Goal: Task Accomplishment & Management: Use online tool/utility

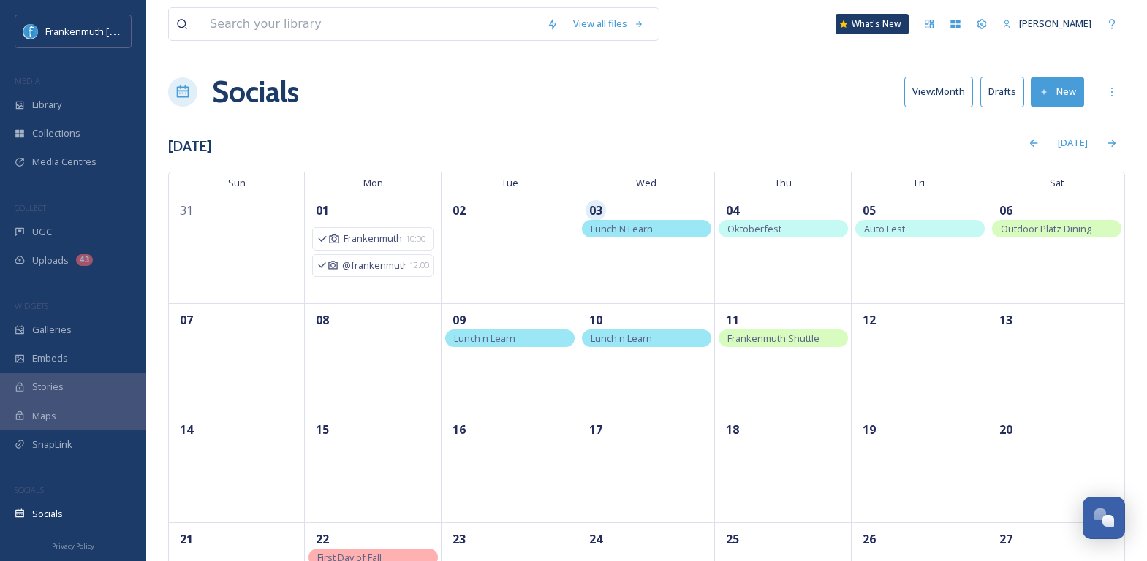
scroll to position [3, 0]
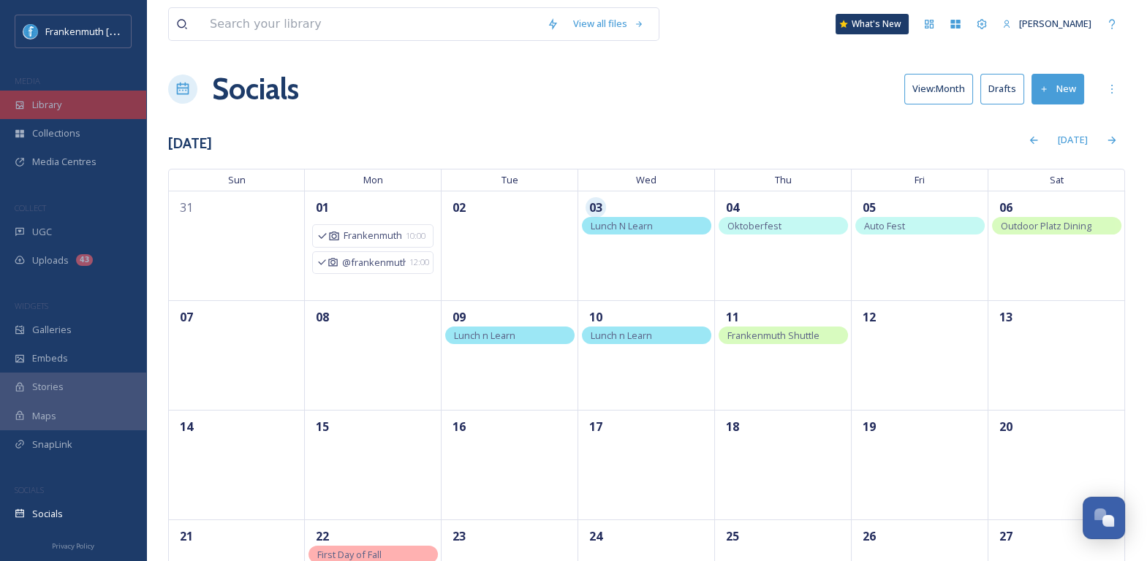
click at [135, 100] on div "Library" at bounding box center [73, 105] width 146 height 29
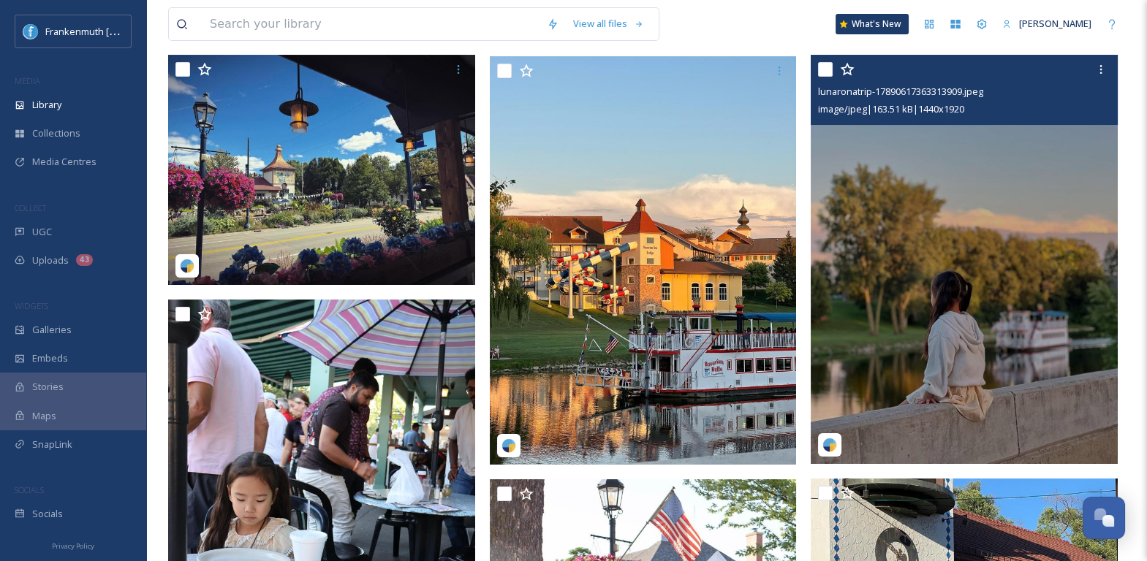
scroll to position [546, 0]
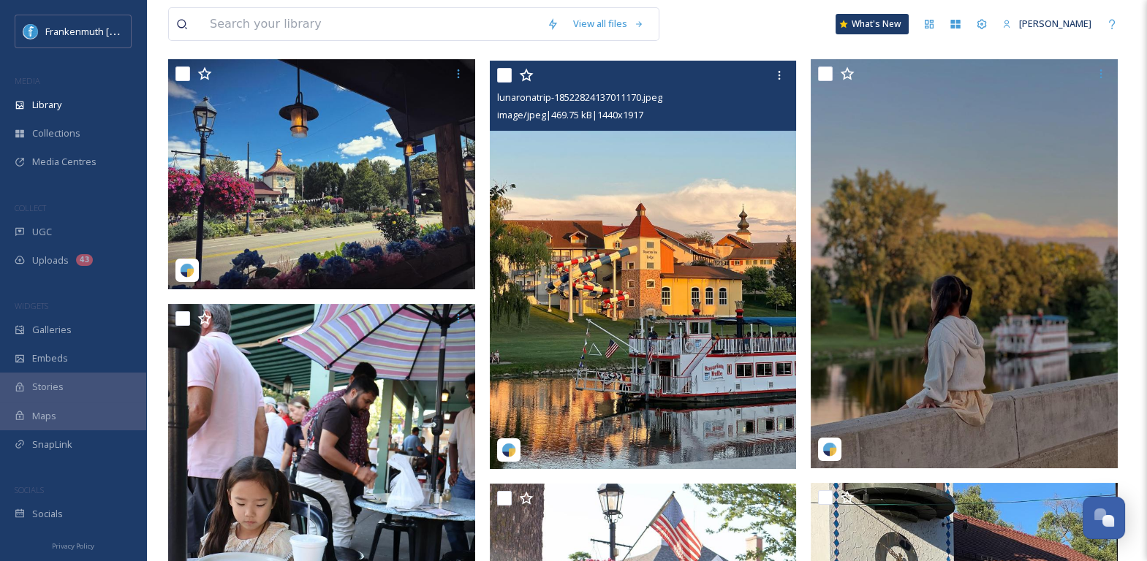
click at [665, 293] on img at bounding box center [643, 265] width 307 height 409
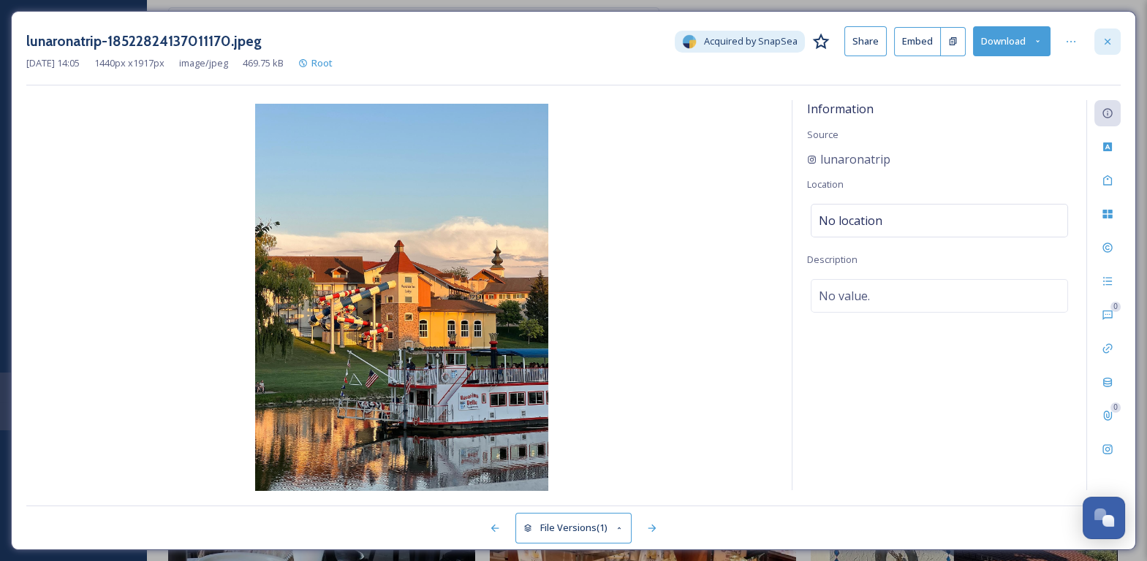
click at [1106, 46] on div at bounding box center [1107, 42] width 26 height 26
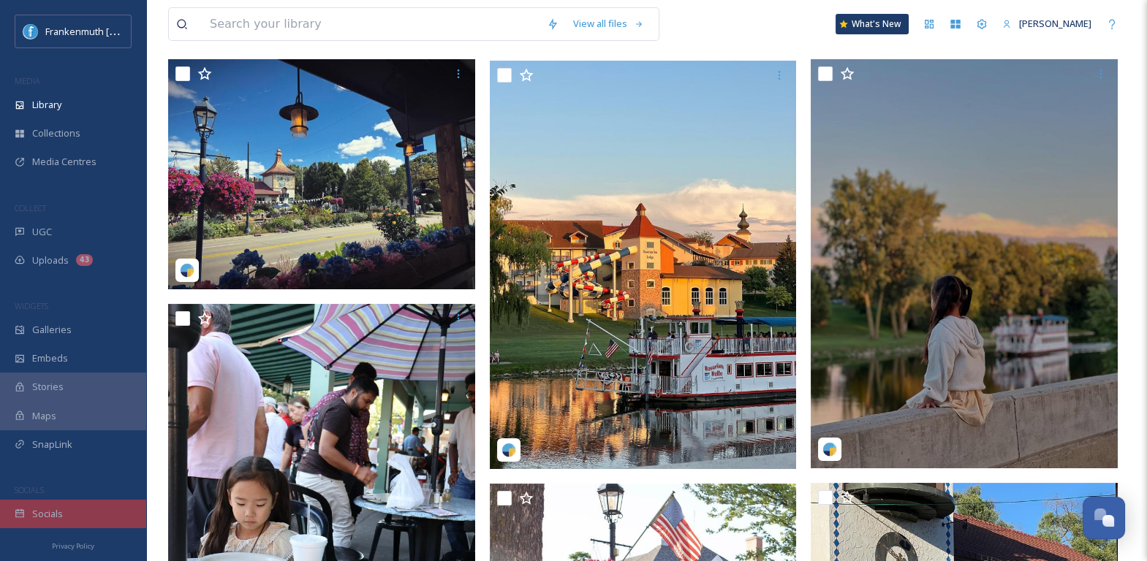
click at [85, 511] on div "Socials" at bounding box center [73, 514] width 146 height 29
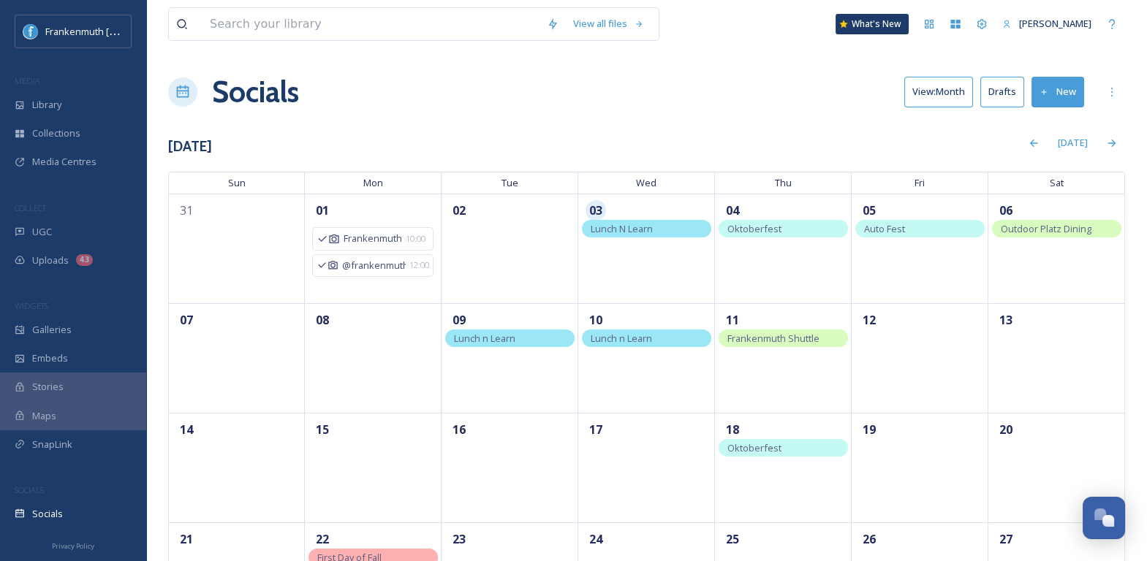
click at [1061, 88] on button "New" at bounding box center [1058, 92] width 53 height 30
click at [1061, 122] on span "Post" at bounding box center [1064, 126] width 20 height 14
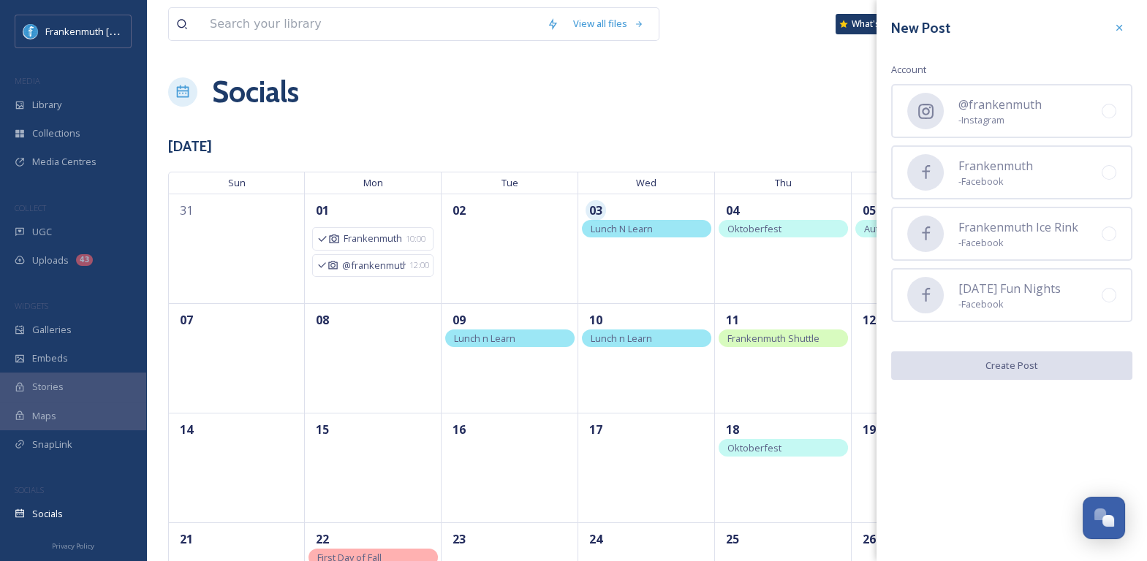
click at [978, 113] on span "- Instagram" at bounding box center [999, 120] width 83 height 14
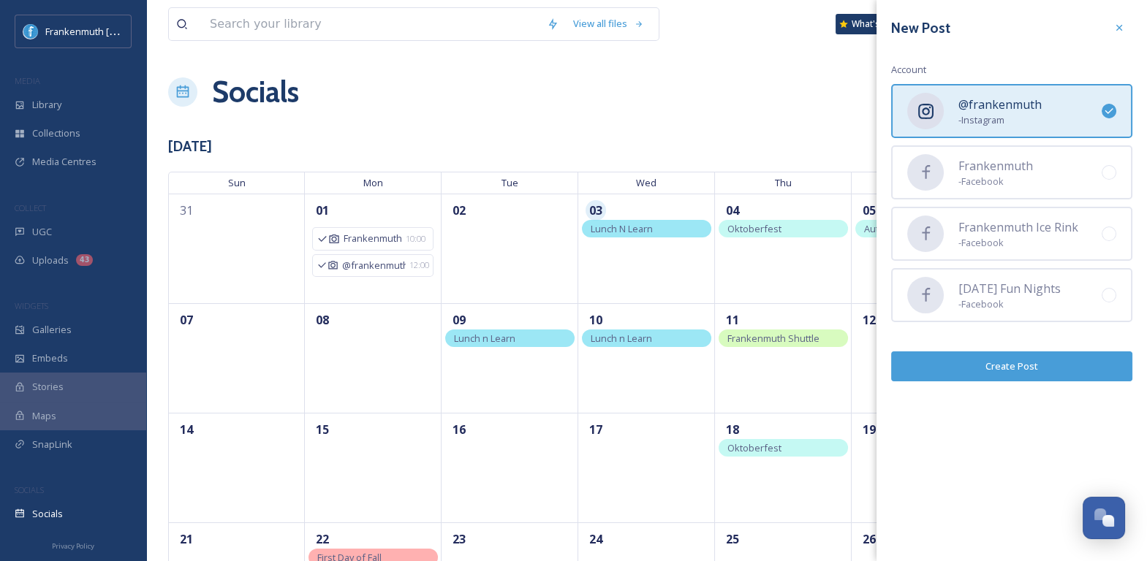
click at [986, 361] on button "Create Post" at bounding box center [1011, 367] width 241 height 30
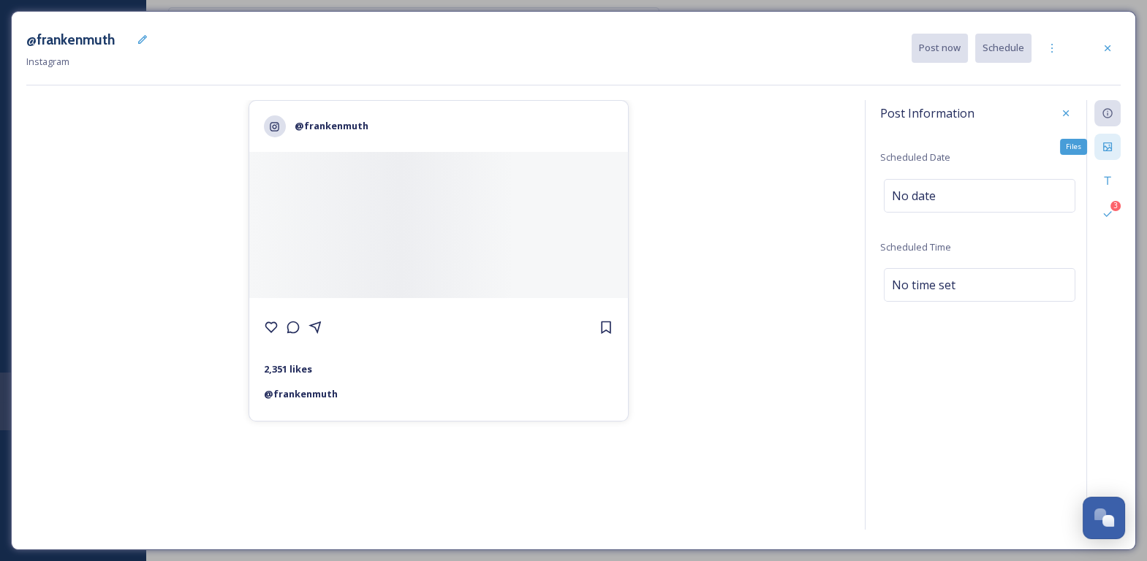
click at [1102, 147] on icon at bounding box center [1108, 147] width 12 height 12
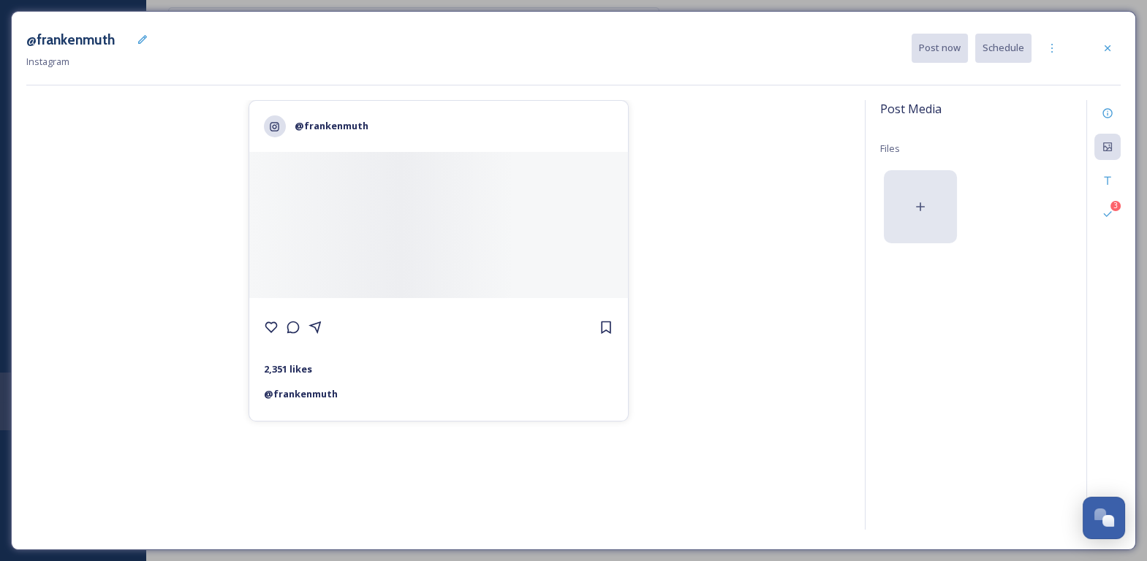
click at [944, 220] on div at bounding box center [920, 206] width 73 height 73
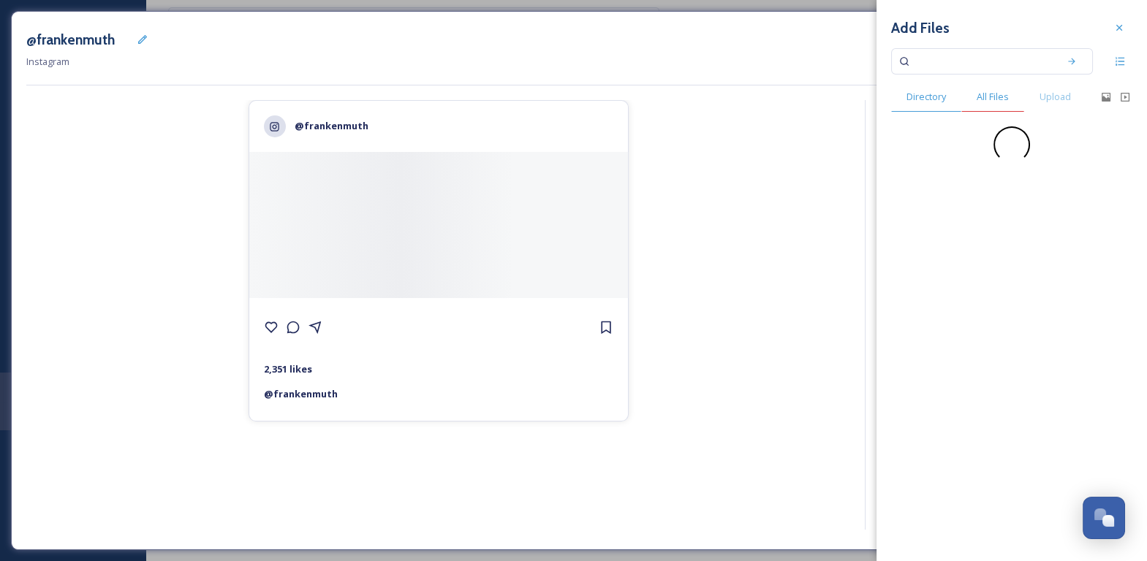
click at [1002, 108] on div "All Files" at bounding box center [992, 97] width 63 height 30
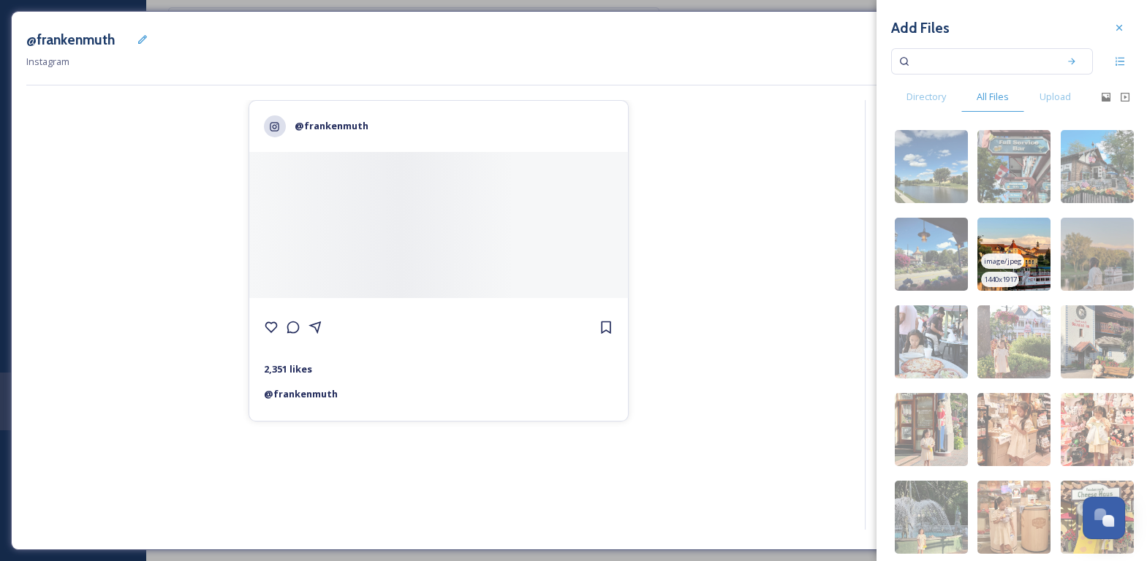
click at [1021, 233] on img at bounding box center [1013, 254] width 73 height 73
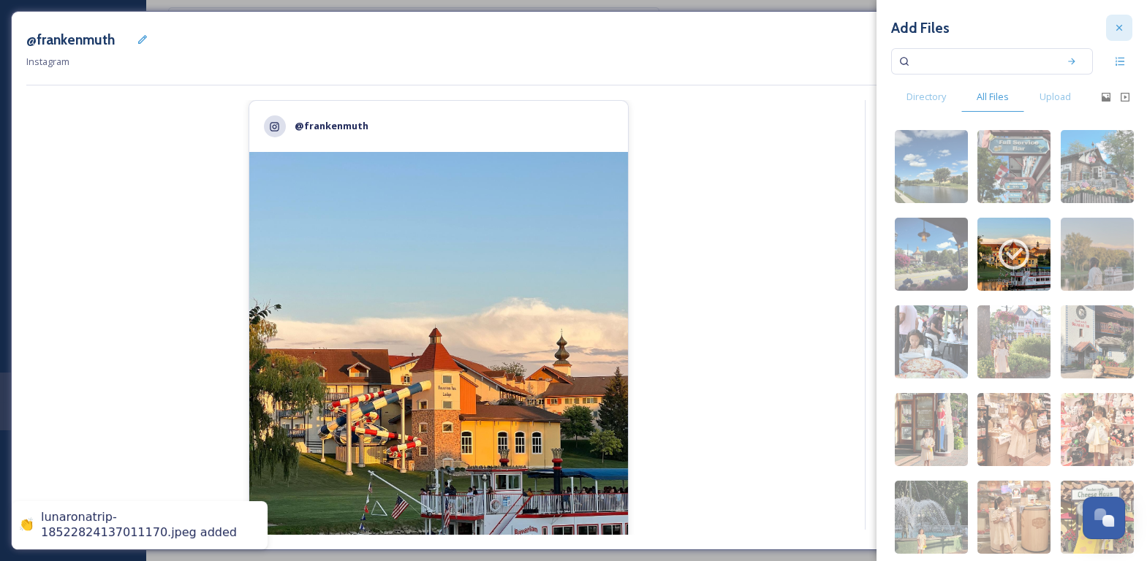
click at [1122, 34] on div at bounding box center [1119, 28] width 26 height 26
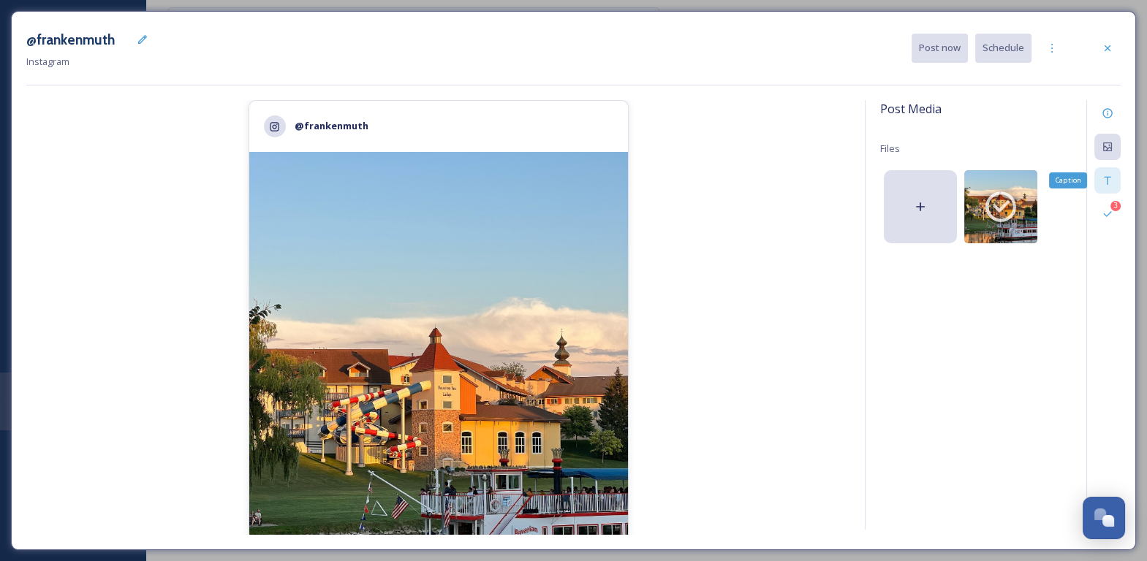
click at [1106, 173] on div "Caption" at bounding box center [1107, 180] width 26 height 26
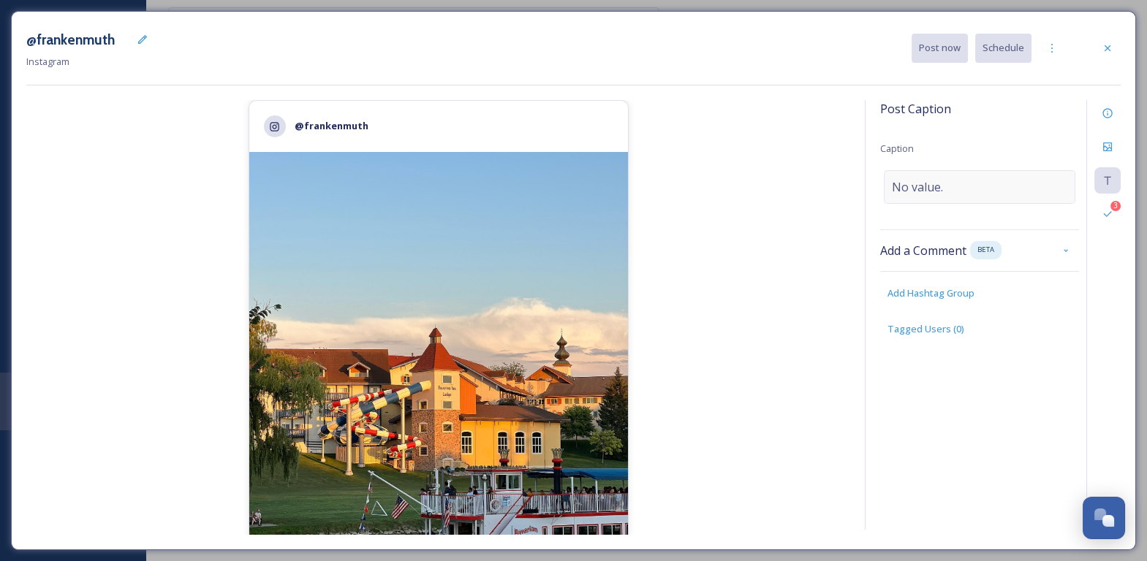
click at [977, 172] on div "No value." at bounding box center [980, 187] width 192 height 34
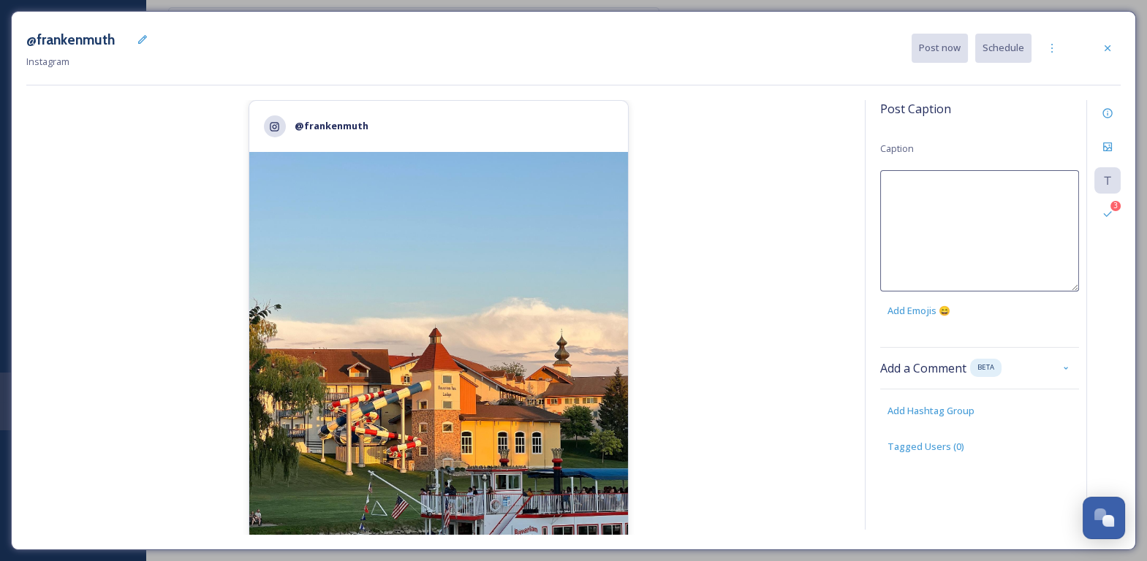
click at [977, 172] on textarea at bounding box center [979, 230] width 199 height 121
drag, startPoint x: 986, startPoint y: 198, endPoint x: 1029, endPoint y: 226, distance: 51.3
click at [1029, 226] on textarea "Thank you @lunaronatrip for this beautiful shot! ✨ We love when visitors" at bounding box center [979, 230] width 199 height 121
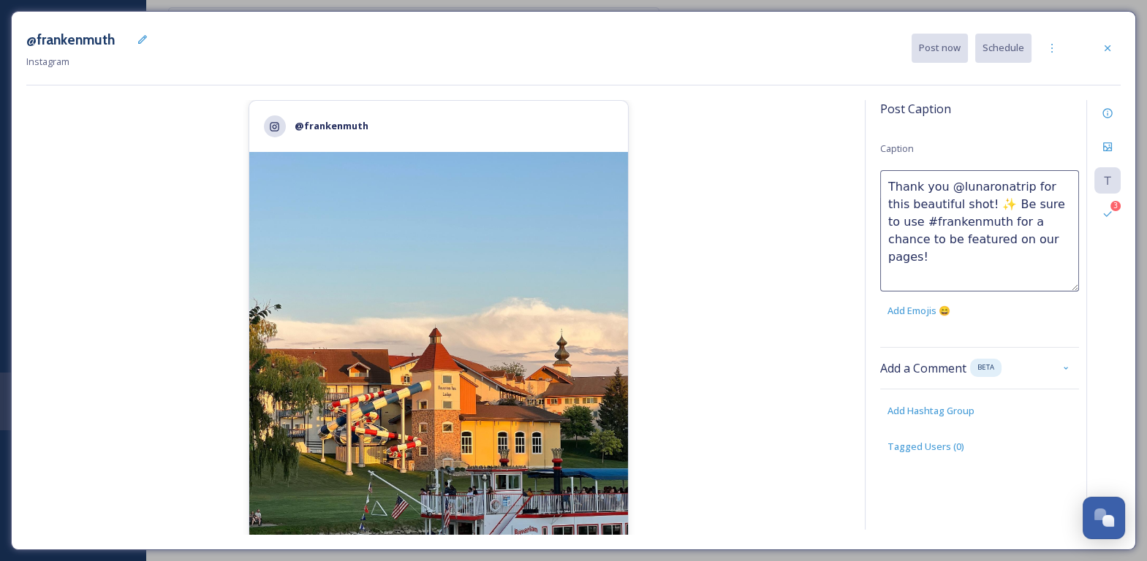
click at [983, 198] on textarea "Thank you @lunaronatrip for this beautiful shot! ✨ Be sure to use #frankenmuth …" at bounding box center [979, 230] width 199 height 121
type textarea "Thank you @lunaronatrip for this beautiful shot! ✨ Be sure to use #frankenmuth …"
click at [761, 256] on div "@frankenmuth 2,351 likes @ [PERSON_NAME]" at bounding box center [438, 317] width 824 height 435
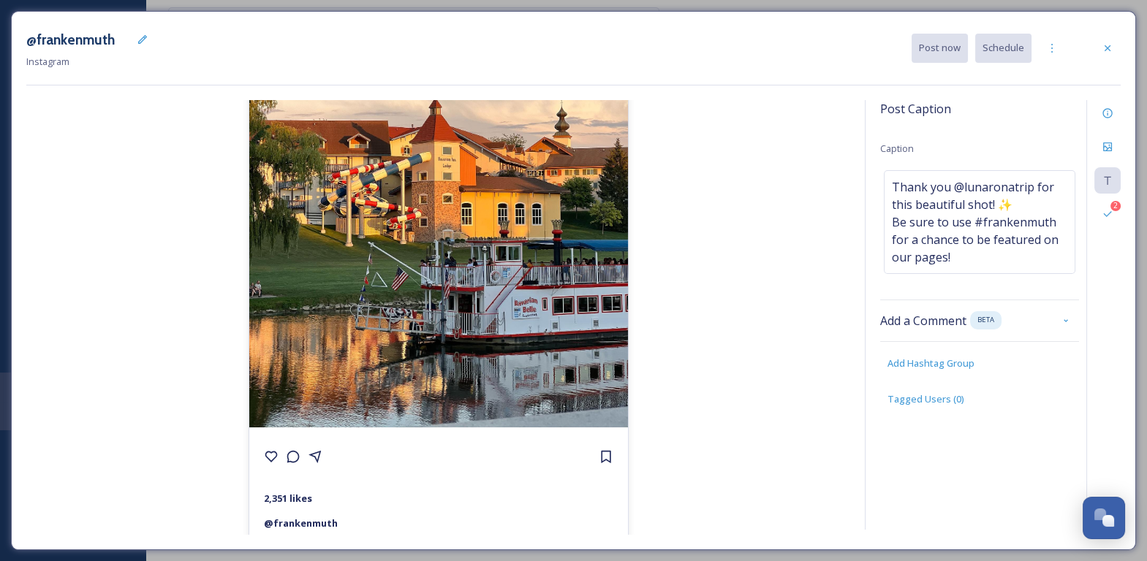
scroll to position [279, 0]
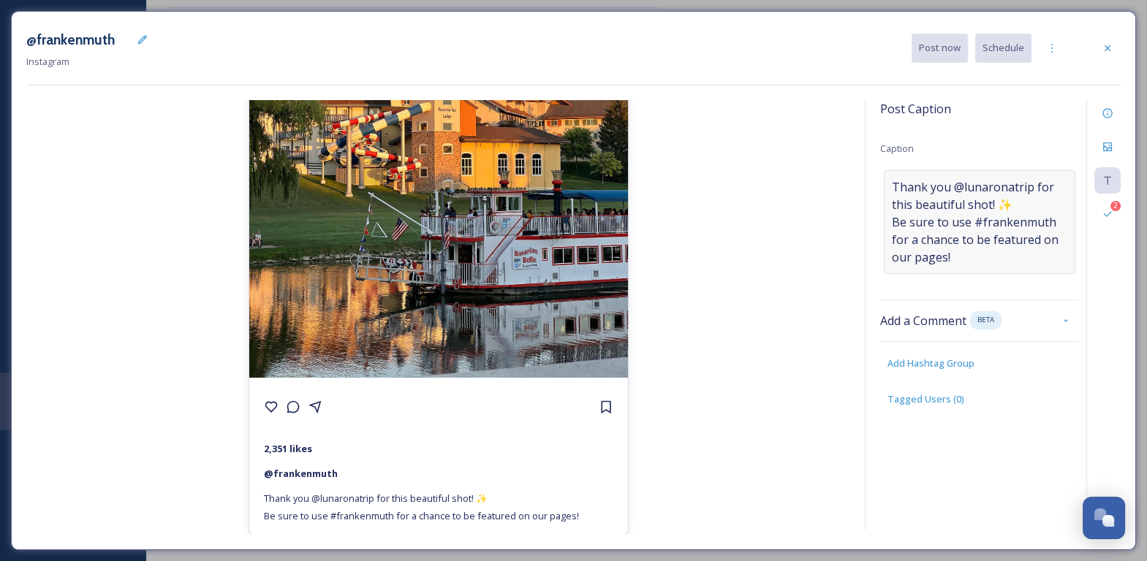
click at [992, 253] on span "Thank you @lunaronatrip for this beautiful shot! ✨ Be sure to use #frankenmuth …" at bounding box center [979, 222] width 175 height 88
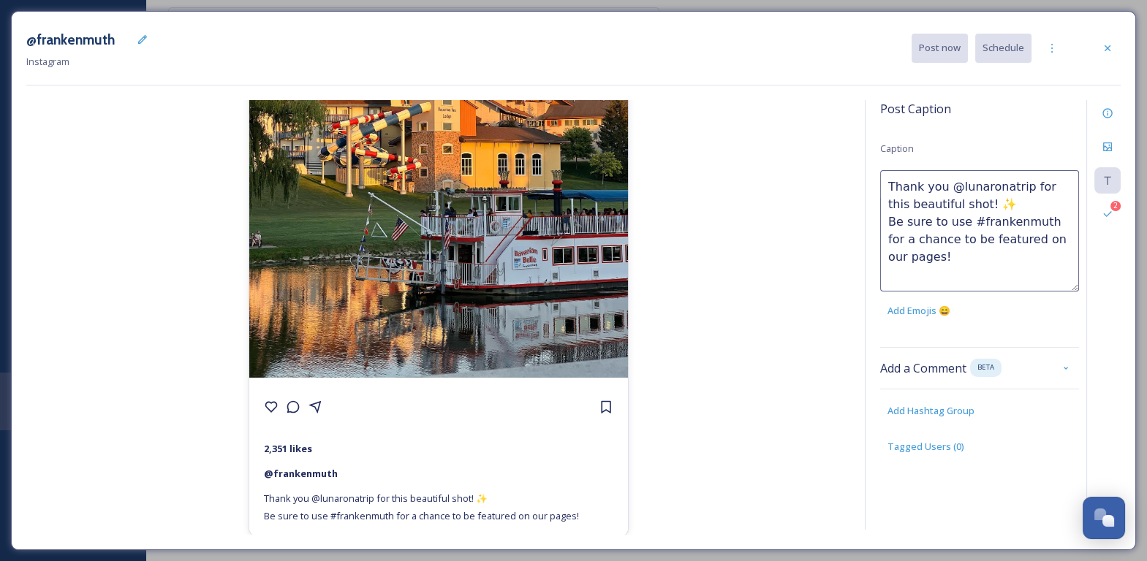
click at [992, 253] on textarea "Thank you @lunaronatrip for this beautiful shot! ✨ Be sure to use #frankenmuth …" at bounding box center [979, 230] width 199 height 121
click at [942, 252] on textarea "Thank you @lunaronatrip for this beautiful shot! ✨ Be sure to use #frankenmuth …" at bounding box center [979, 230] width 199 height 121
click at [945, 183] on textarea "Thank you @lunaronatrip for this beautiful shot! ✨ Be sure to use #frankenmuth …" at bounding box center [979, 230] width 199 height 121
drag, startPoint x: 940, startPoint y: 266, endPoint x: 886, endPoint y: 186, distance: 96.9
click at [886, 186] on textarea "Thank you to @lunaronatrip for this beautiful shot! ✨ Be sure to use #frankenmu…" at bounding box center [979, 230] width 199 height 121
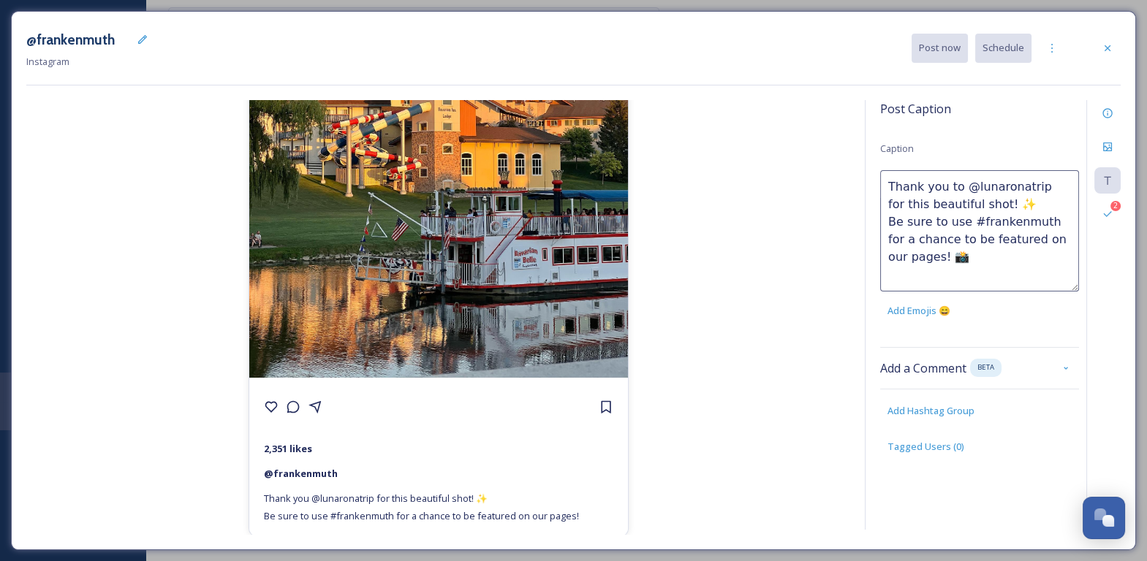
paste textarea ", @lunaronatrip, for capturing this stunning shot of [PERSON_NAME]! ✨ Share you…"
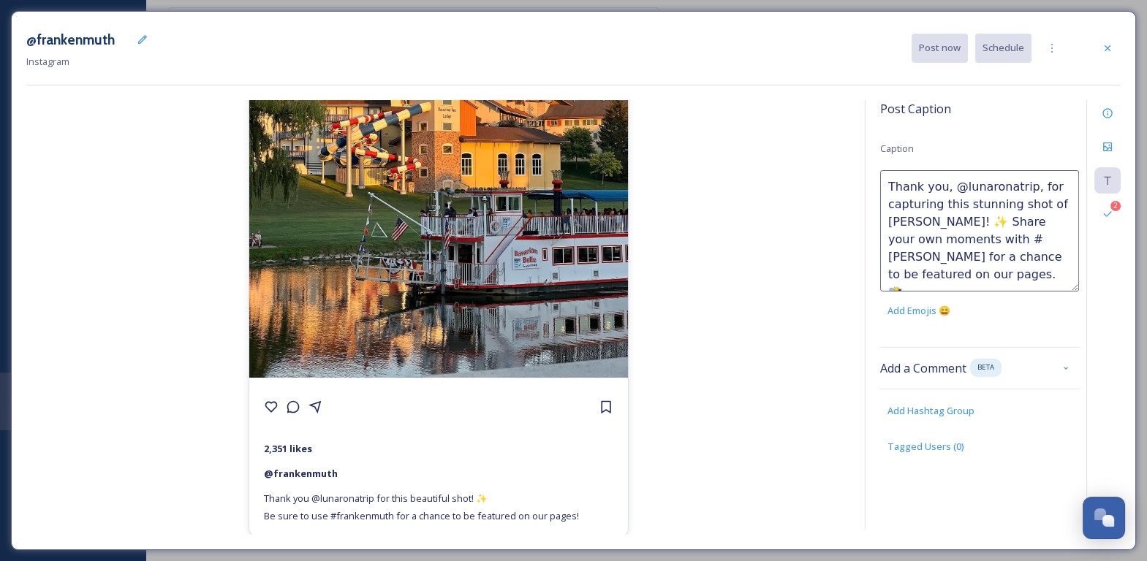
click at [1025, 192] on textarea "Thank you, @lunaronatrip, for capturing this stunning shot of [PERSON_NAME]! ✨ …" at bounding box center [979, 230] width 199 height 121
type textarea "Thank you, @lunaronatrip for capturing this stunning shot of [PERSON_NAME]! ✨ S…"
click at [767, 272] on div "@frankenmuth 2,351 likes @ [PERSON_NAME] Thank you @lunaronatrip for this beaut…" at bounding box center [438, 317] width 824 height 435
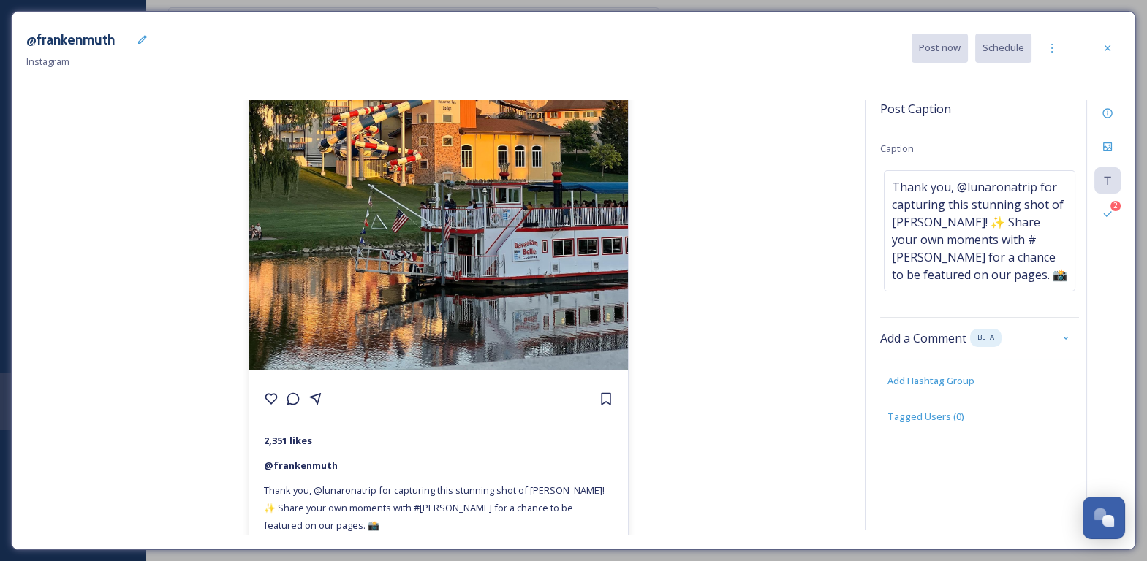
scroll to position [296, 0]
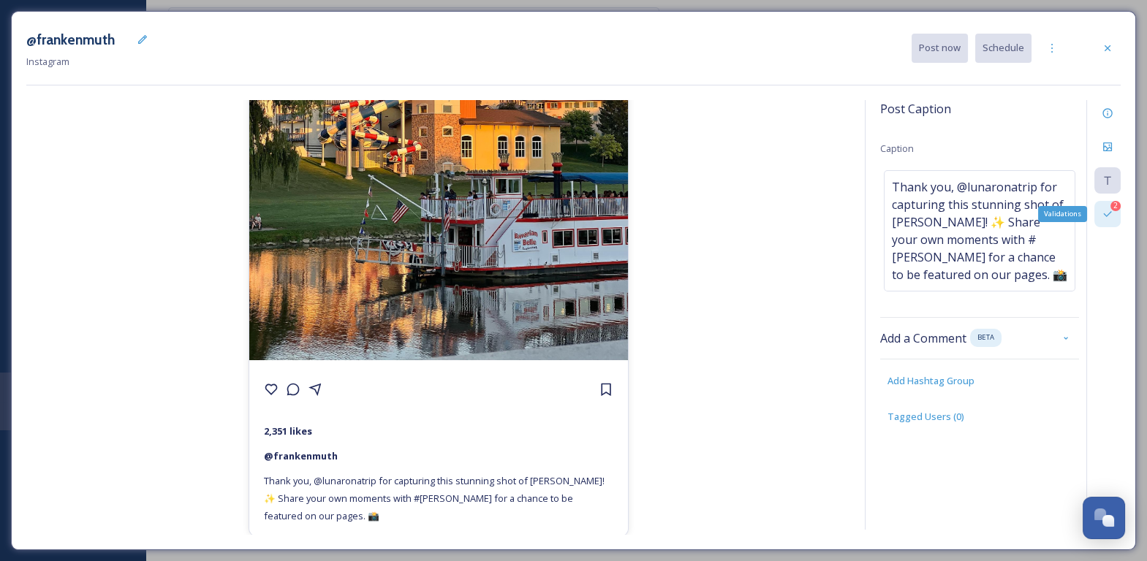
click at [1109, 216] on icon at bounding box center [1108, 214] width 12 height 12
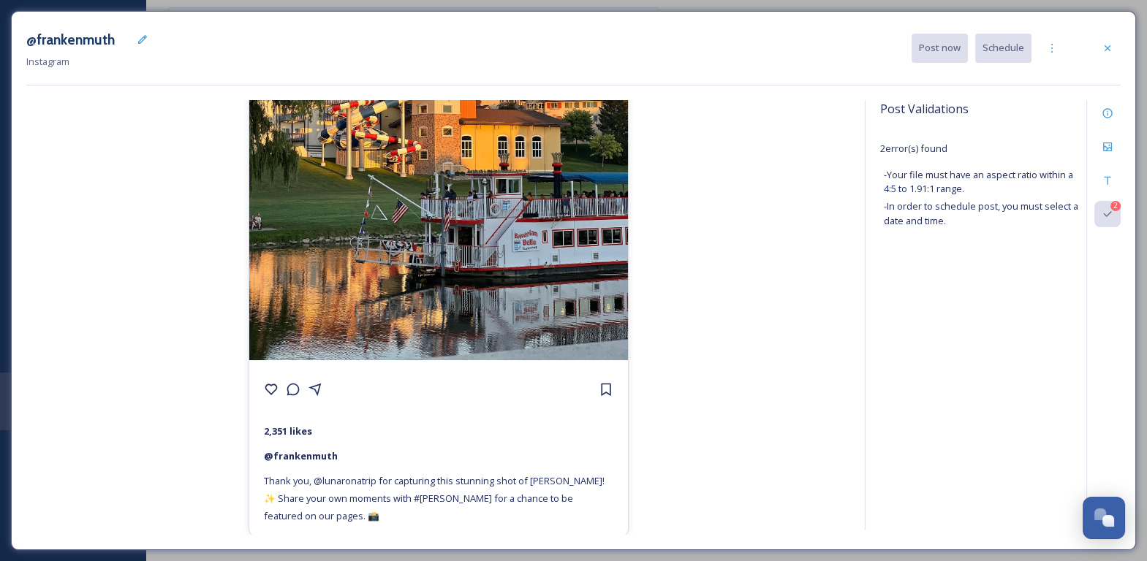
click at [831, 205] on div "@frankenmuth 2,351 likes @ [PERSON_NAME] Thank you, @lunaronatrip for capturing…" at bounding box center [438, 317] width 824 height 435
click at [1111, 121] on div "Information" at bounding box center [1107, 113] width 26 height 26
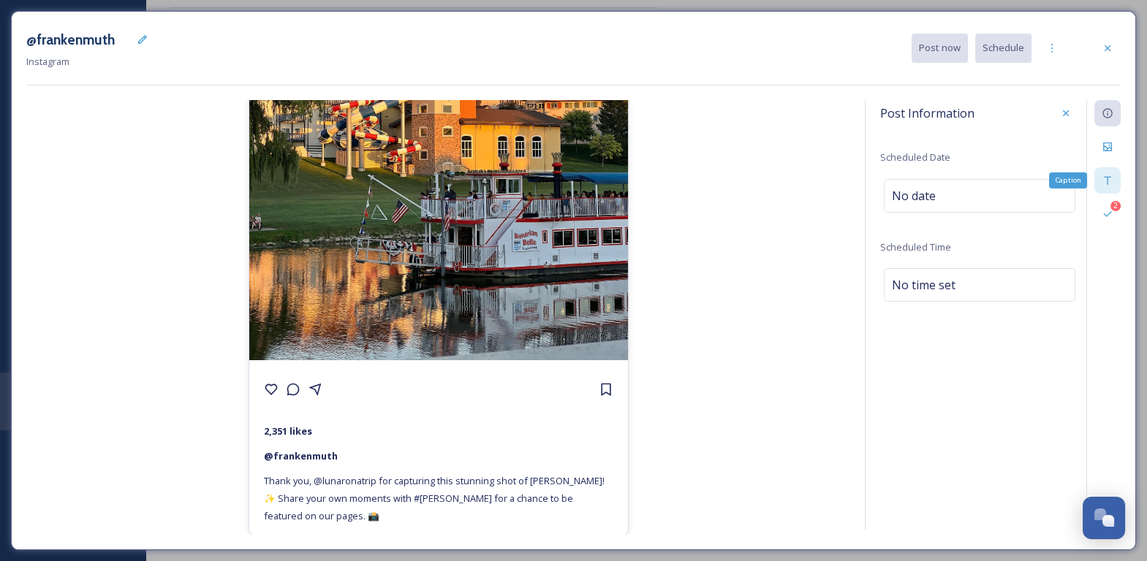
click at [1114, 170] on div "Caption" at bounding box center [1107, 180] width 26 height 26
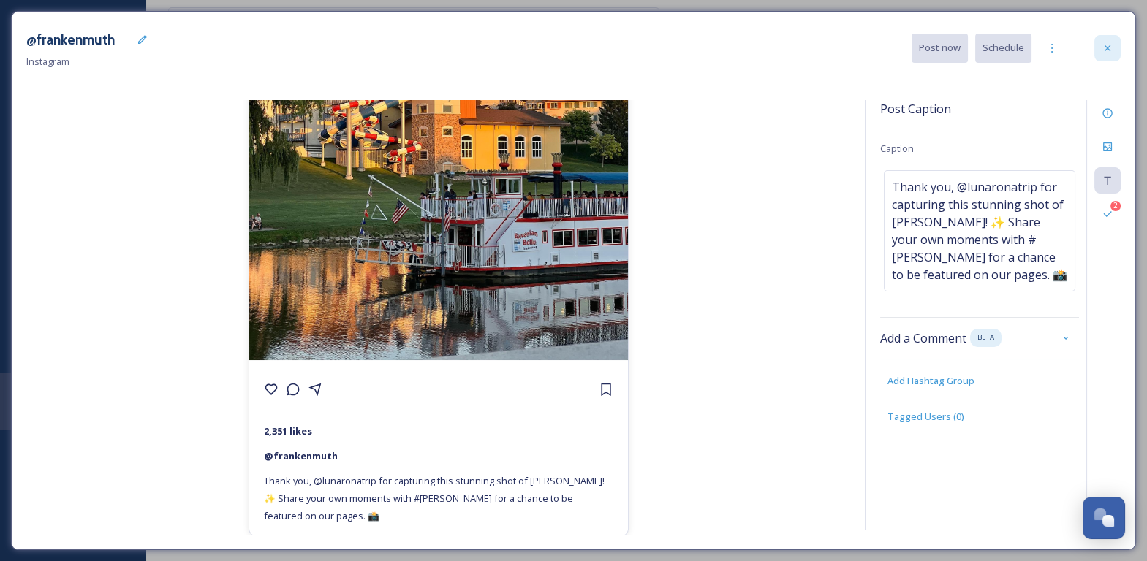
click at [1099, 56] on div at bounding box center [1107, 48] width 26 height 26
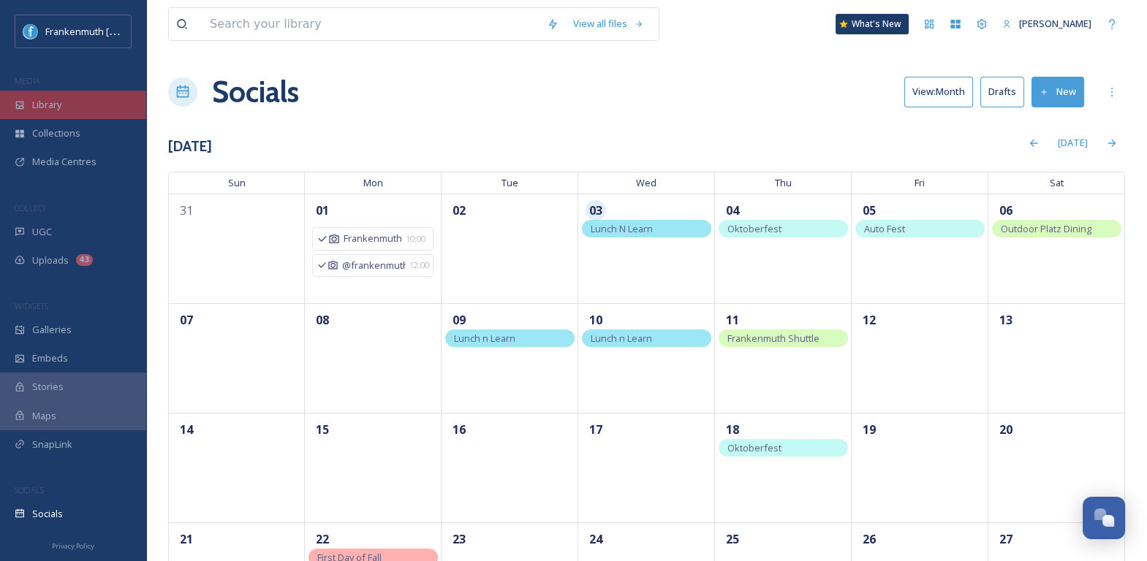
click at [96, 116] on div "Library" at bounding box center [73, 105] width 146 height 29
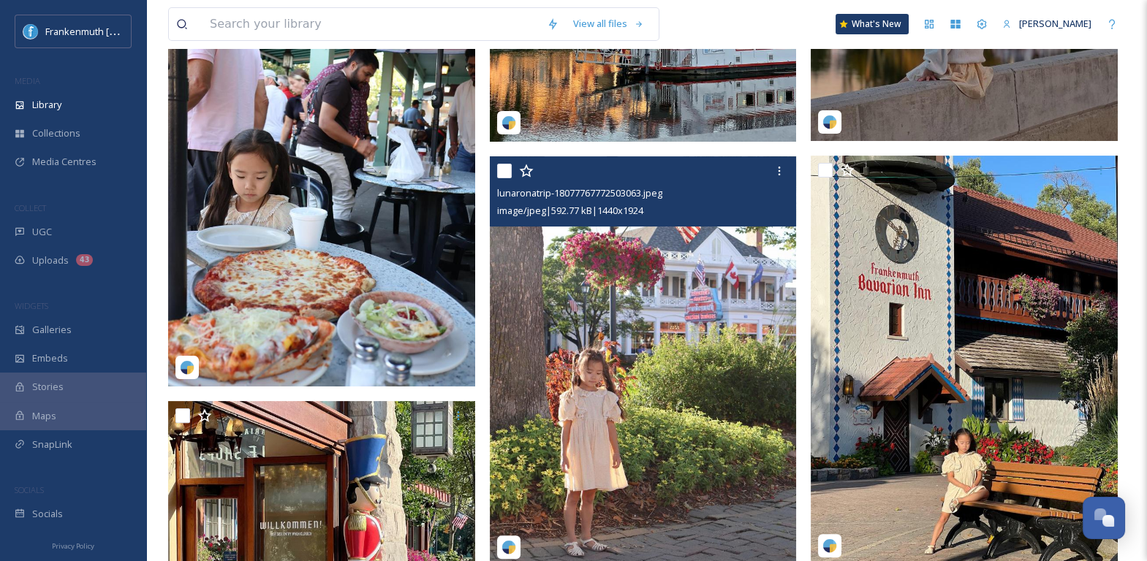
scroll to position [566, 0]
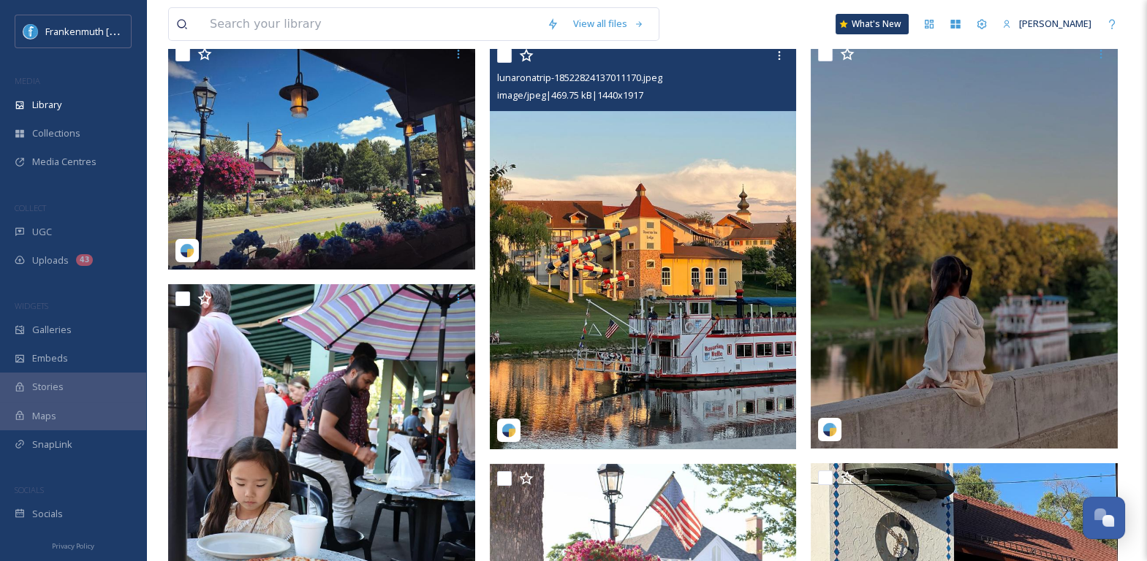
click at [678, 318] on img at bounding box center [643, 245] width 307 height 409
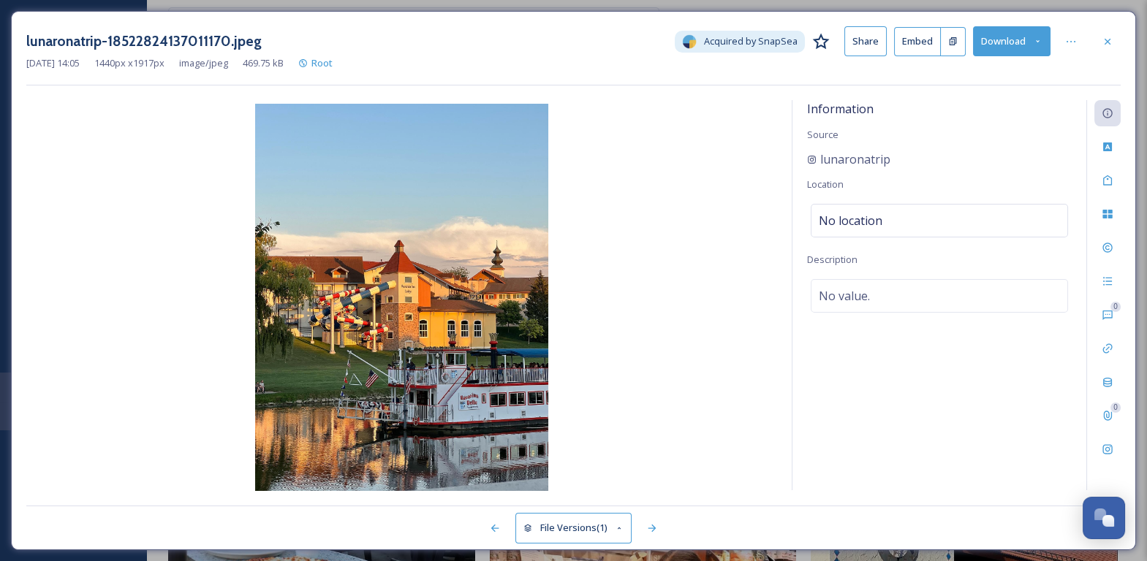
click at [597, 533] on button "File Versions (1)" at bounding box center [573, 528] width 117 height 30
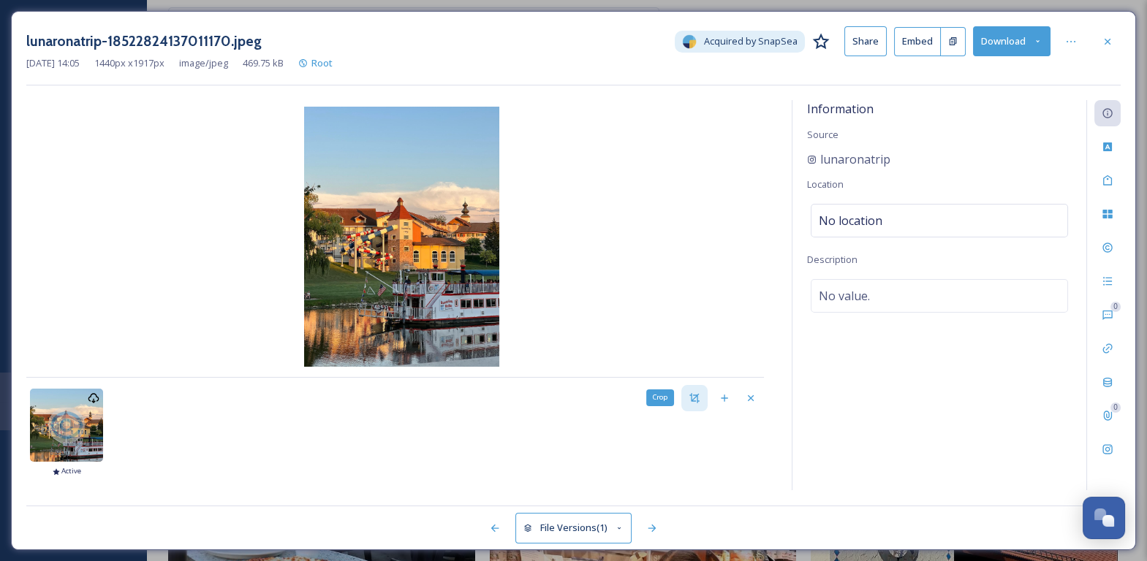
click at [695, 403] on div "Crop" at bounding box center [694, 398] width 26 height 26
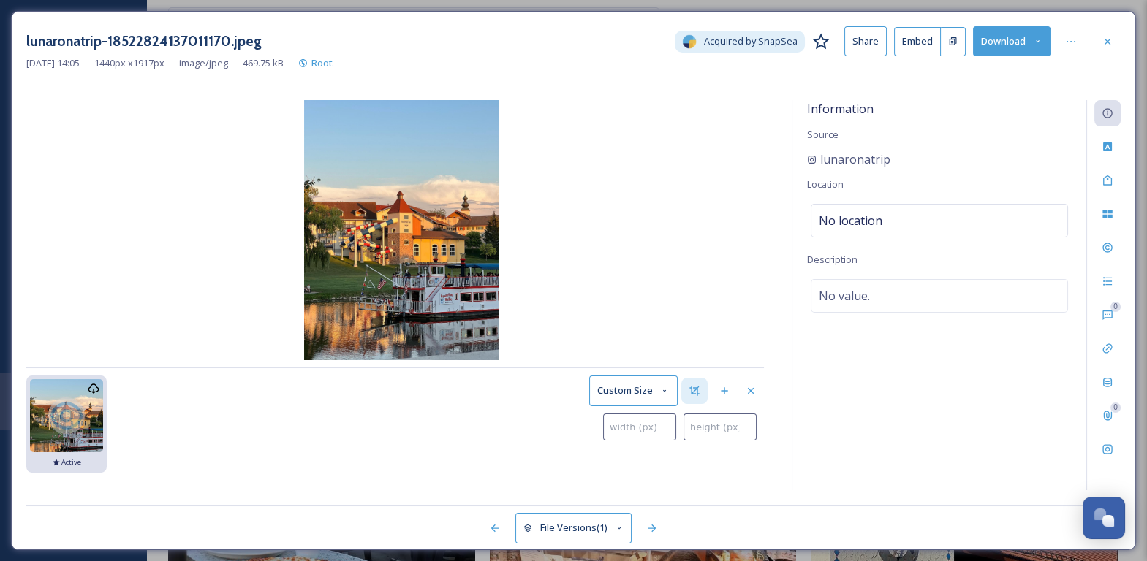
type input "0"
type input "2"
type input "3"
type input "12"
type input "16"
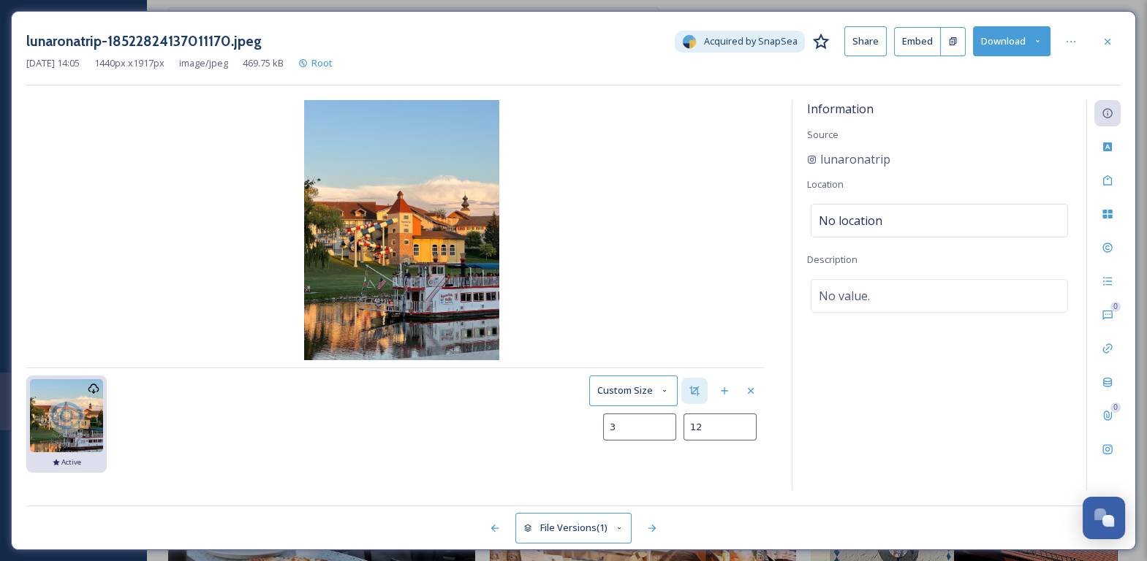
type input "32"
type input "42"
type input "67"
type input "85"
type input "129"
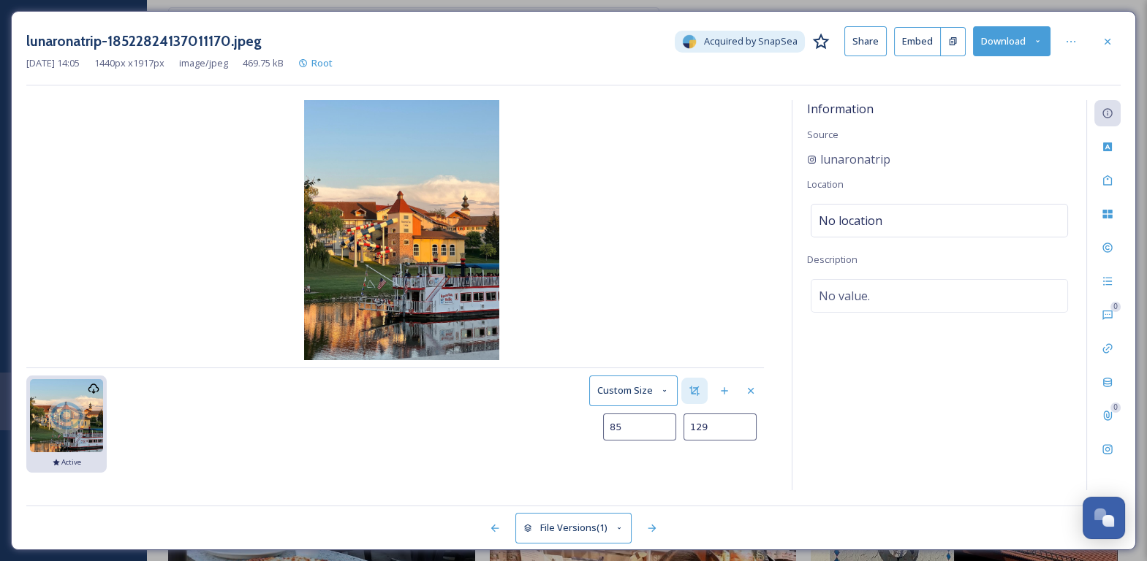
type input "140"
type input "209"
type input "202"
type input "297"
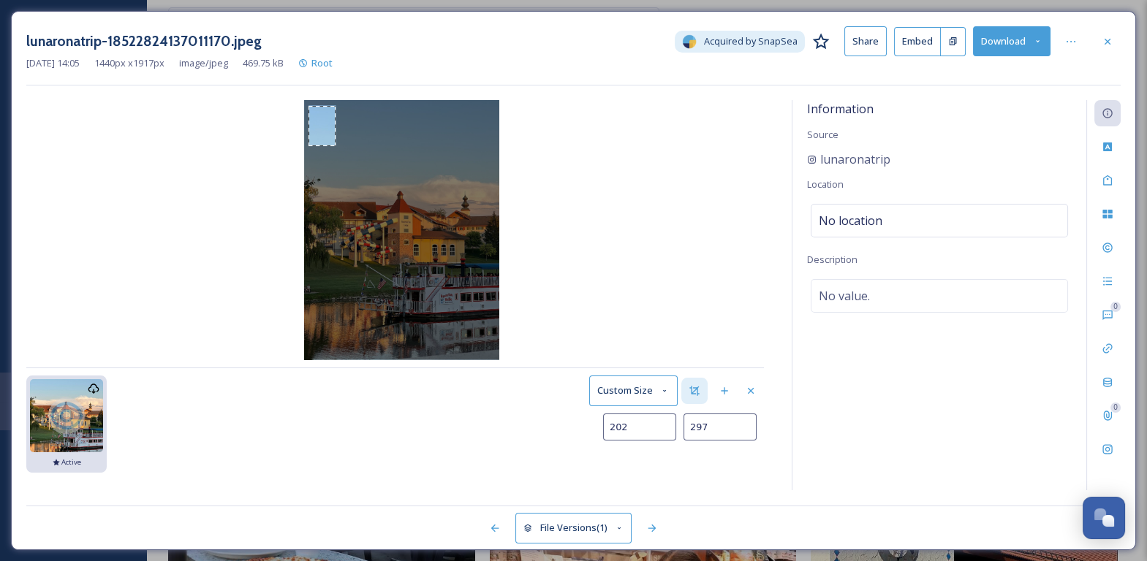
type input "273"
type input "402"
type input "352"
type input "521"
type input "430"
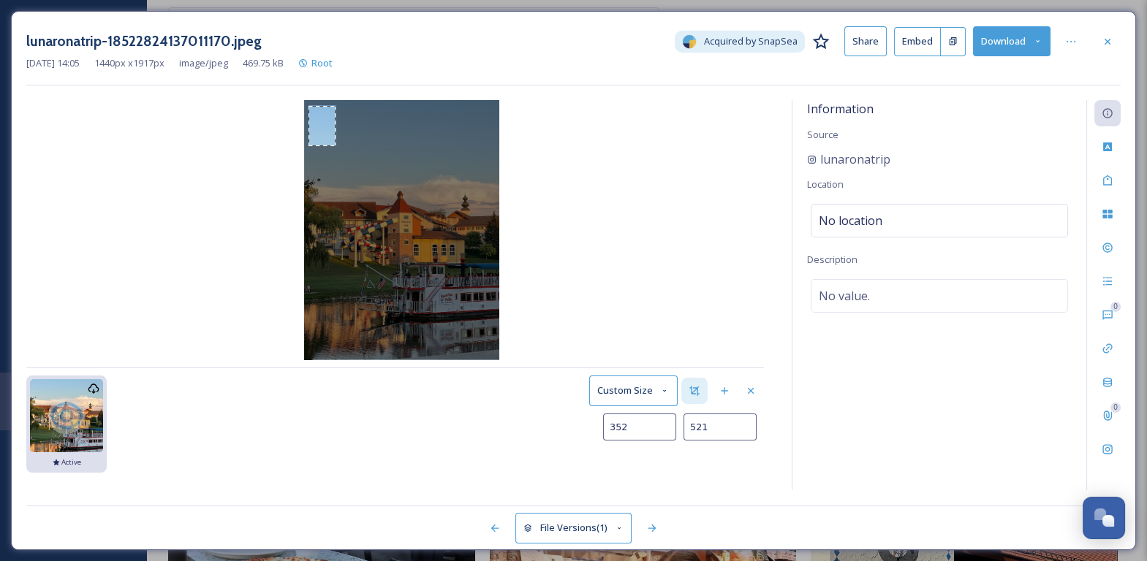
type input "644"
type input "507"
type input "767"
type input "574"
type input "870"
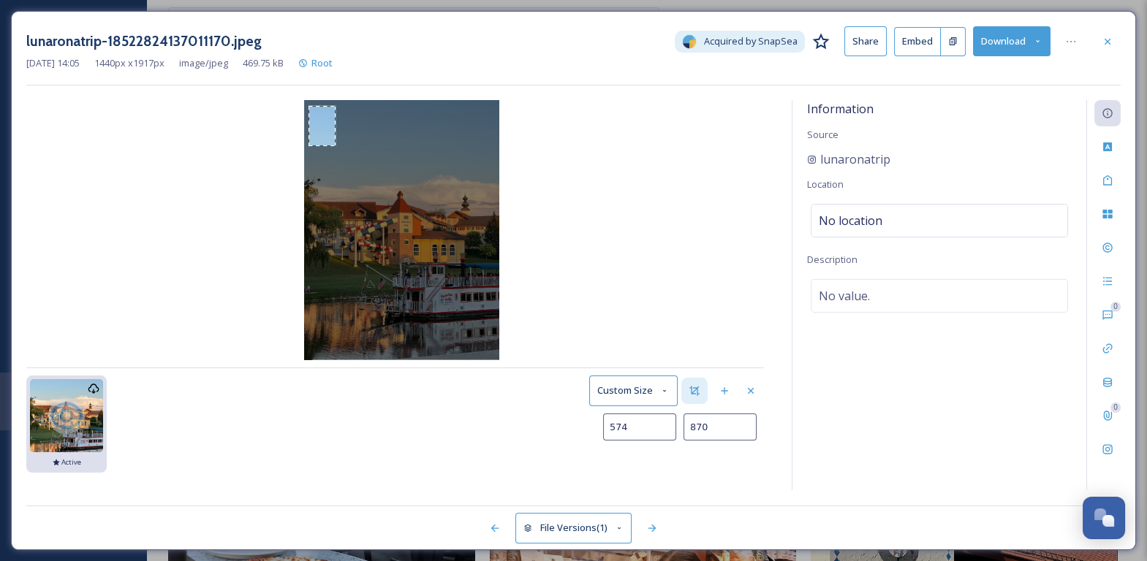
type input "639"
type input "965"
type input "711"
type input "1063"
type input "775"
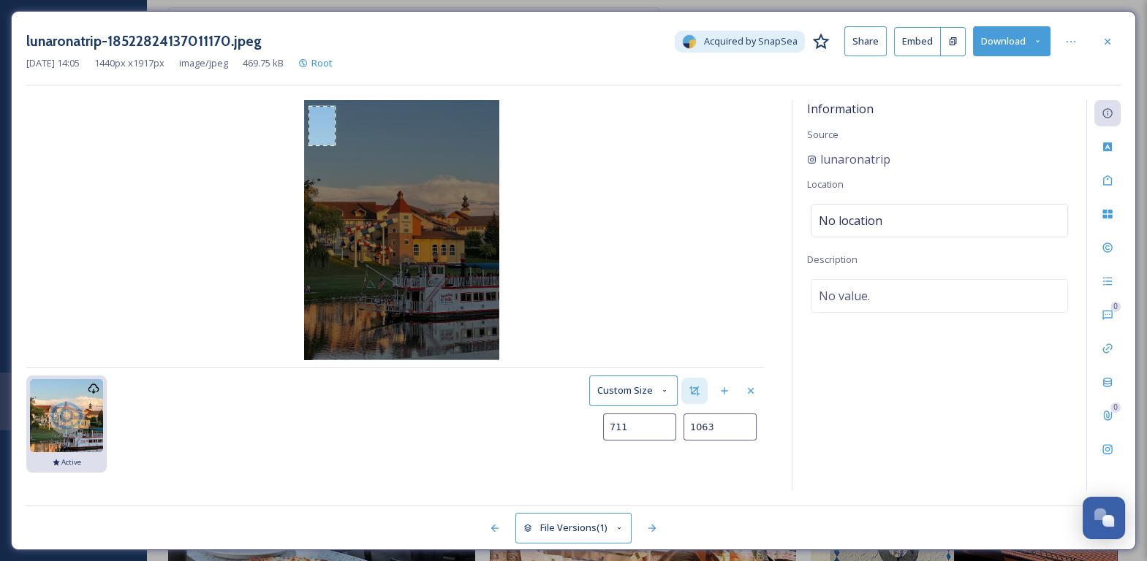
type input "1148"
type input "827"
type input "1216"
type input "866"
type input "1266"
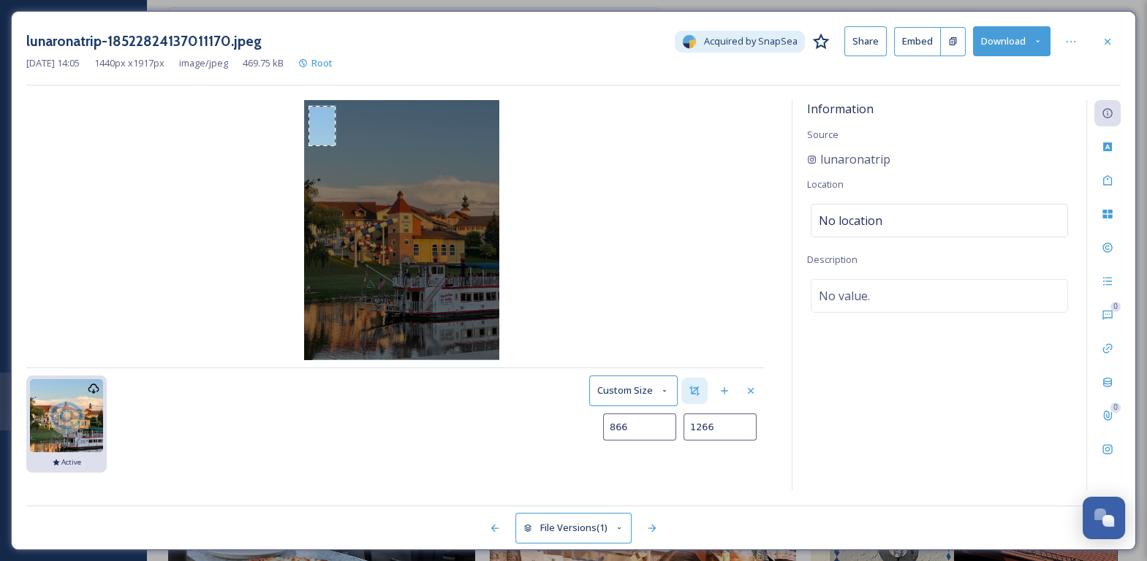
type input "895"
type input "1303"
type input "921"
type input "1336"
type input "942"
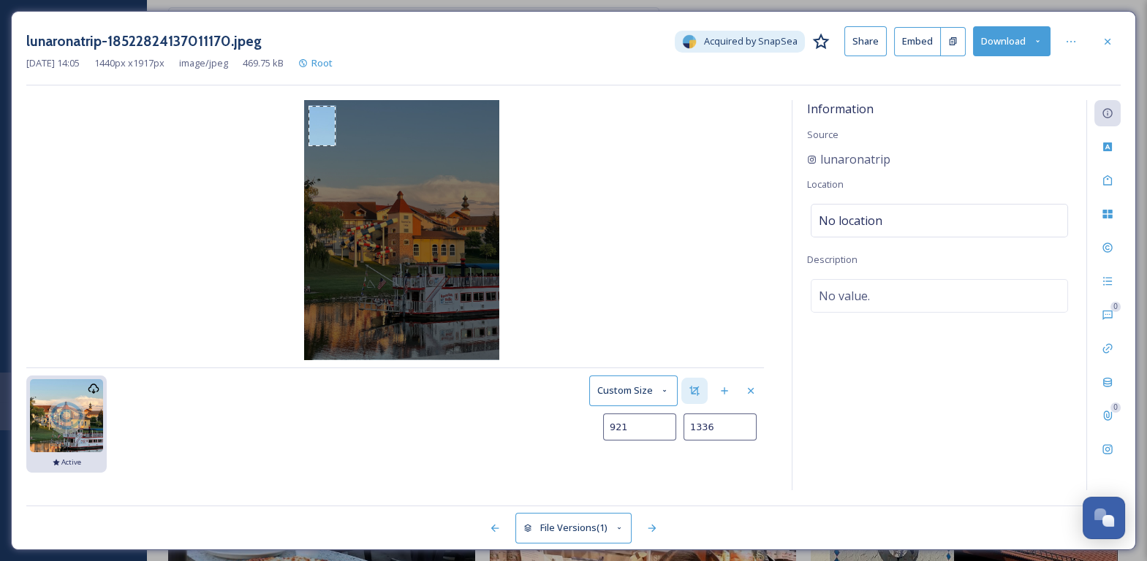
type input "1363"
type input "956"
type input "1385"
type input "967"
type input "1401"
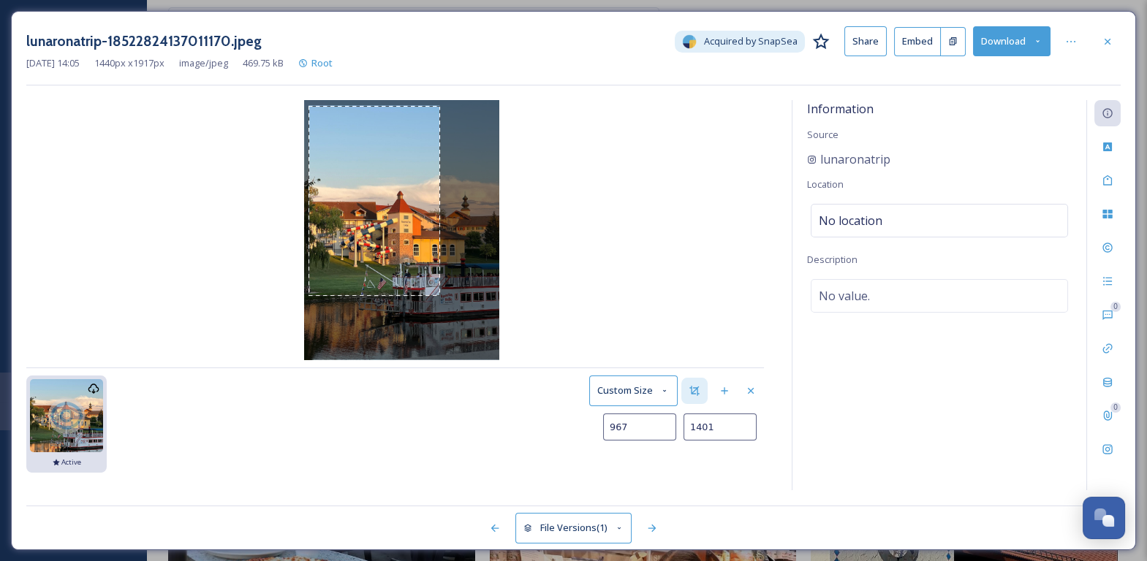
type input "976"
type input "1414"
type input "982"
type input "1422"
type input "986"
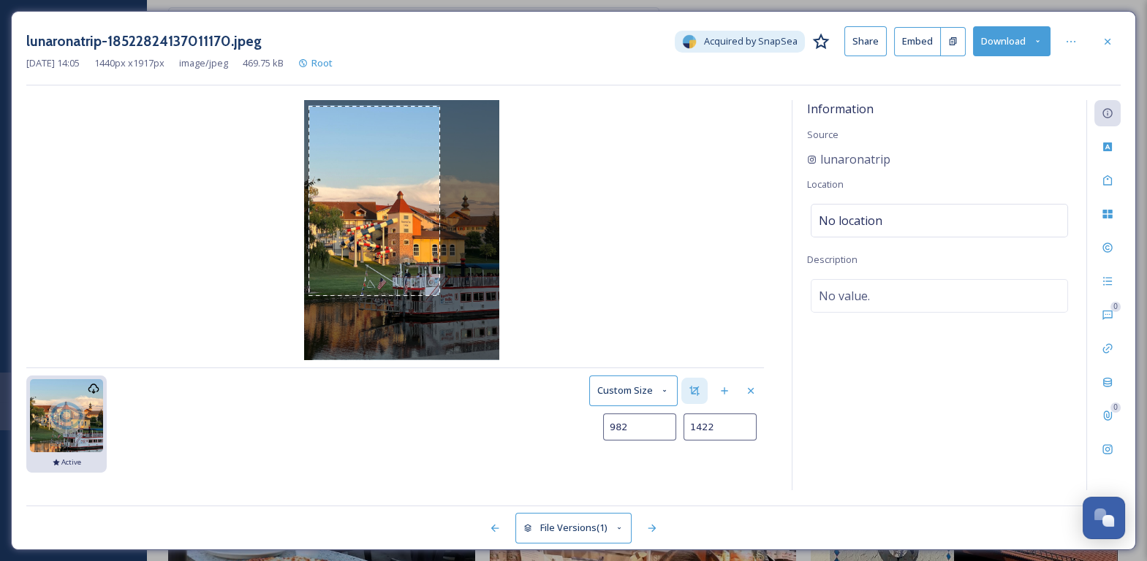
type input "1427"
type input "987"
type input "1430"
type input "989"
type input "1431"
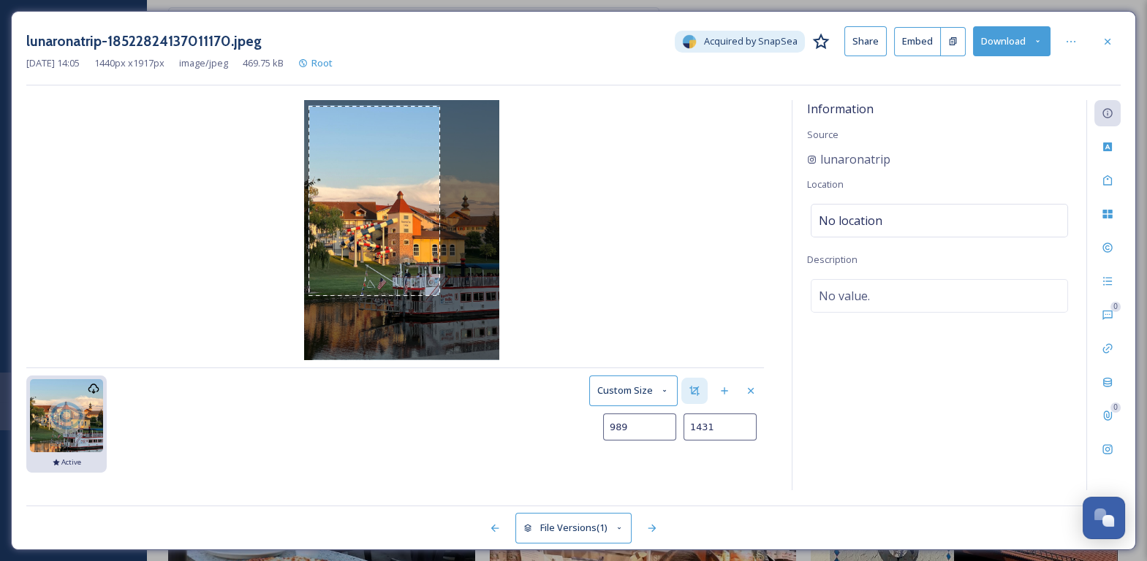
type input "992"
type input "1433"
type input "995"
type input "1436"
type input "998"
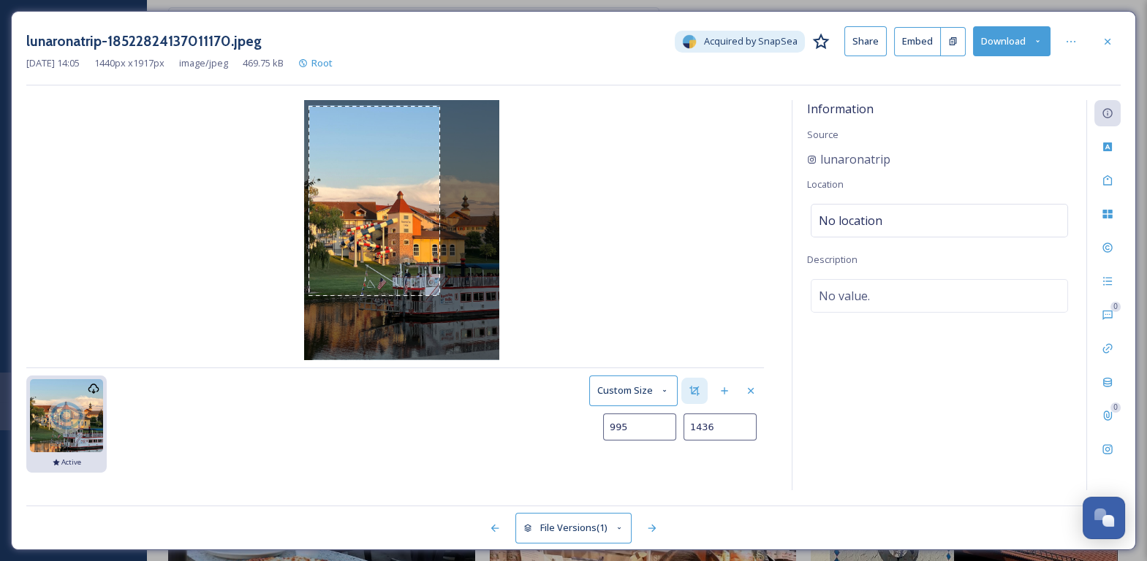
type input "1439"
type input "1002"
type input "1442"
type input "1005"
type input "1445"
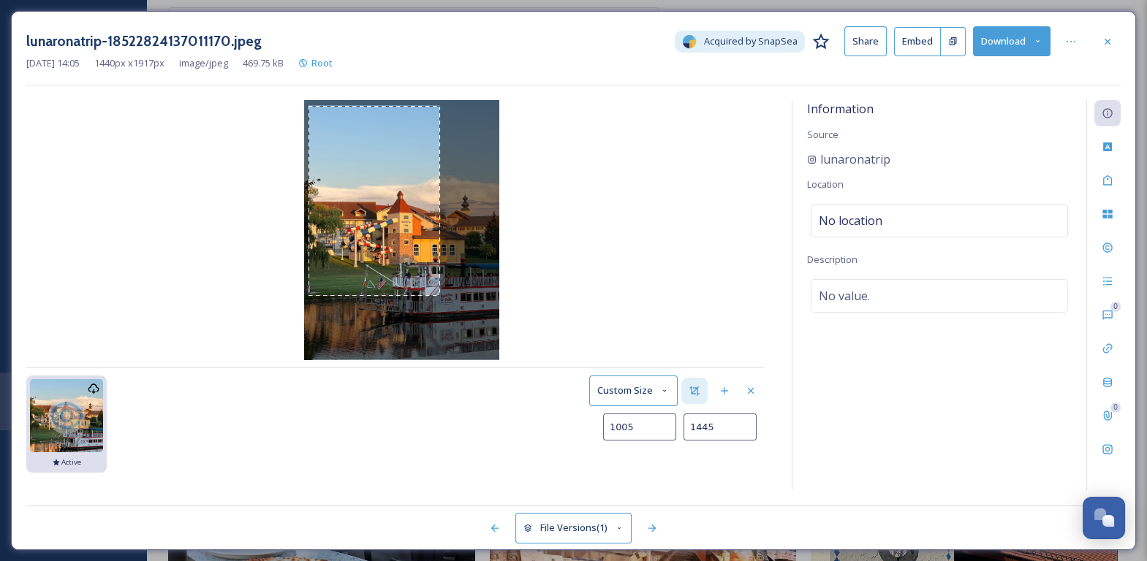
type input "1007"
type input "1446"
type input "1019"
type input "1448"
type input "1042"
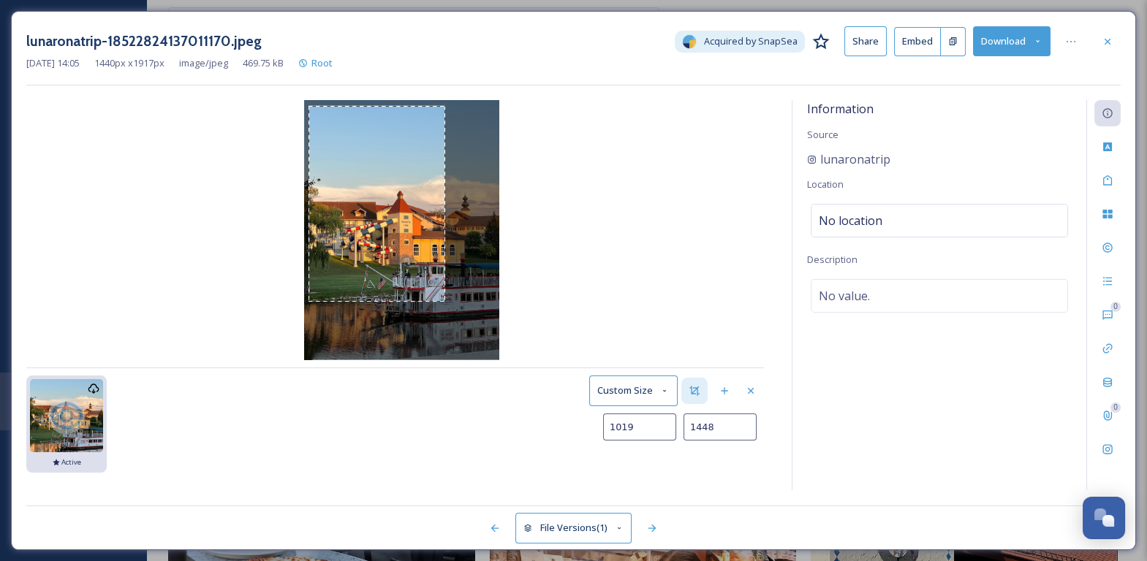
type input "1461"
type input "1066"
type input "1477"
type input "1087"
type input "1494"
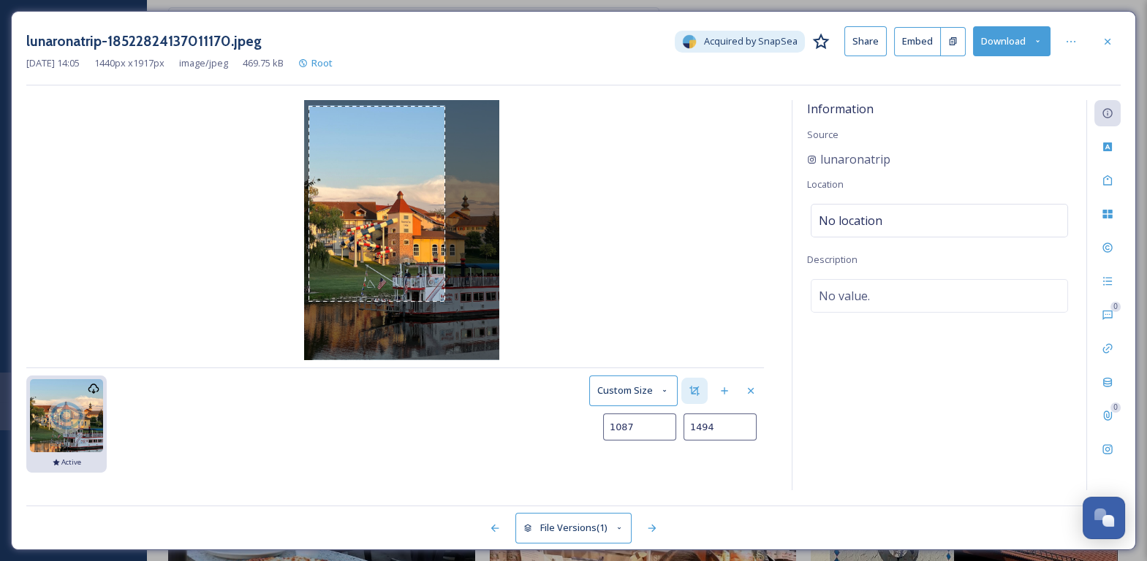
type input "1111"
type input "1514"
type input "1143"
type input "1545"
type input "1180"
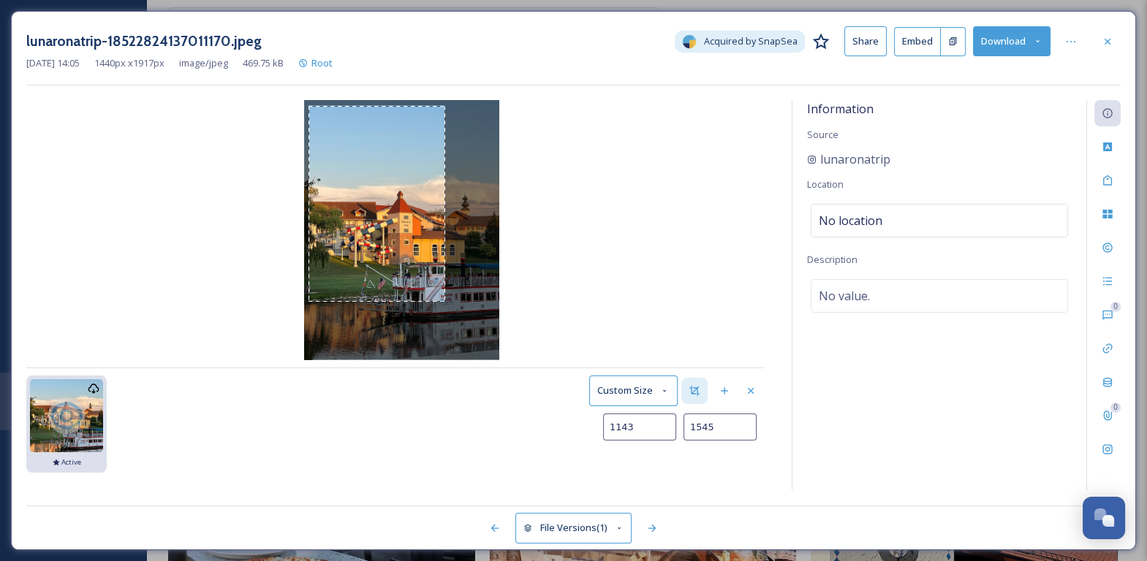
type input "1583"
type input "1213"
type input "1624"
type input "1236"
type input "1658"
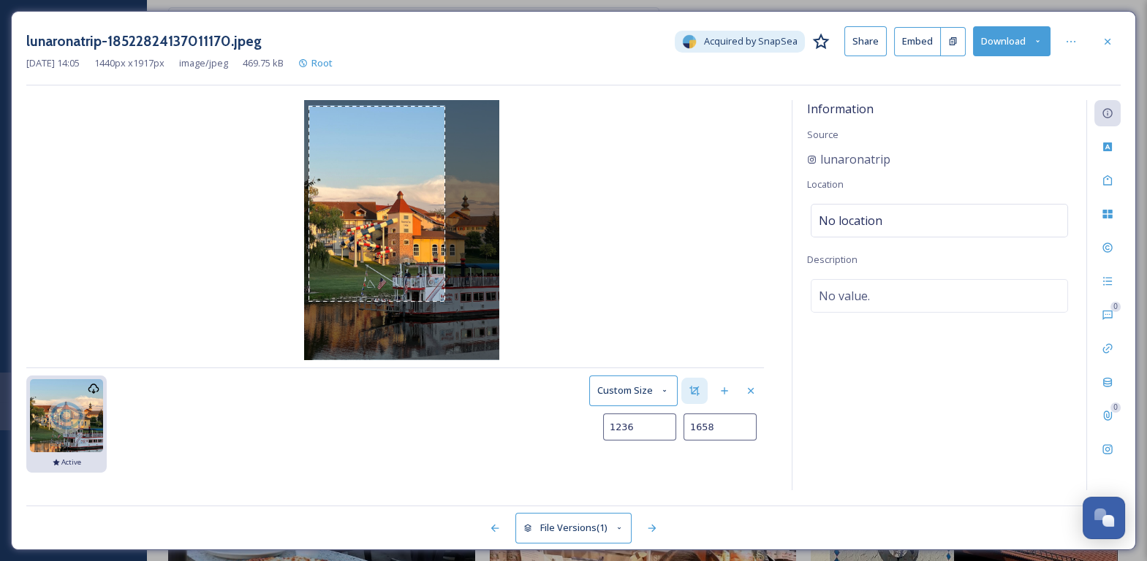
type input "1255"
type input "1688"
type input "1268"
type input "1715"
type input "1275"
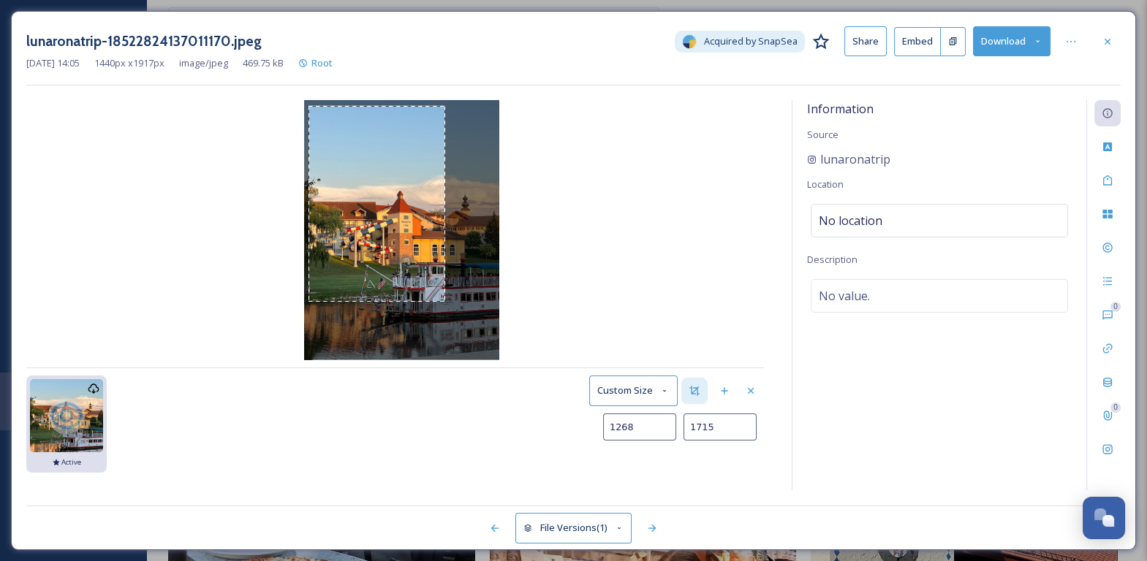
type input "1734"
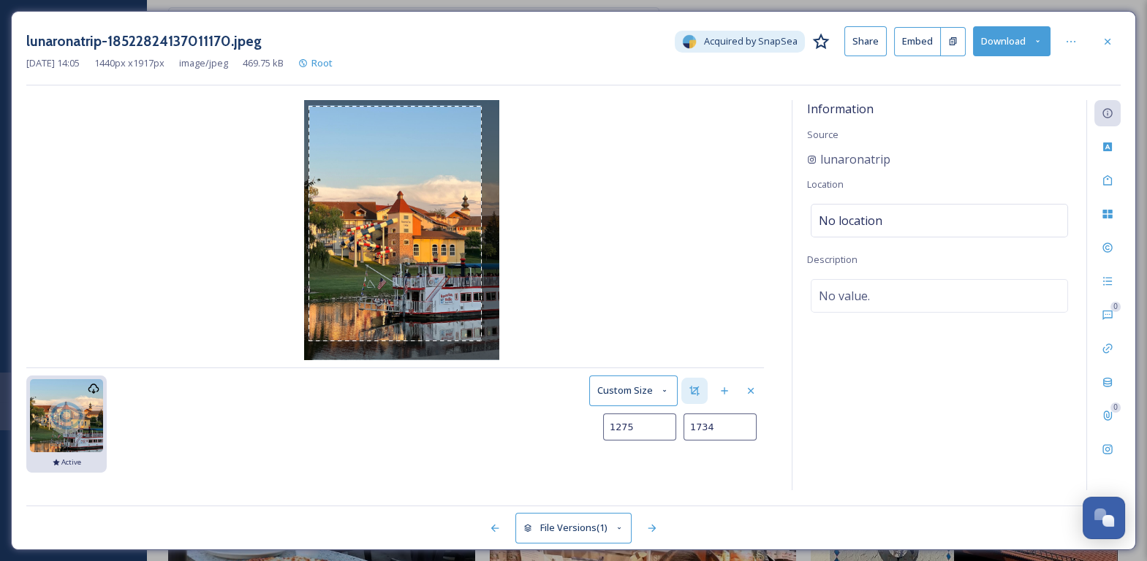
type input "1278"
type input "1745"
type input "1280"
type input "1767"
type input "1279"
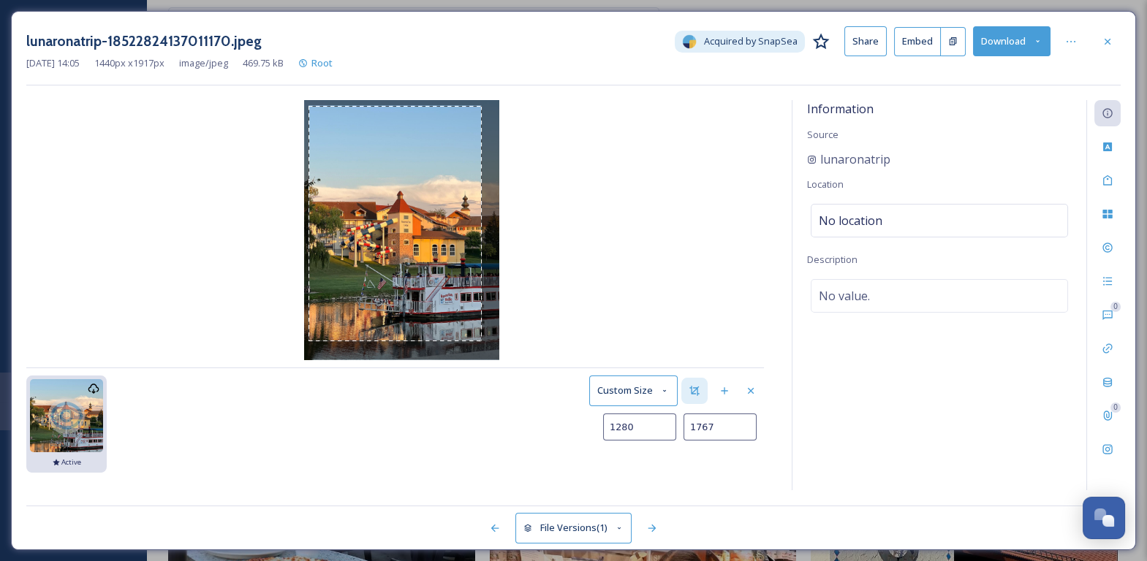
type input "1770"
type input "1278"
type input "1797"
type input "1279"
type input "1799"
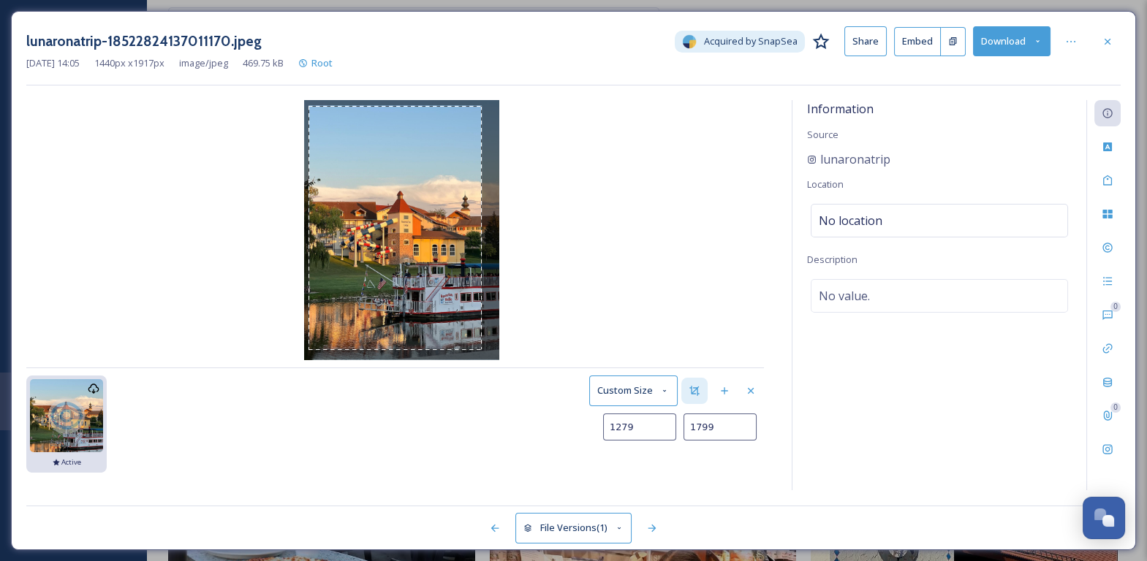
type input "1282"
type input "1801"
type input "1287"
type input "1804"
type input "1293"
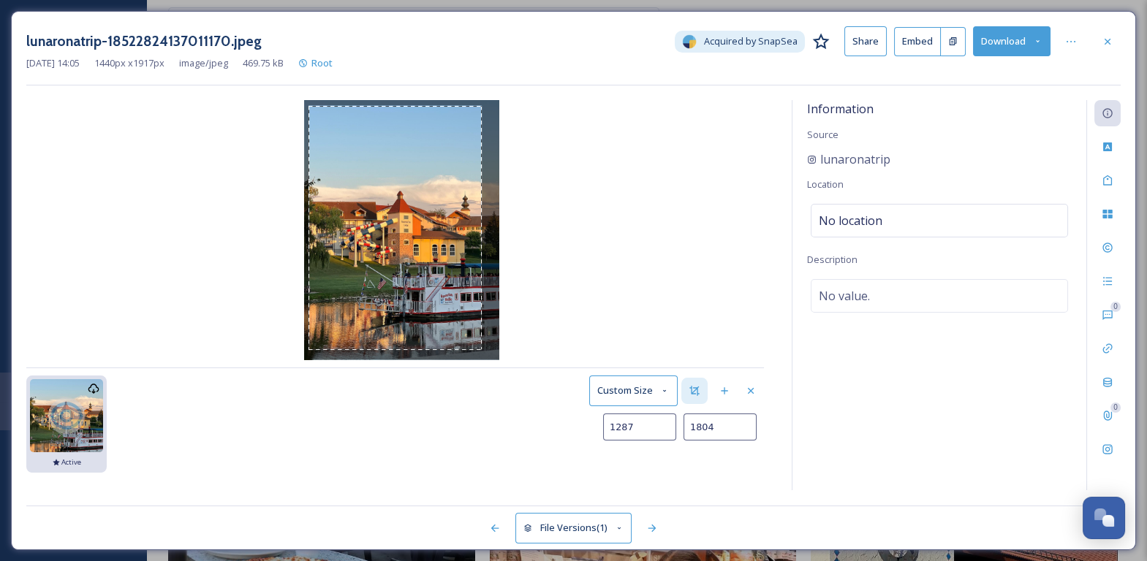
type input "1806"
type input "1300"
type input "1808"
type input "1307"
type input "1811"
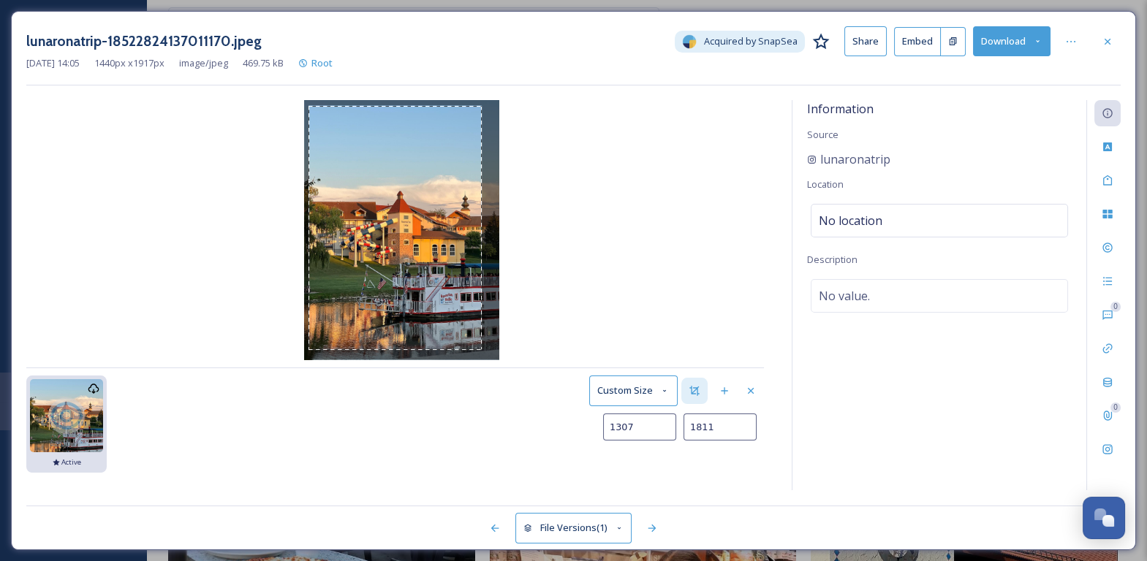
type input "1314"
type input "1813"
type input "1321"
type input "1815"
type input "1329"
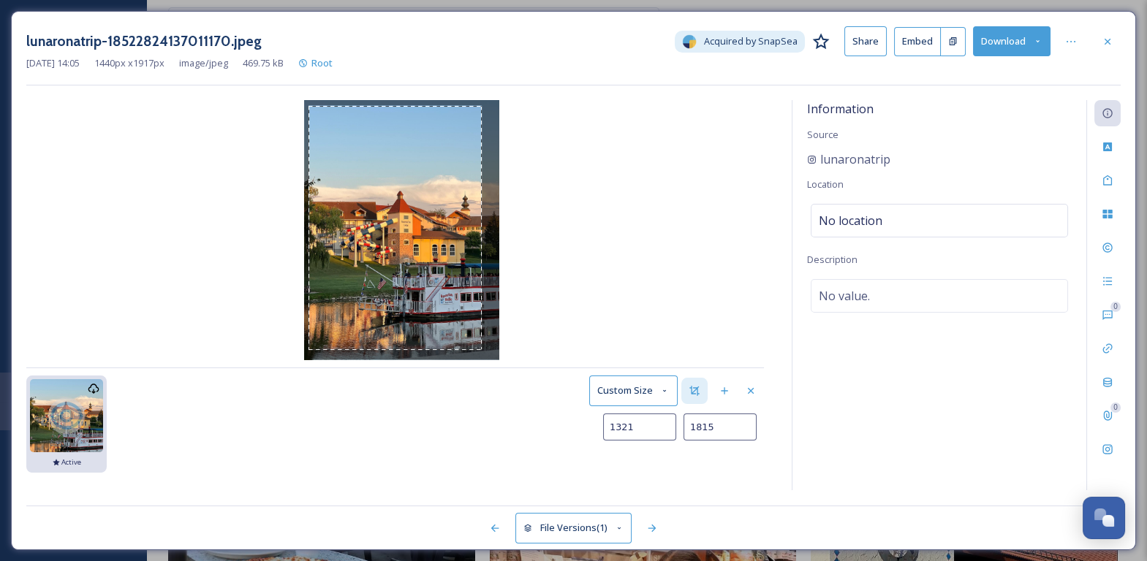
type input "1817"
type input "1337"
type input "1820"
type input "1344"
type input "1823"
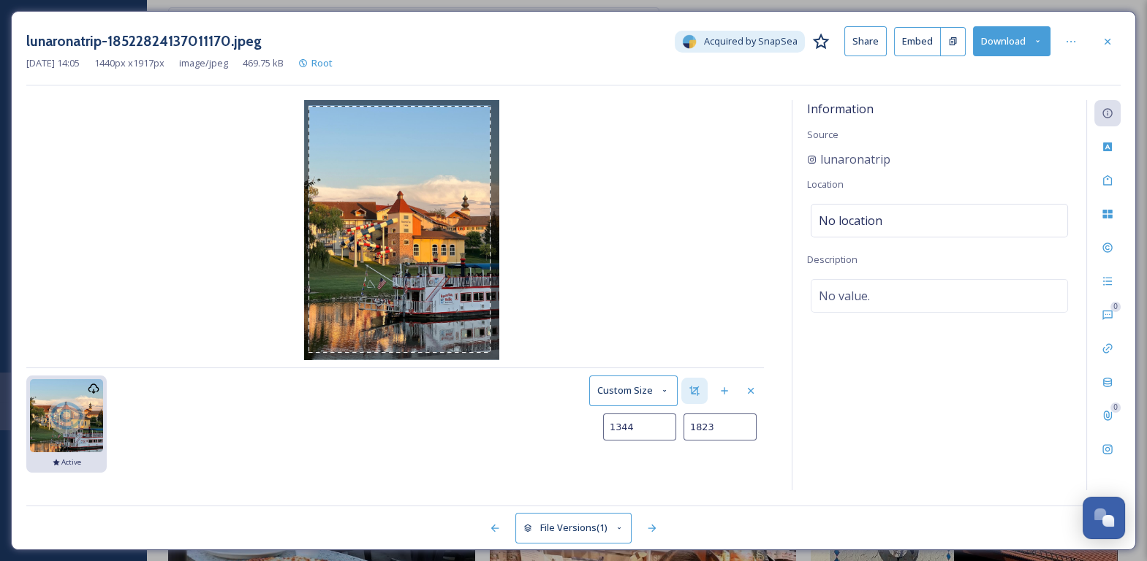
type input "1350"
type input "1824"
type input "1364"
type input "1825"
type input "1373"
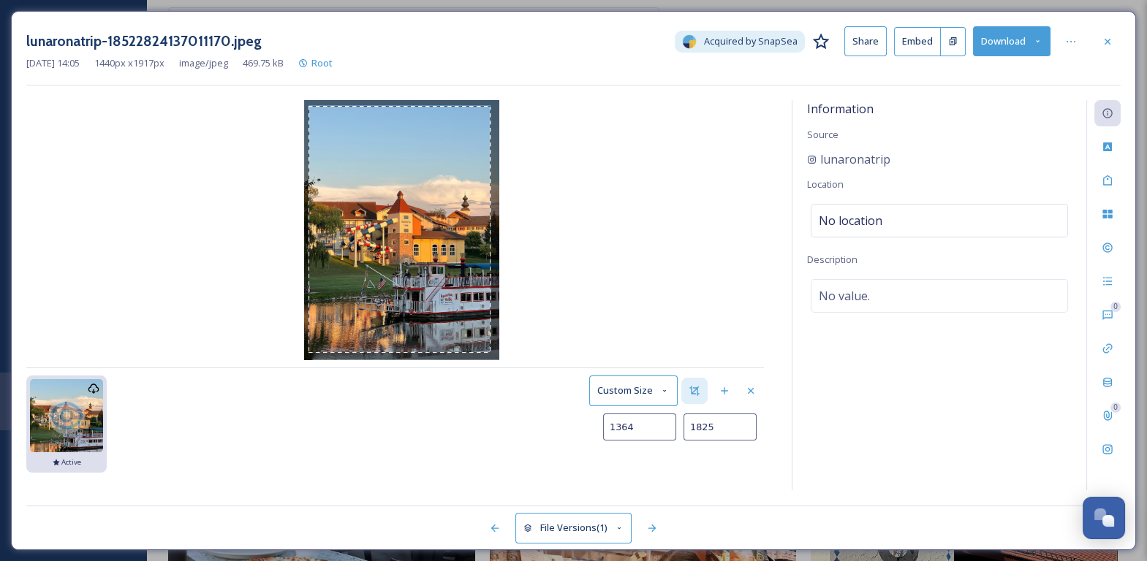
type input "1826"
type input "1379"
type input "1837"
type input "1380"
type input "1842"
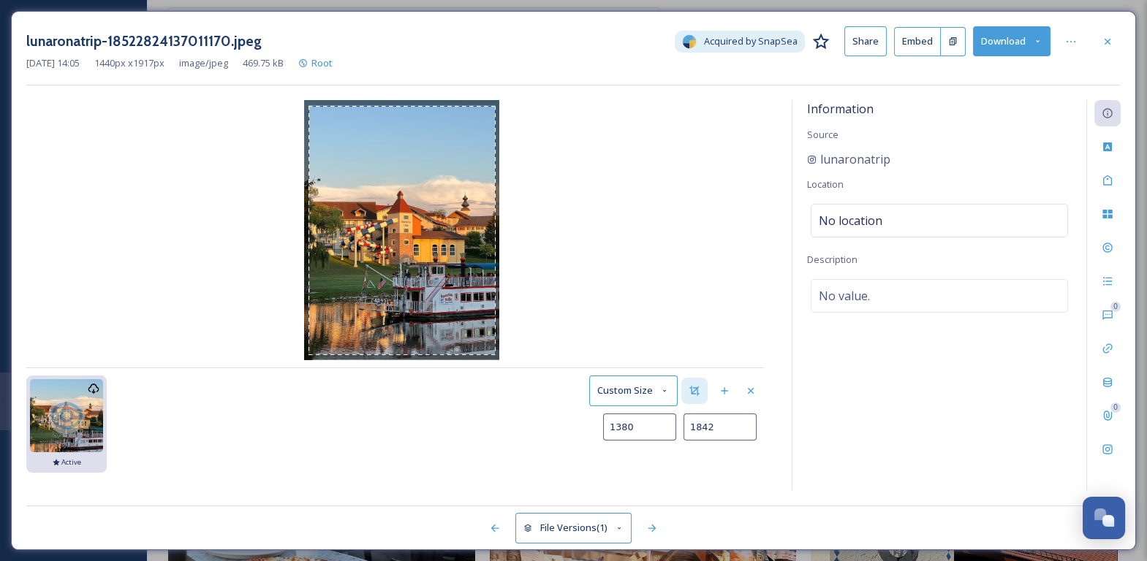
type input "1383"
type input "1847"
type input "1384"
type input "1851"
type input "1385"
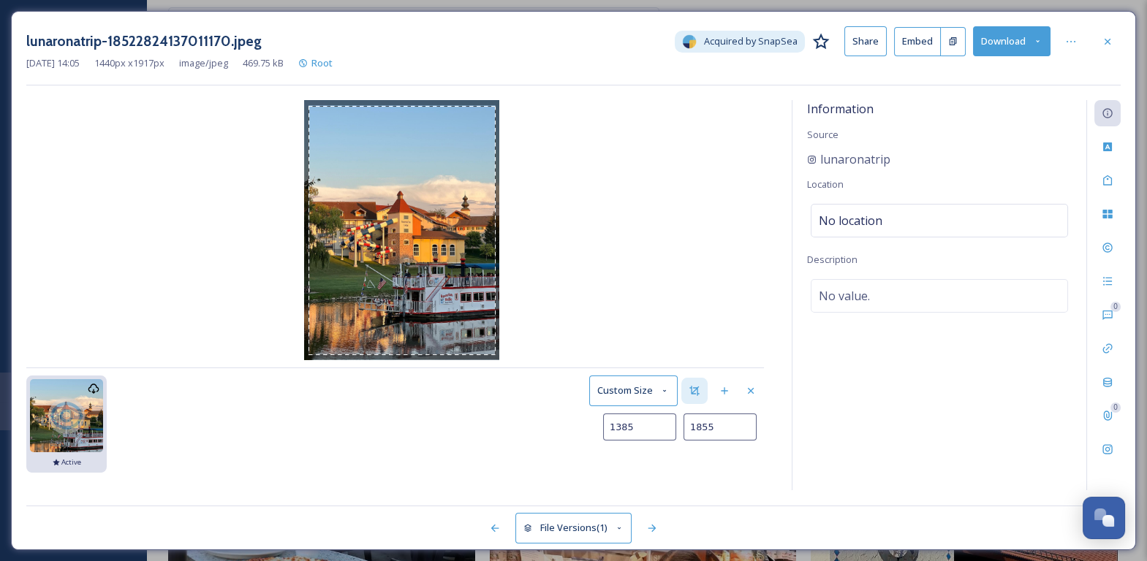
type input "1858"
type input "1386"
type input "1863"
type input "1387"
type input "1864"
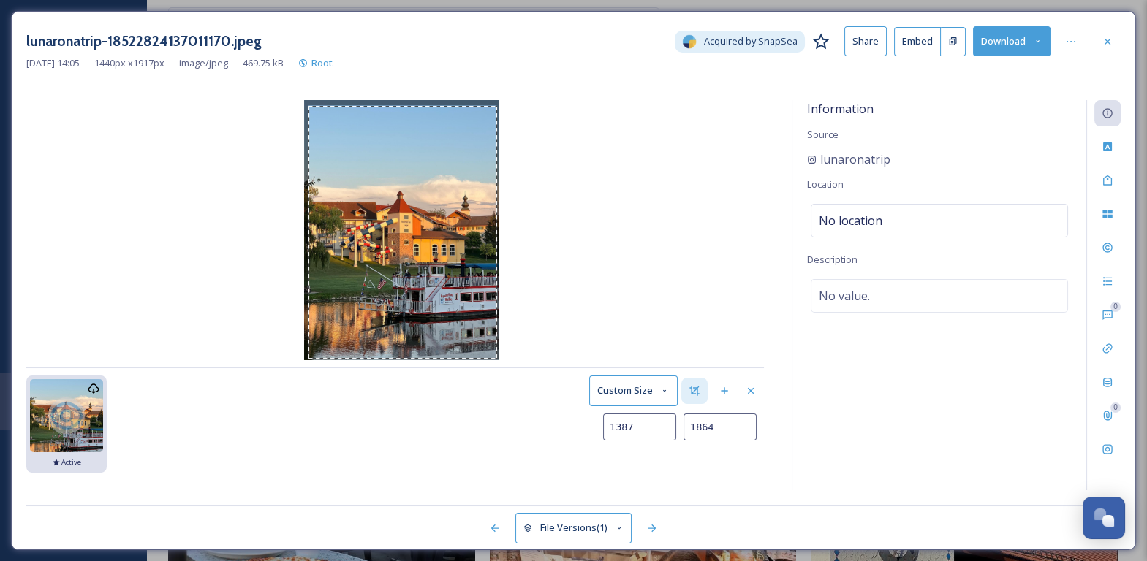
type input "1388"
type input "1862"
type input "1387"
type input "1859"
type input "1386"
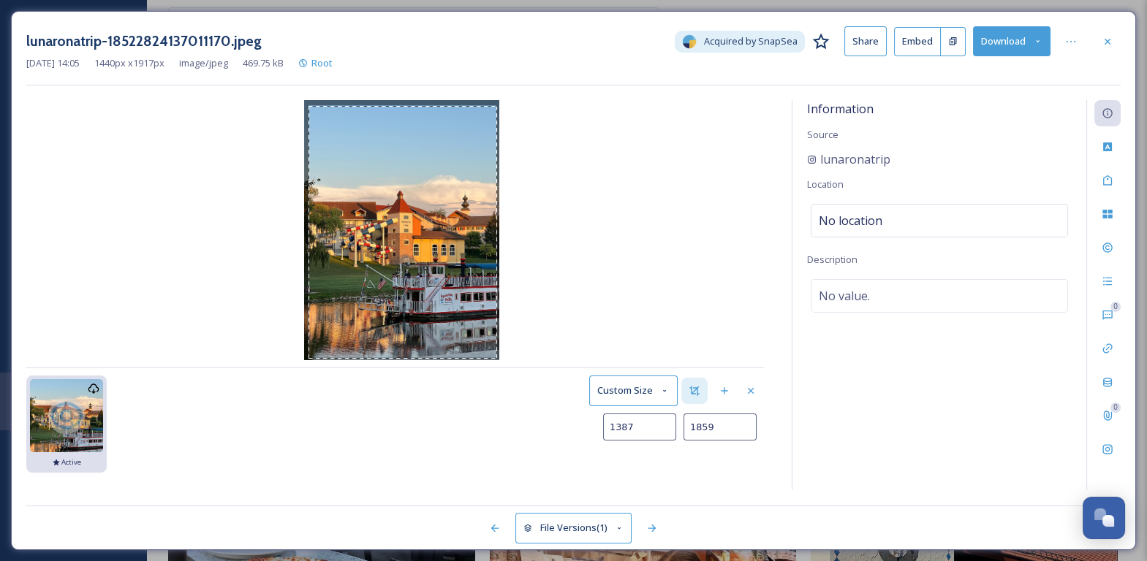
type input "1857"
type input "1385"
type input "1855"
type input "1384"
type input "1851"
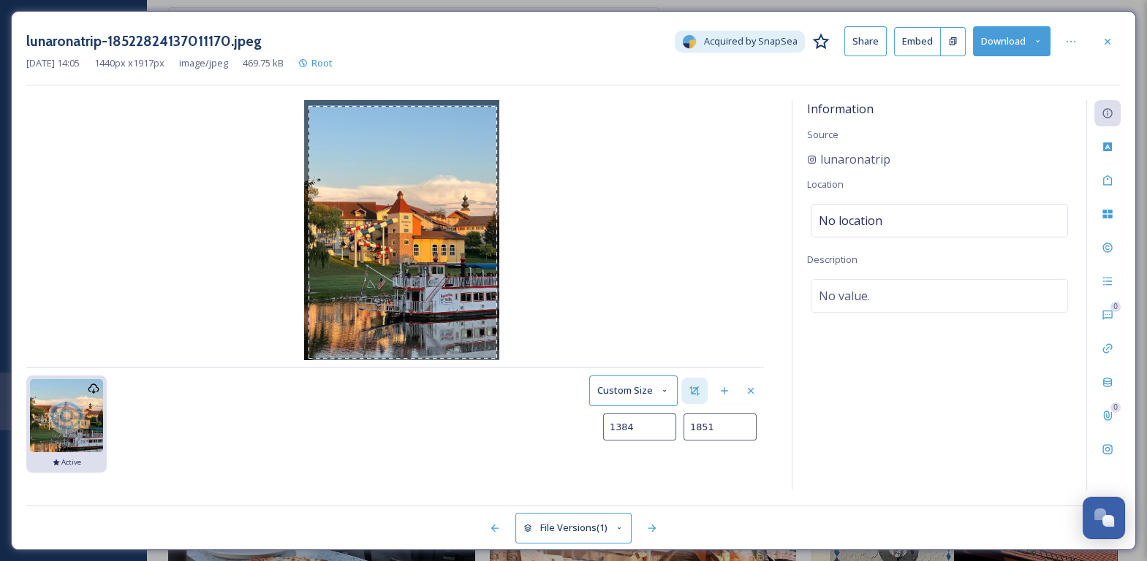
type input "1383"
type input "1849"
type input "1382"
type input "1848"
type input "1381"
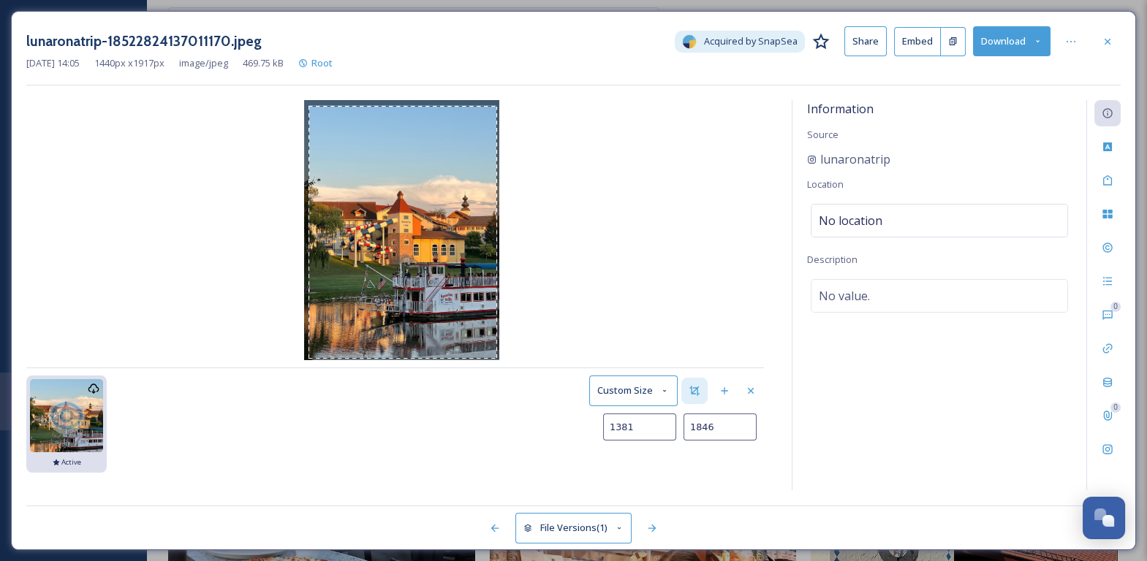
type input "1844"
type input "1380"
type input "1842"
type input "1379"
type input "1843"
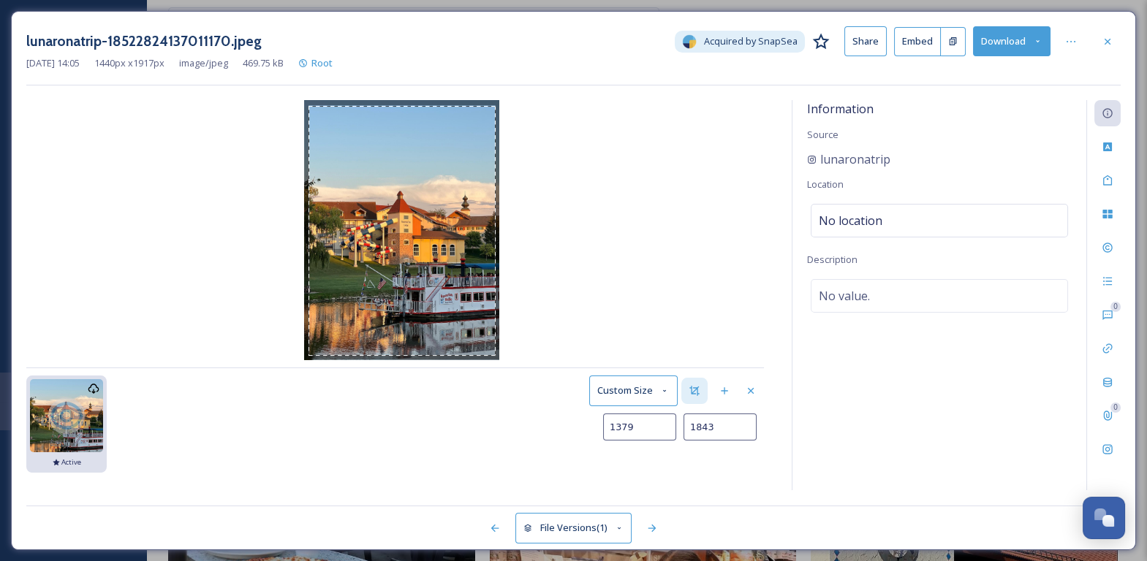
click at [495, 355] on img at bounding box center [401, 230] width 195 height 260
click at [711, 448] on button "Save as new Version" at bounding box center [710, 463] width 108 height 30
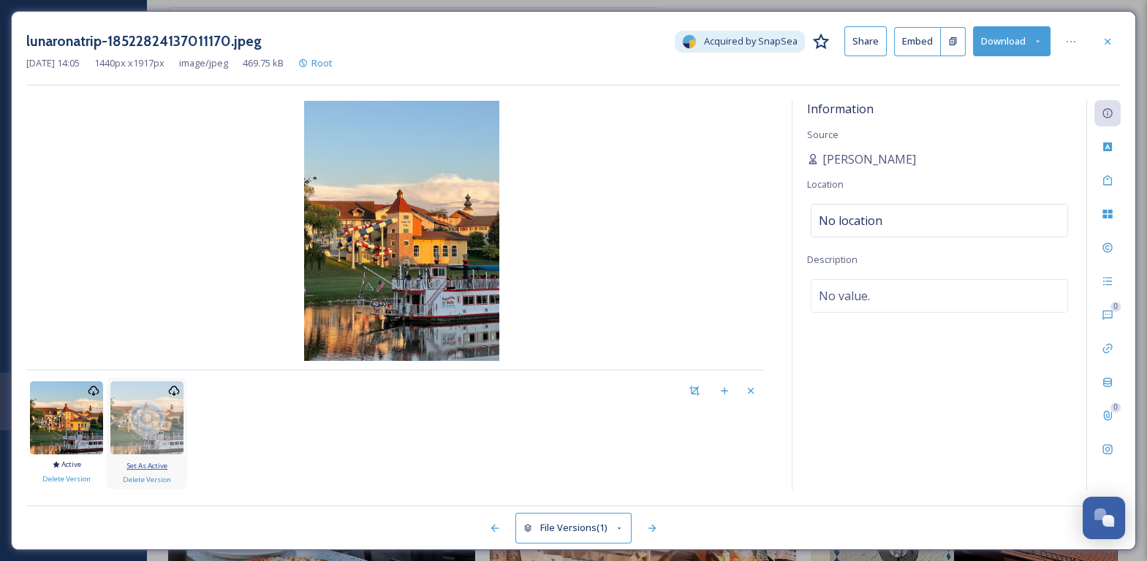
click at [156, 464] on span "Set As Active" at bounding box center [146, 466] width 41 height 10
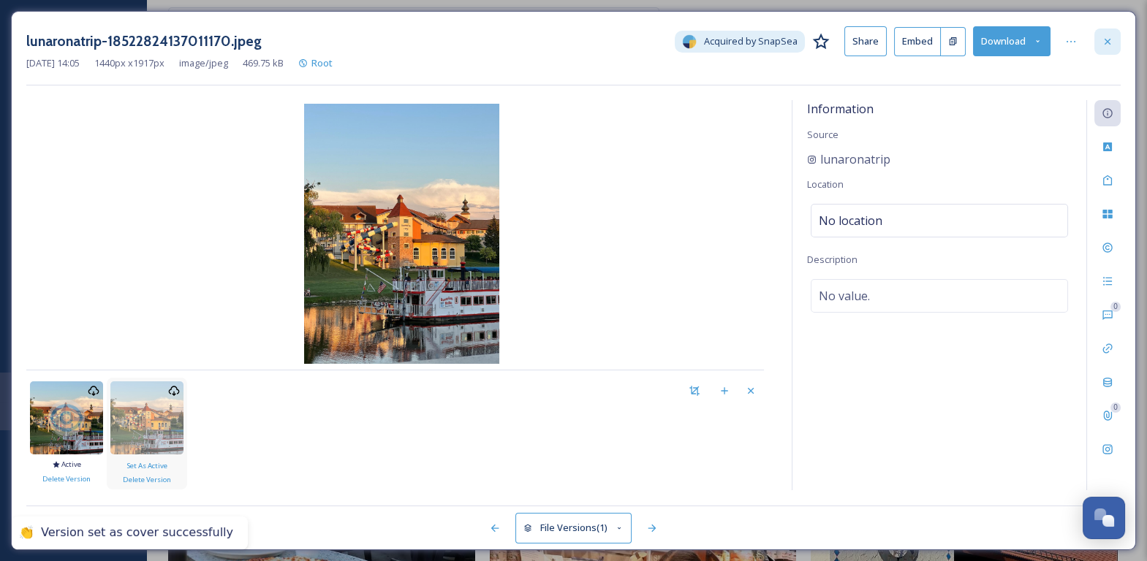
click at [1104, 49] on div at bounding box center [1107, 42] width 26 height 26
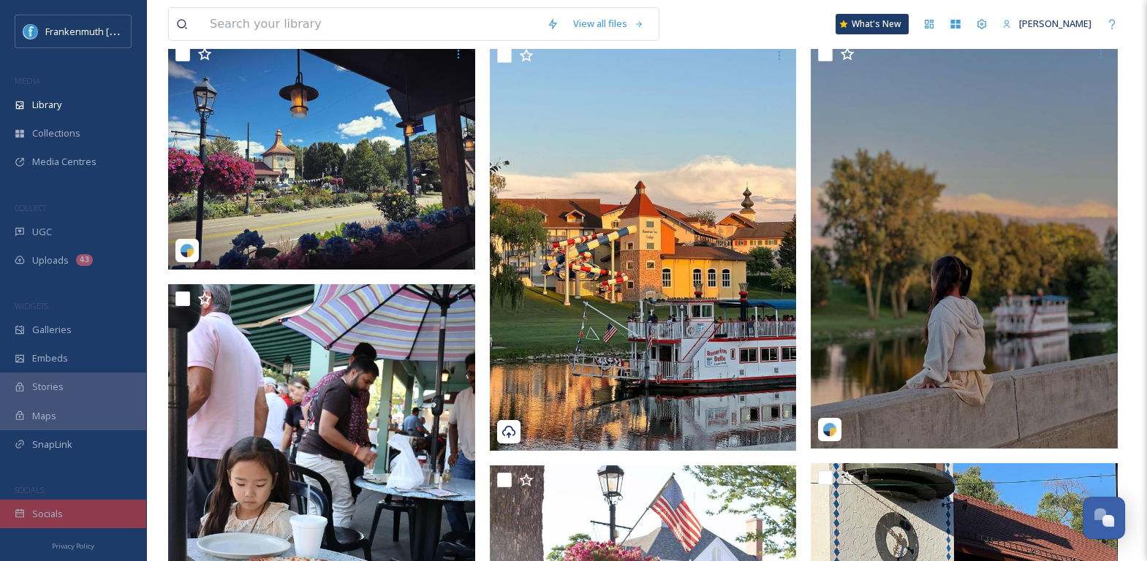
click at [55, 513] on span "Socials" at bounding box center [47, 514] width 31 height 14
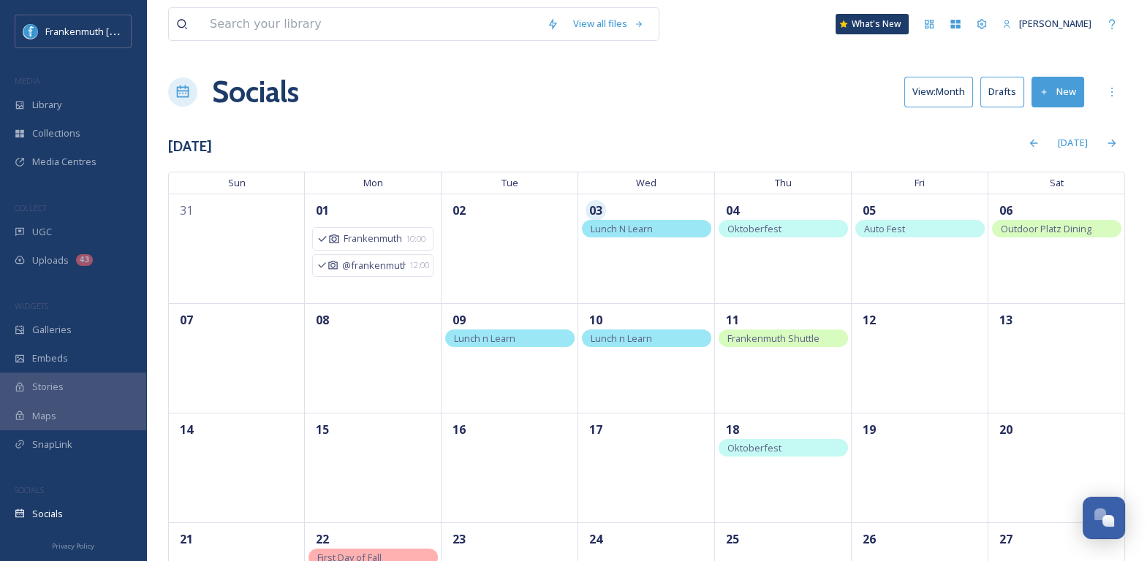
click at [1012, 86] on button "Drafts" at bounding box center [1002, 92] width 44 height 30
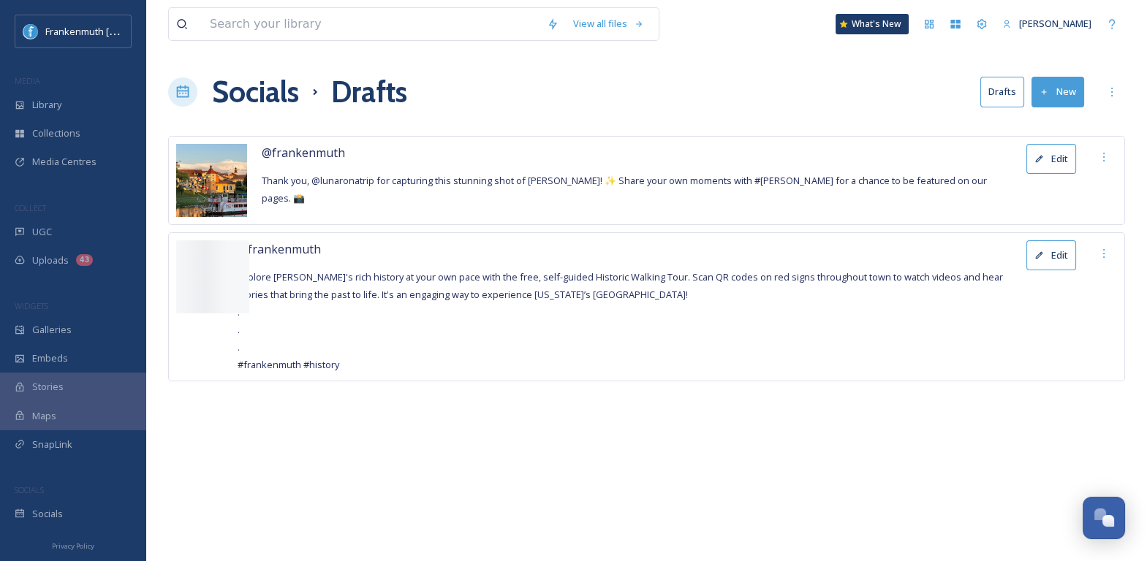
click at [1040, 175] on div "@[PERSON_NAME] Thank you, @lunaronatrip for capturing this stunning shot of [PE…" at bounding box center [646, 180] width 957 height 89
click at [1049, 156] on button "Edit" at bounding box center [1051, 159] width 50 height 30
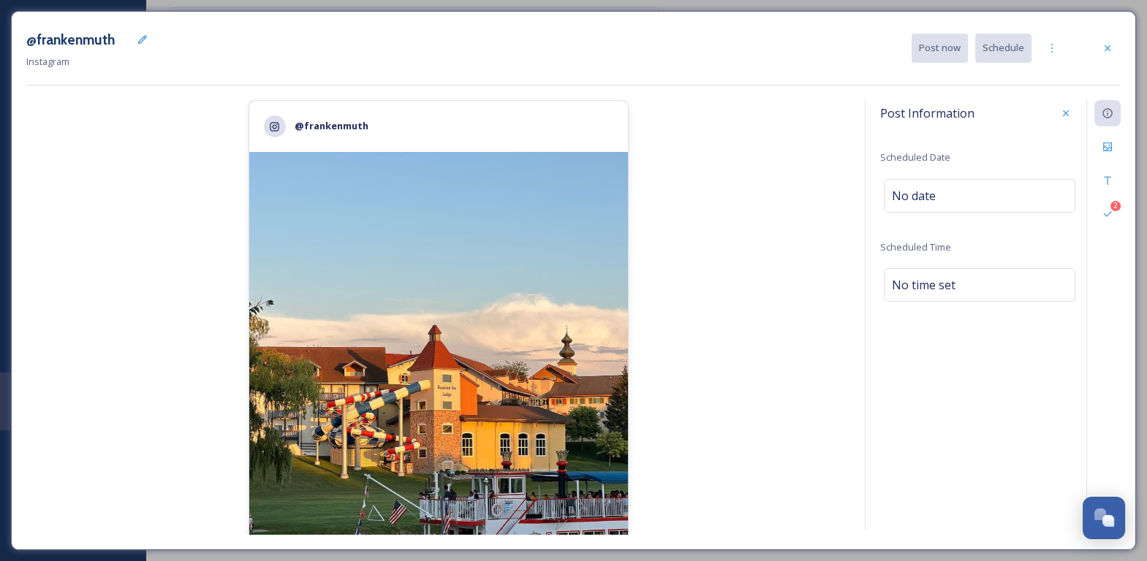
scroll to position [298, 0]
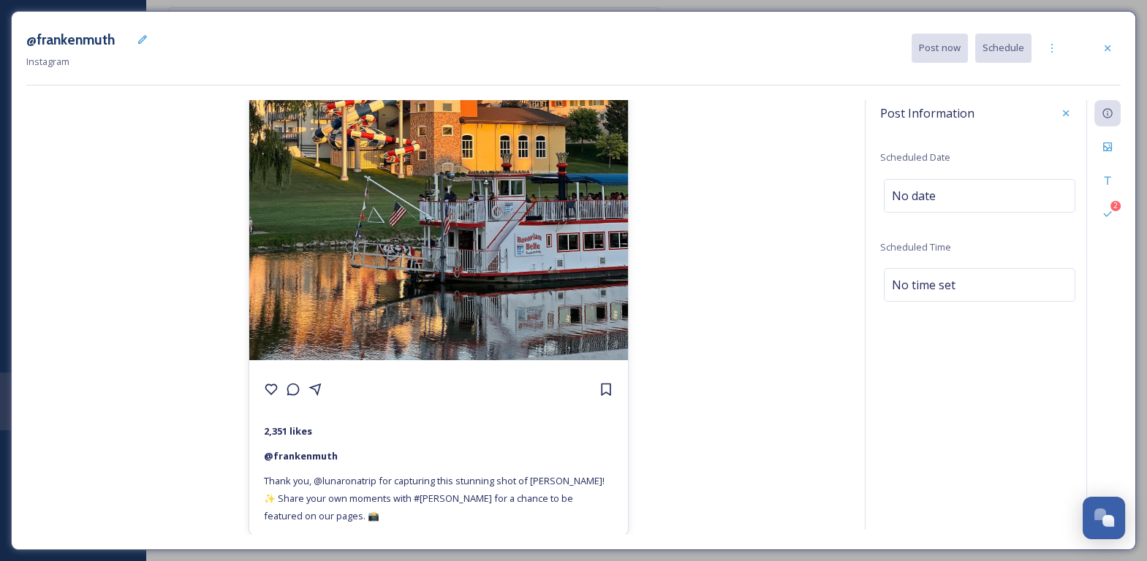
click at [1102, 197] on div "2" at bounding box center [1103, 315] width 34 height 430
click at [1102, 201] on div "2 Validations" at bounding box center [1107, 214] width 26 height 26
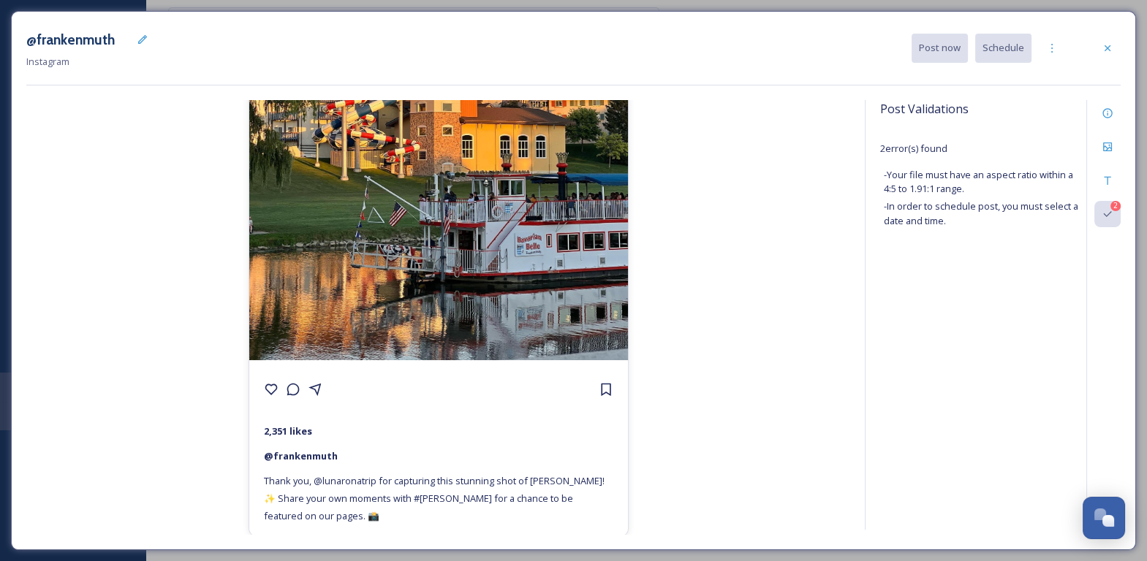
scroll to position [0, 0]
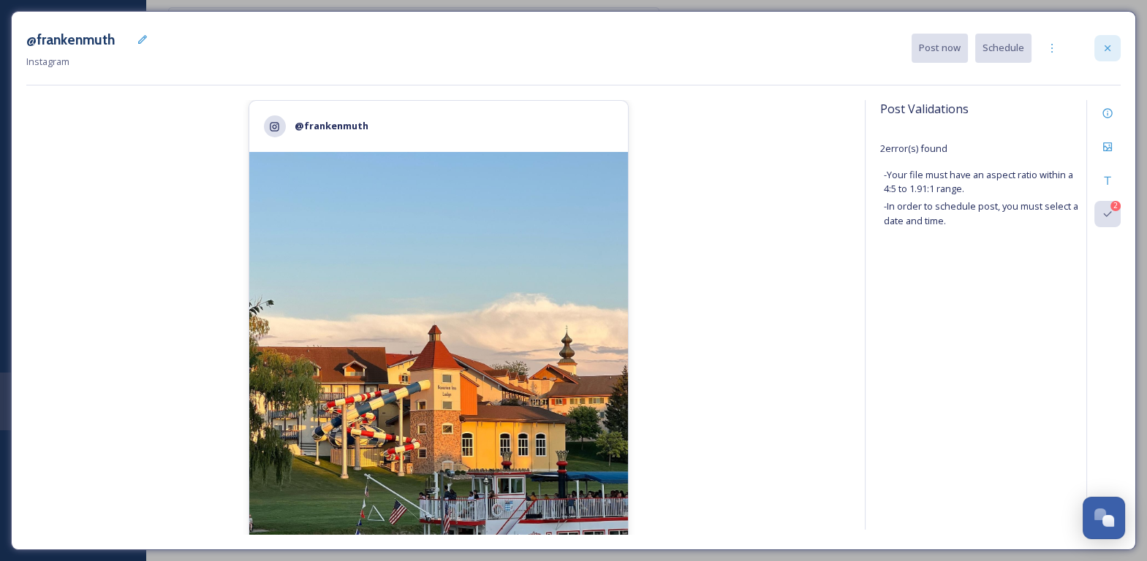
click at [1098, 48] on div at bounding box center [1107, 48] width 26 height 26
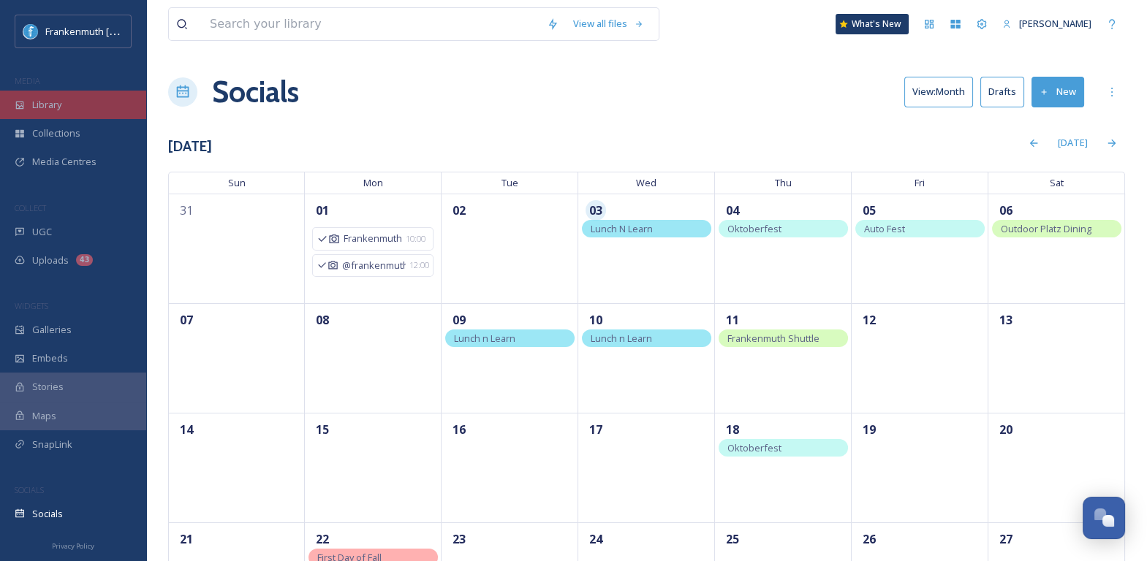
click at [110, 116] on div "Library" at bounding box center [73, 105] width 146 height 29
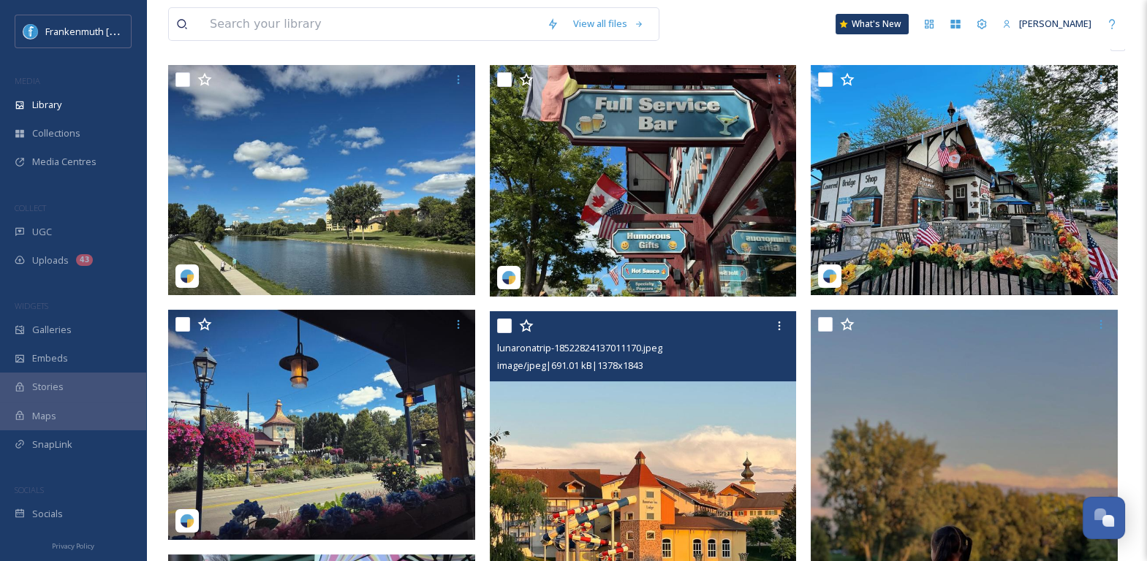
scroll to position [357, 0]
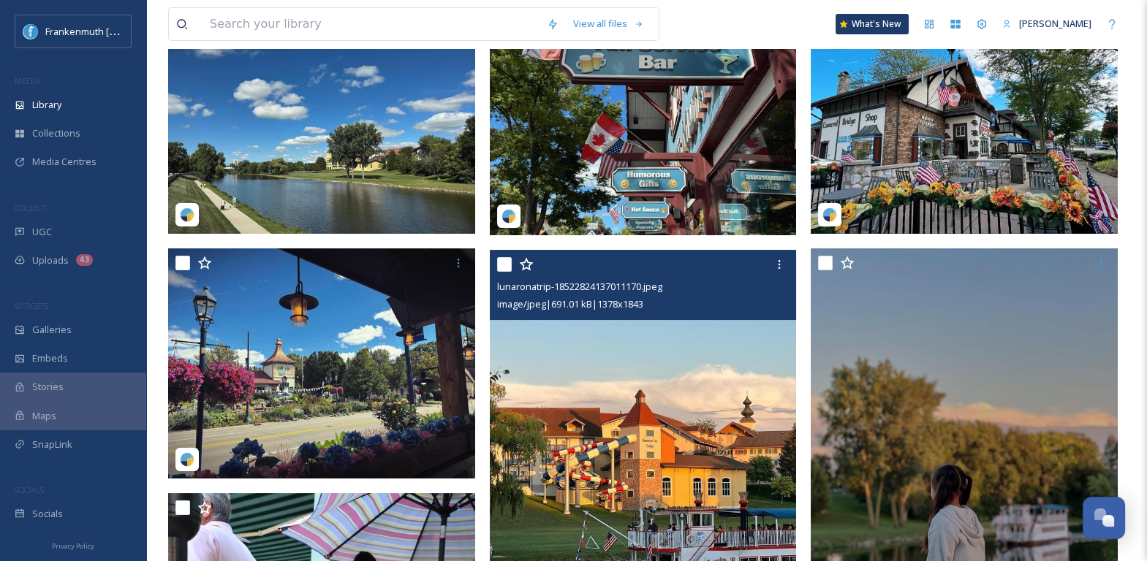
click at [754, 348] on img at bounding box center [643, 455] width 307 height 411
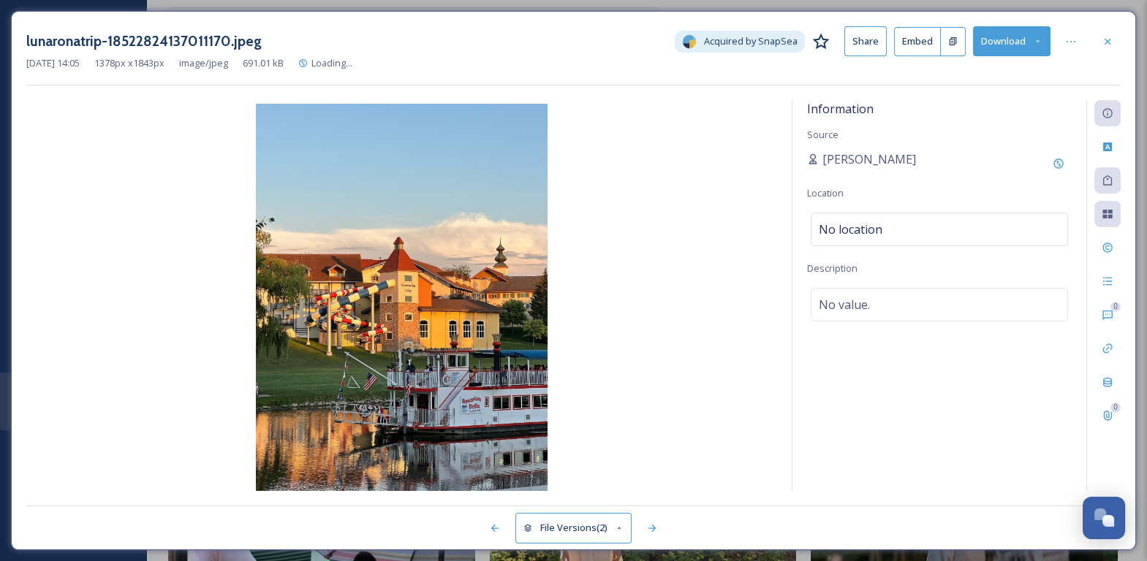
click at [553, 537] on button "File Versions (2)" at bounding box center [573, 528] width 117 height 30
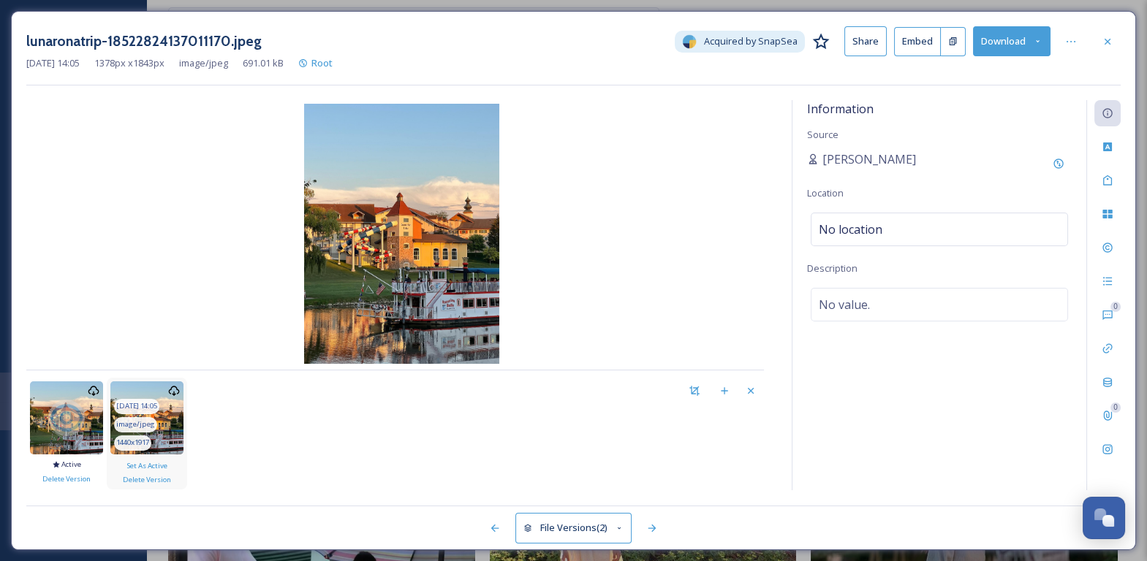
click at [130, 450] on img at bounding box center [146, 418] width 73 height 73
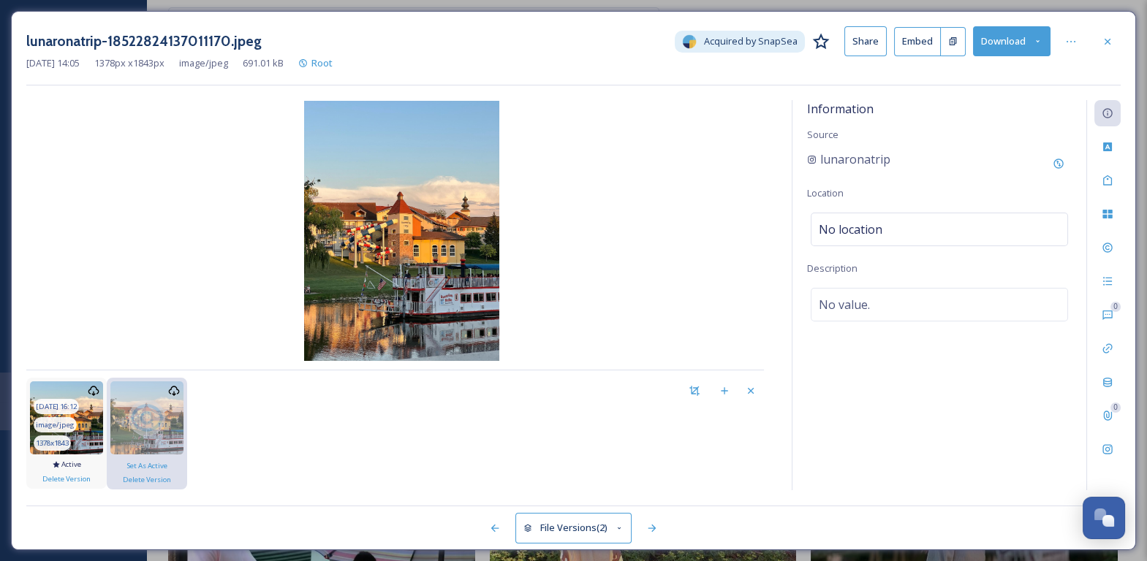
click at [87, 415] on img at bounding box center [66, 418] width 73 height 73
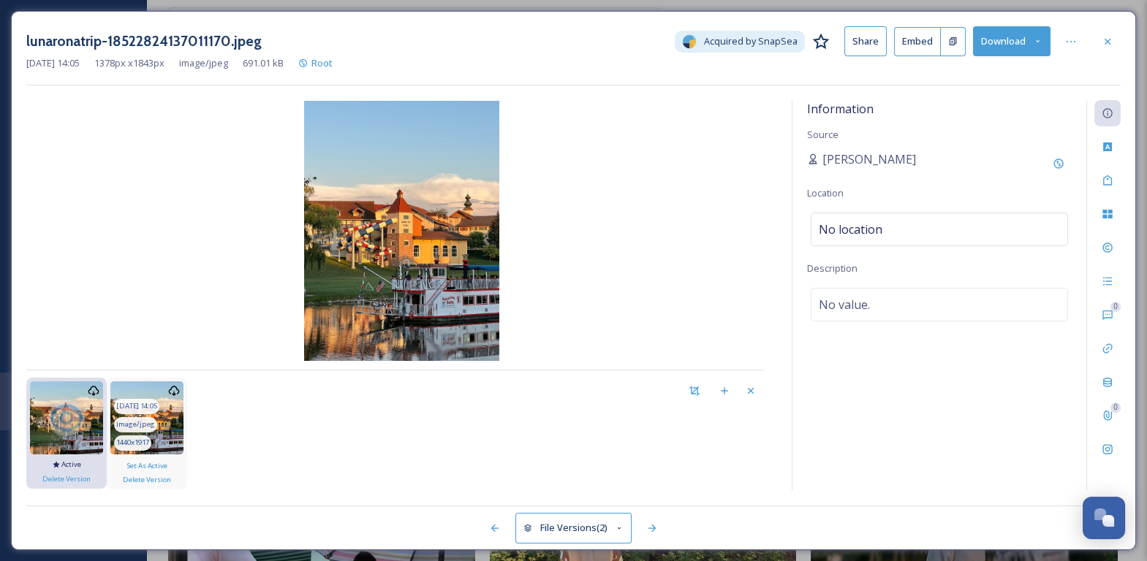
click at [157, 415] on img at bounding box center [146, 418] width 73 height 73
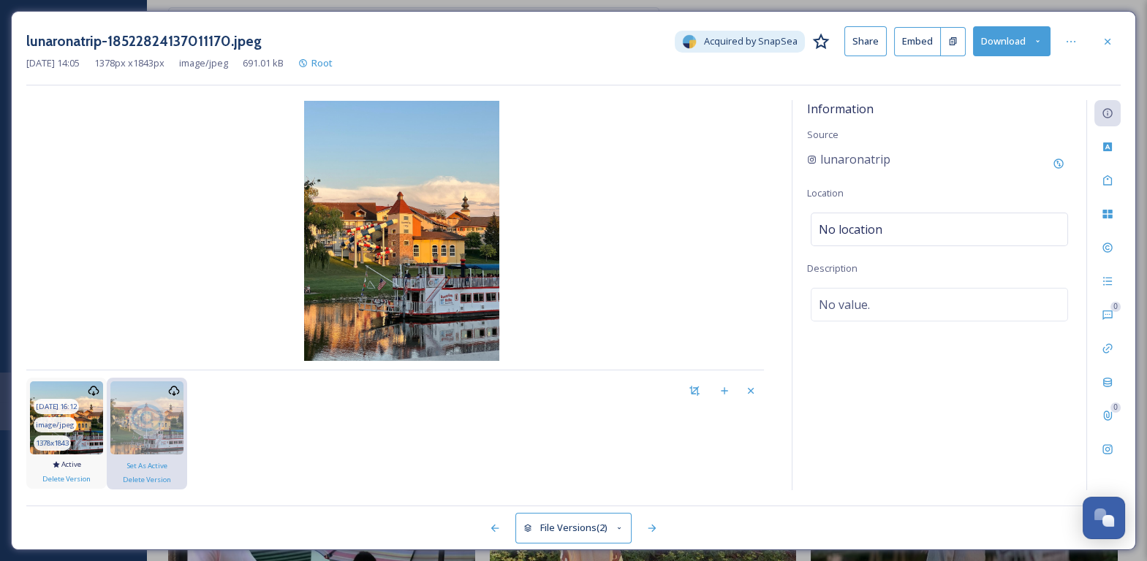
click at [88, 416] on img at bounding box center [66, 418] width 73 height 73
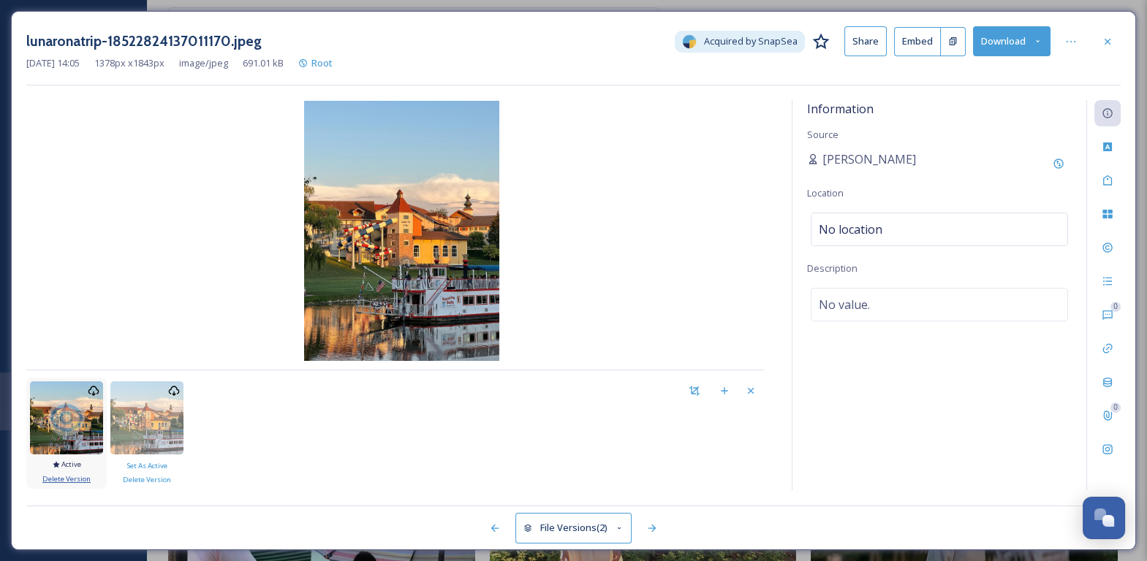
click at [83, 477] on span "Delete Version" at bounding box center [66, 479] width 48 height 10
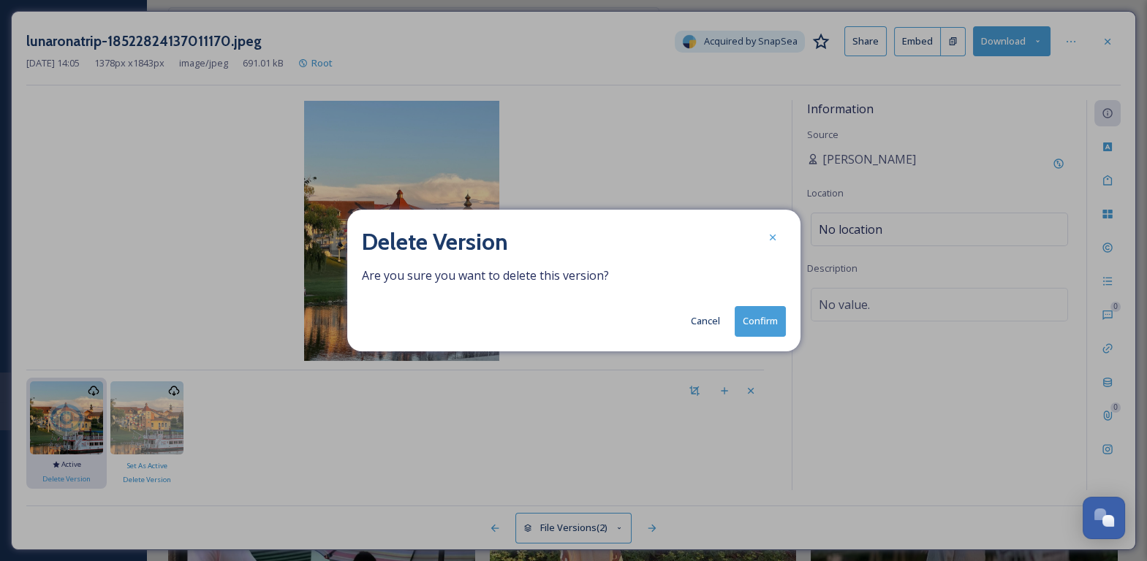
click at [762, 326] on button "Confirm" at bounding box center [760, 321] width 51 height 30
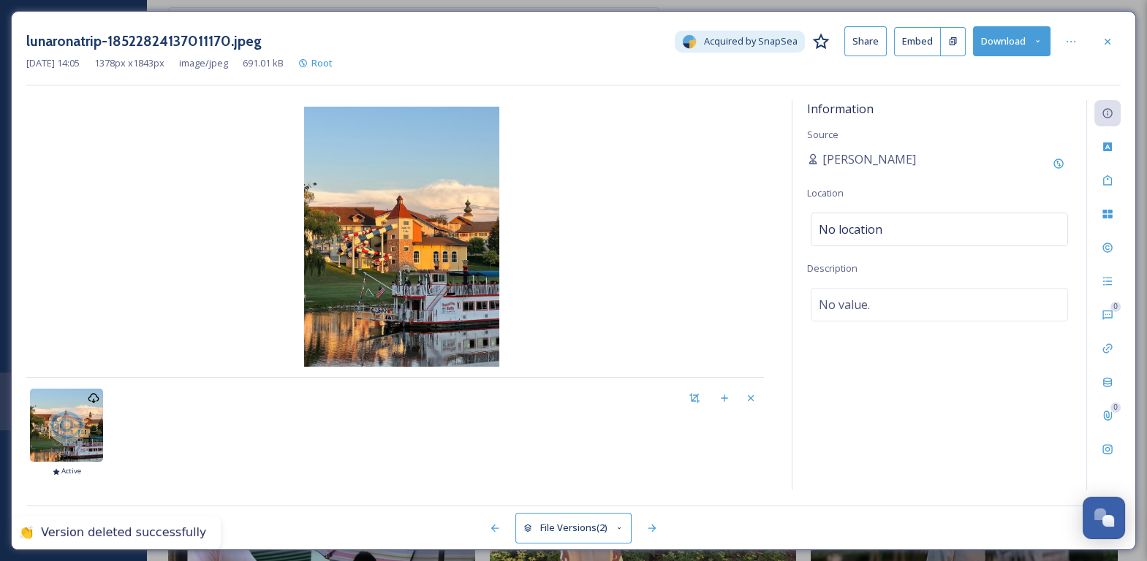
click at [583, 526] on button "File Versions (2)" at bounding box center [573, 528] width 117 height 30
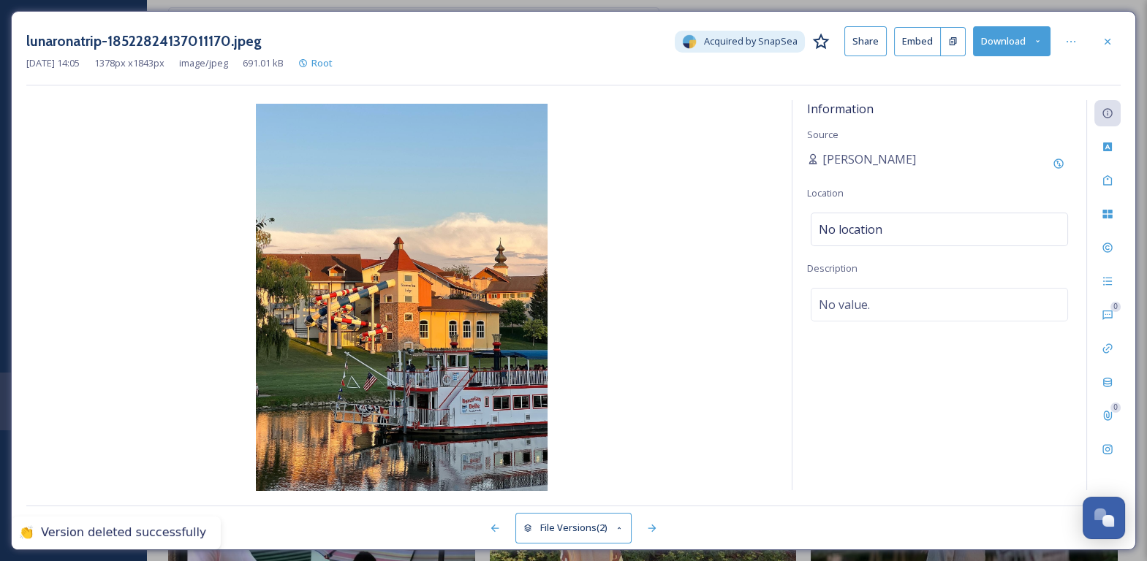
click at [583, 526] on button "File Versions (2)" at bounding box center [573, 528] width 117 height 30
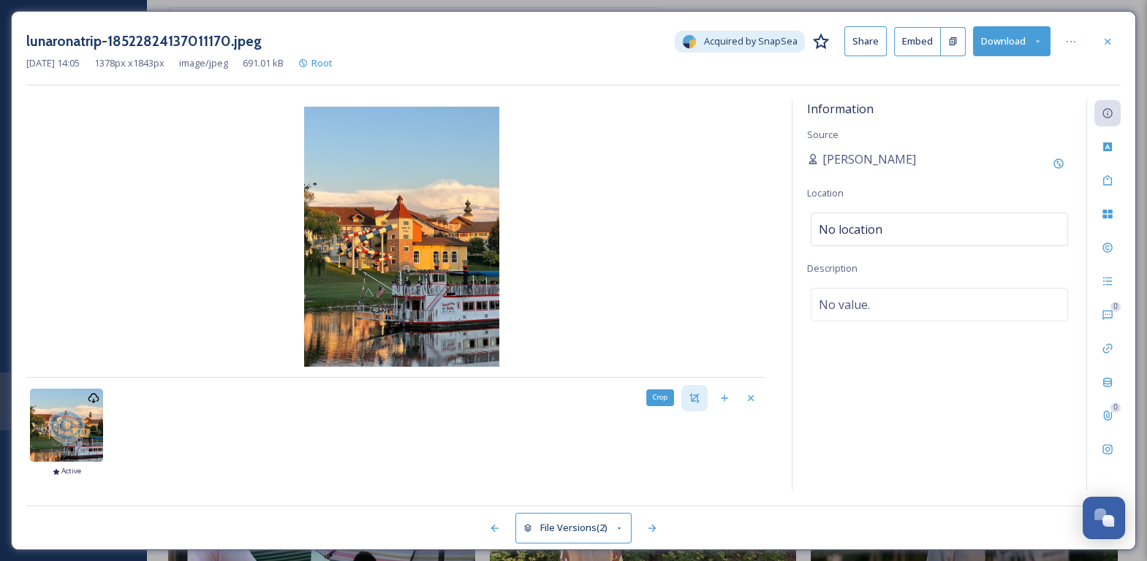
click at [702, 401] on div "Crop" at bounding box center [694, 398] width 26 height 26
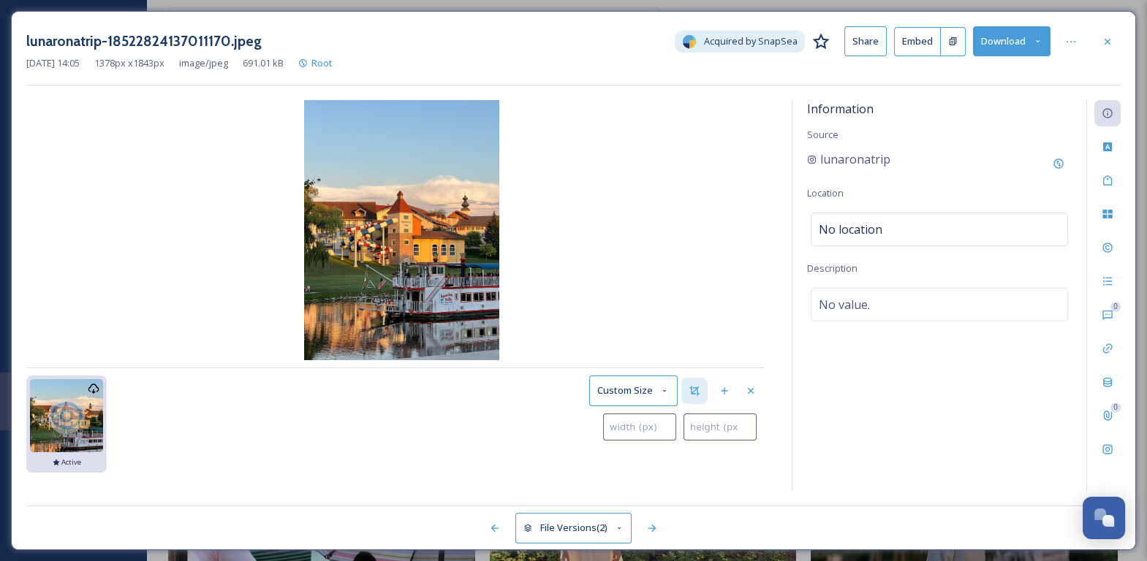
type input "0"
type input "2"
type input "1"
type input "9"
type input "12"
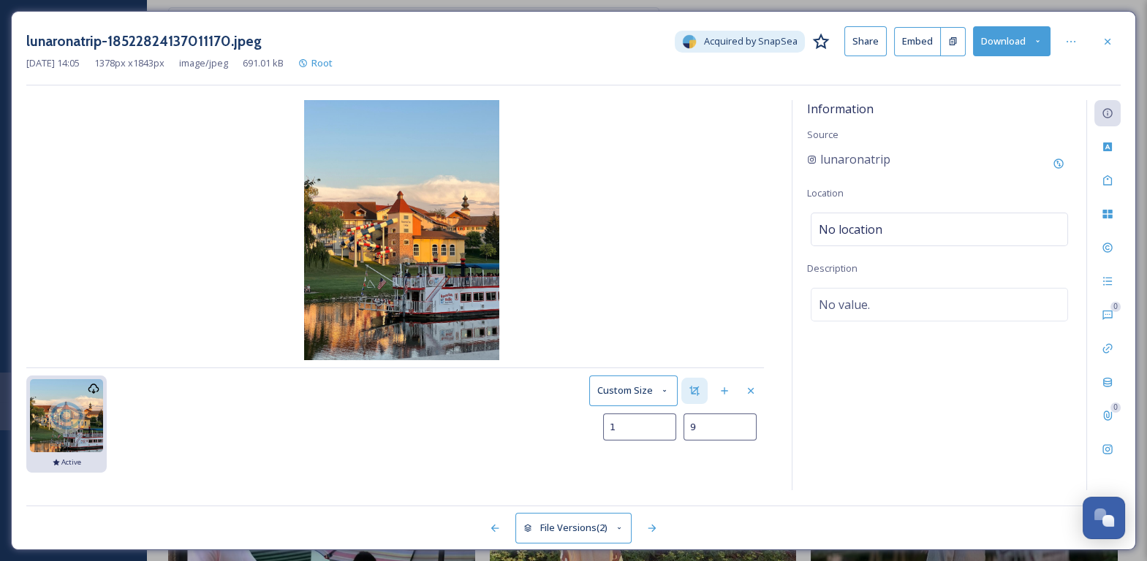
type input "31"
type input "43"
type input "87"
type input "90"
type input "167"
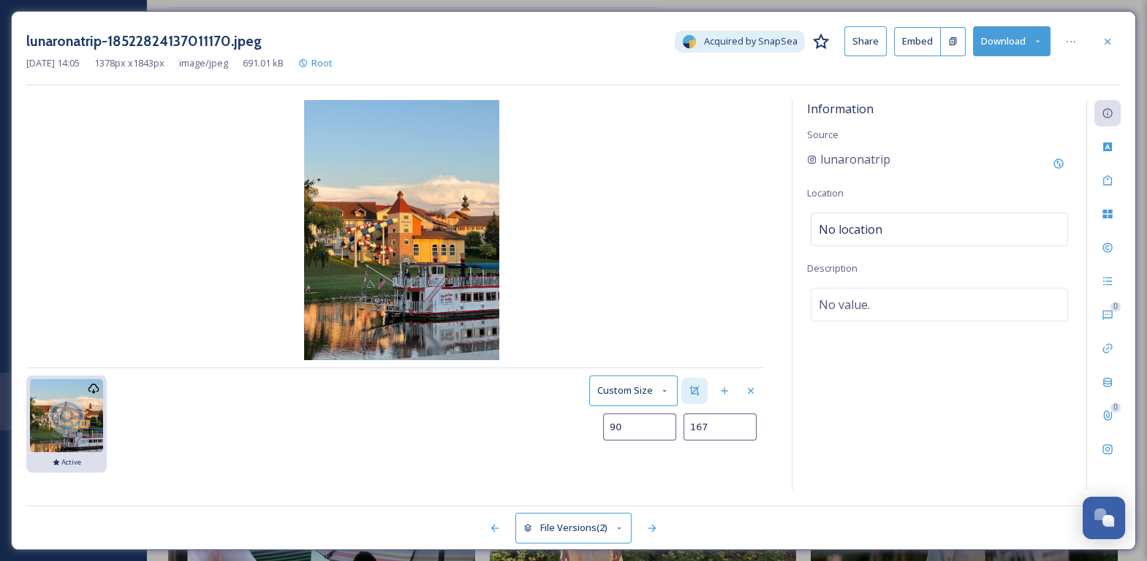
type input "147"
type input "266"
type input "221"
type input "387"
type input "305"
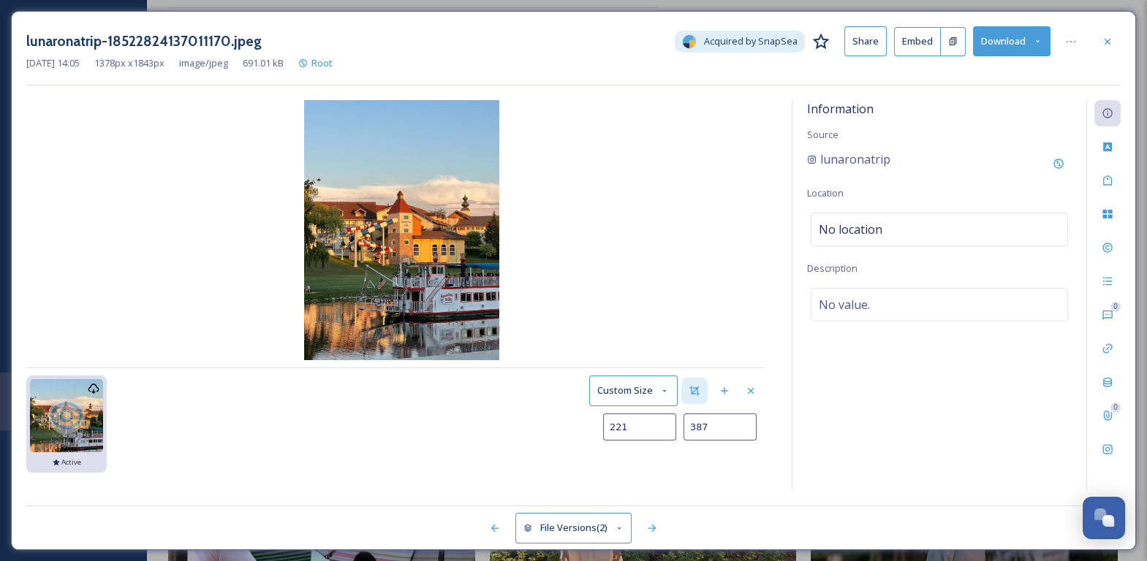
type input "515"
type input "383"
type input "625"
type input "457"
type input "724"
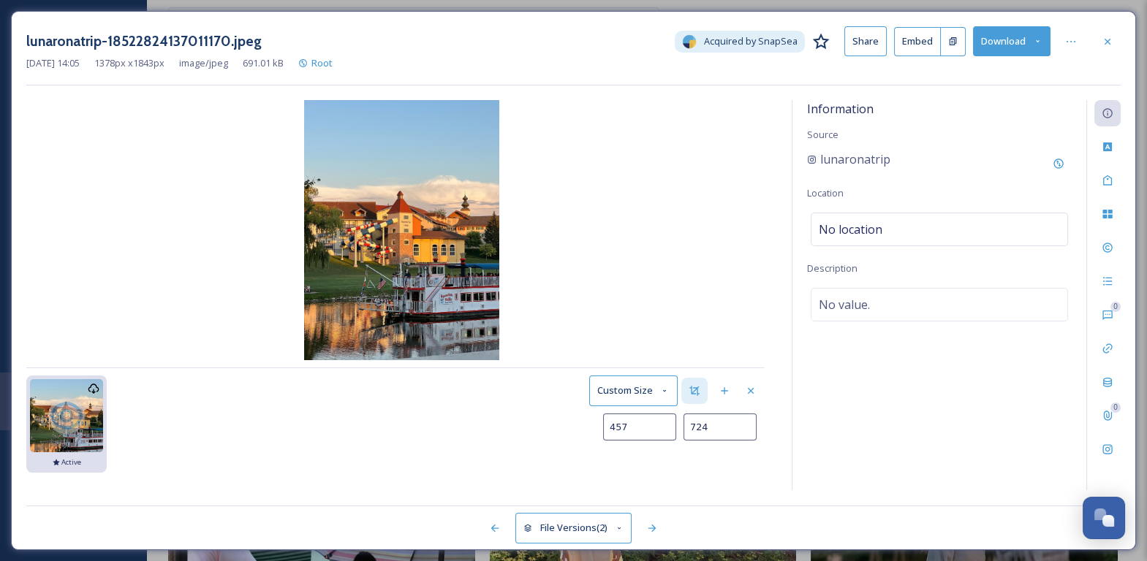
type input "527"
type input "817"
type input "585"
type input "888"
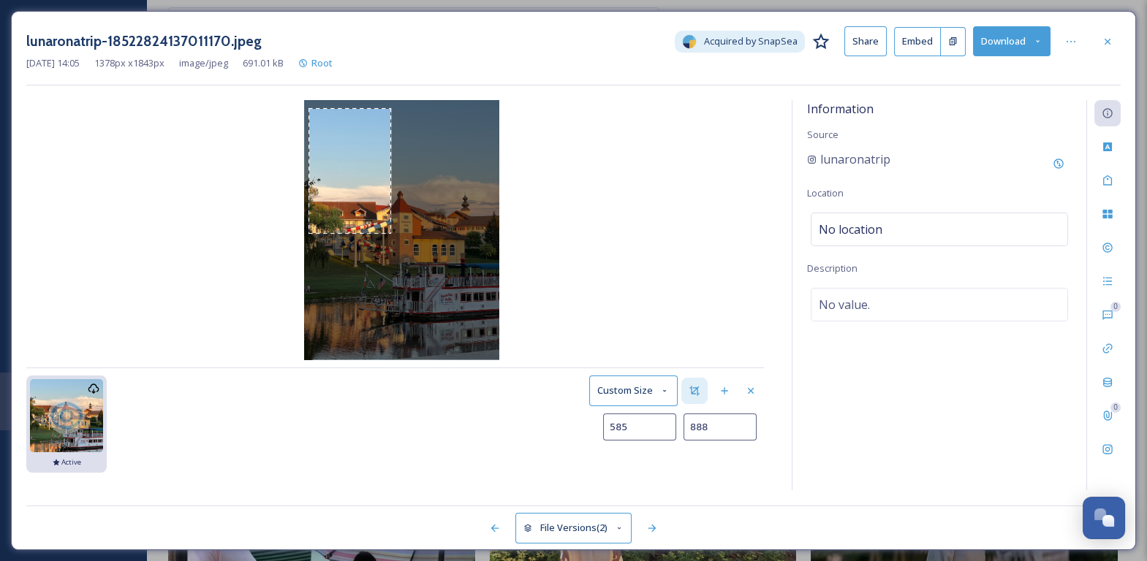
type input "633"
type input "944"
type input "676"
type input "991"
type input "719"
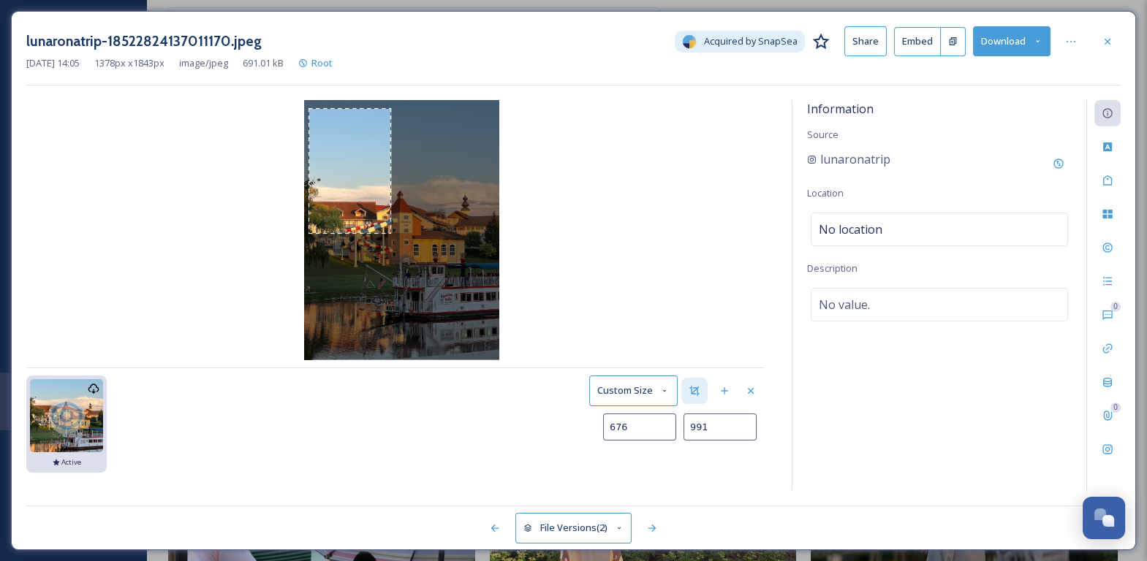
type input "1034"
type input "758"
type input "1076"
type input "792"
type input "1113"
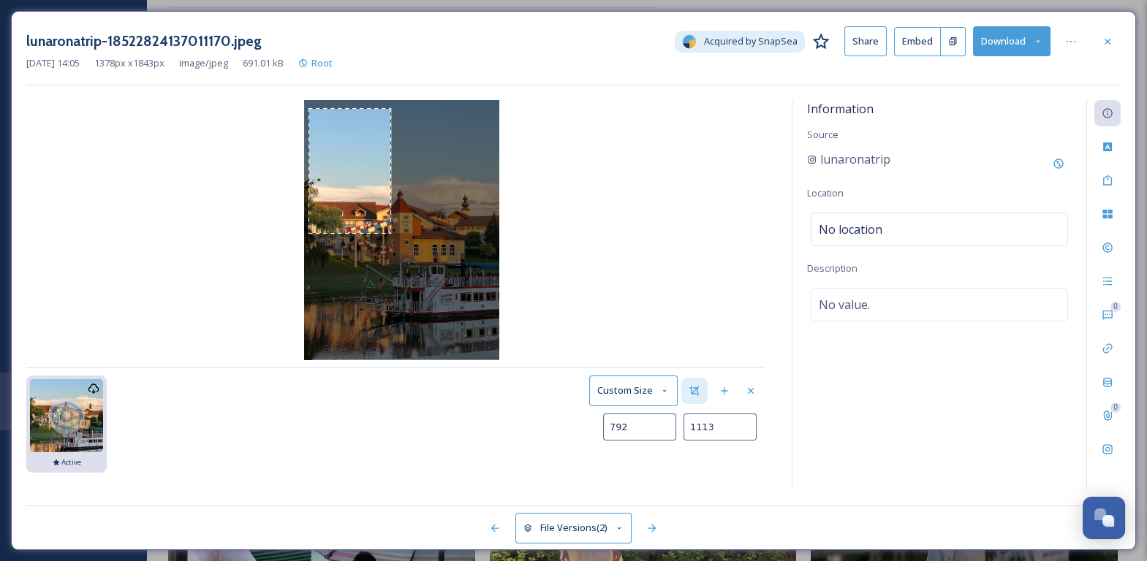
type input "821"
type input "1144"
type input "846"
type input "1170"
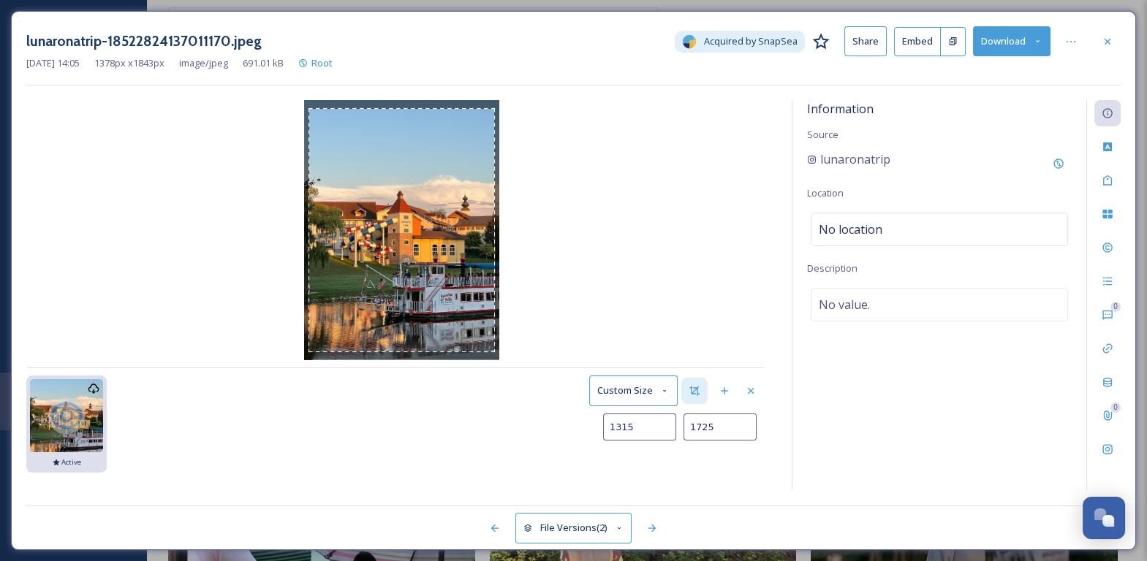
click at [494, 350] on img at bounding box center [401, 230] width 195 height 260
click at [435, 227] on div "Use the arrow keys to move the crop selection area" at bounding box center [402, 231] width 186 height 243
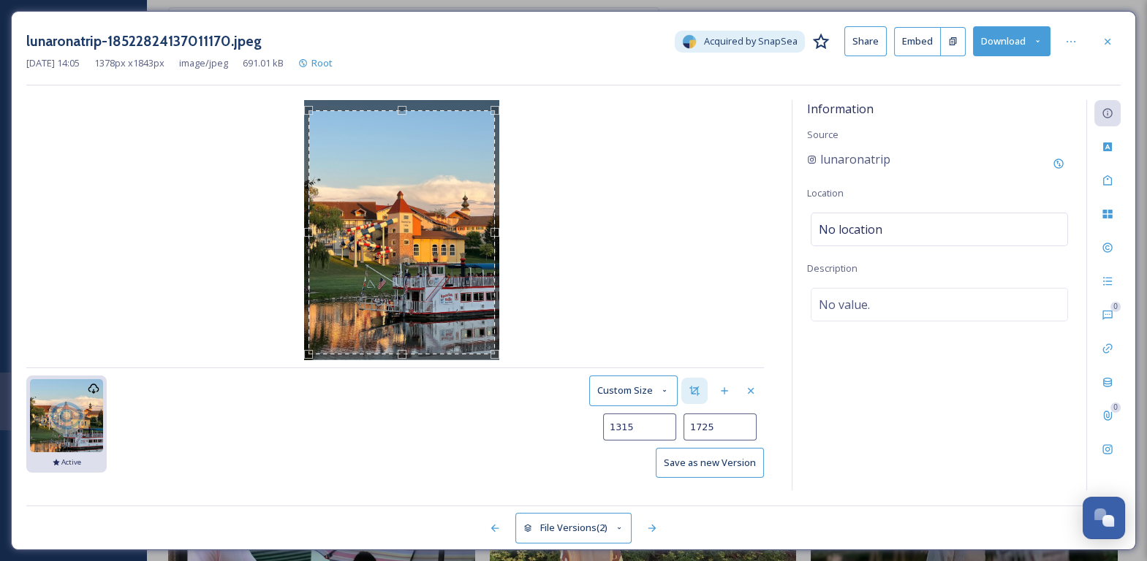
click at [718, 469] on button "Save as new Version" at bounding box center [710, 463] width 108 height 30
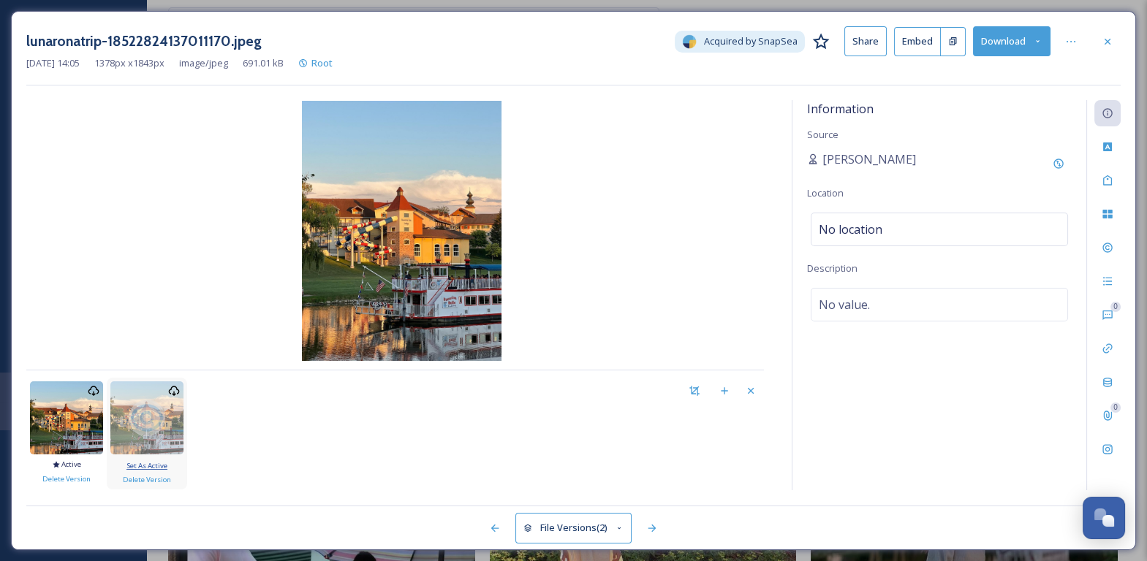
click at [145, 466] on span "Set As Active" at bounding box center [146, 466] width 41 height 10
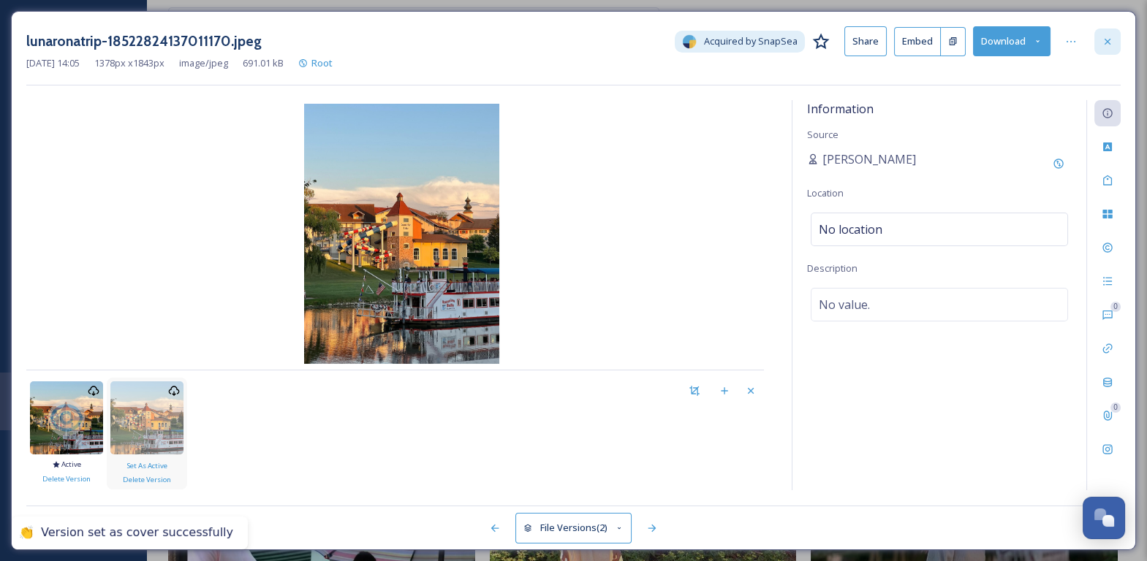
click at [1110, 42] on icon at bounding box center [1108, 42] width 12 height 12
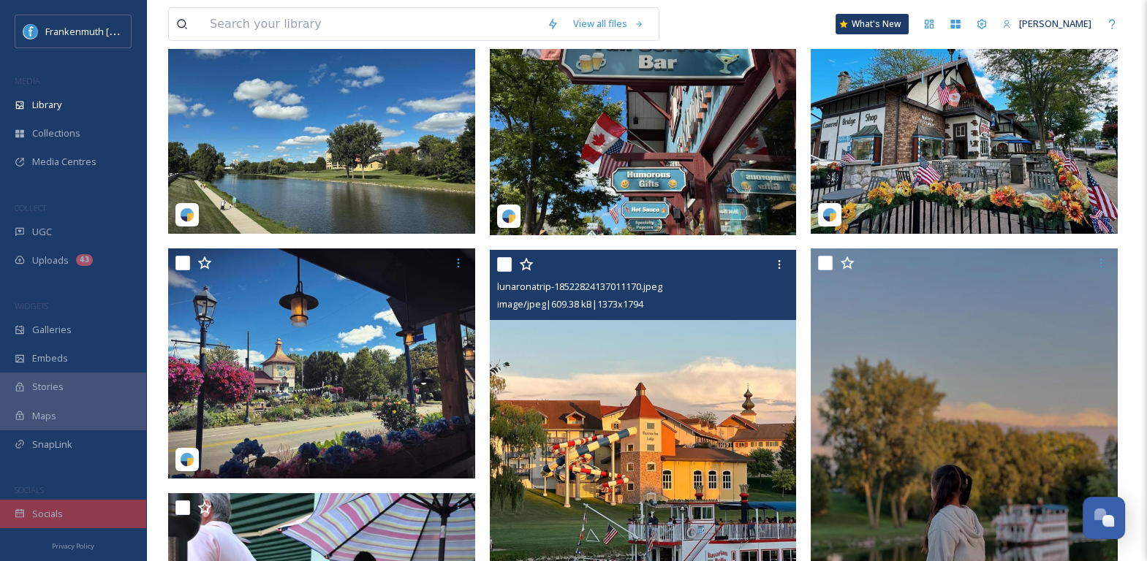
click at [92, 506] on div "Socials" at bounding box center [73, 514] width 146 height 29
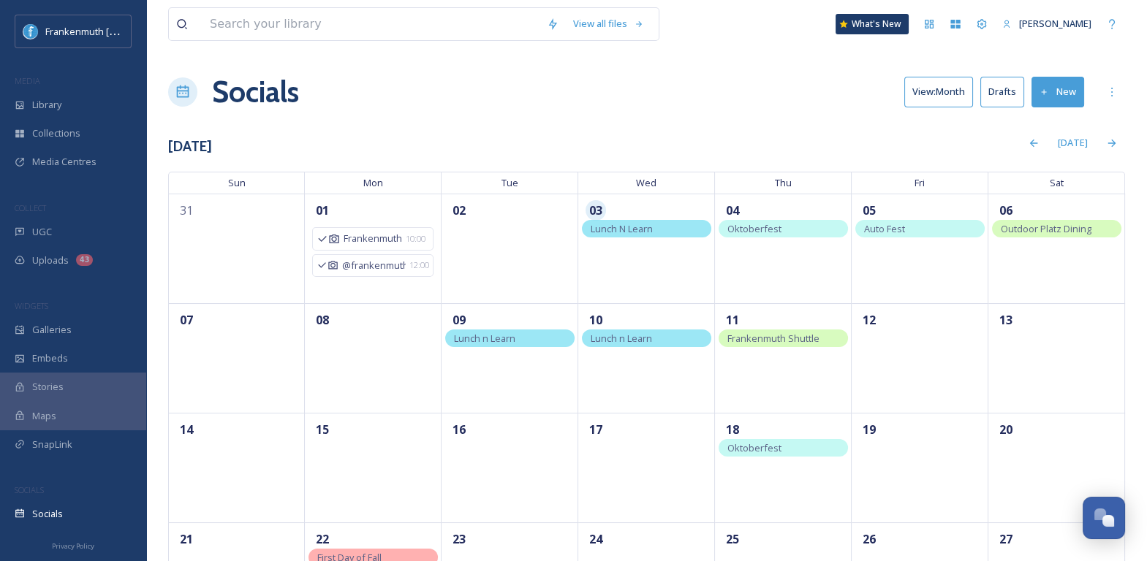
click at [1016, 101] on button "Drafts" at bounding box center [1002, 92] width 44 height 30
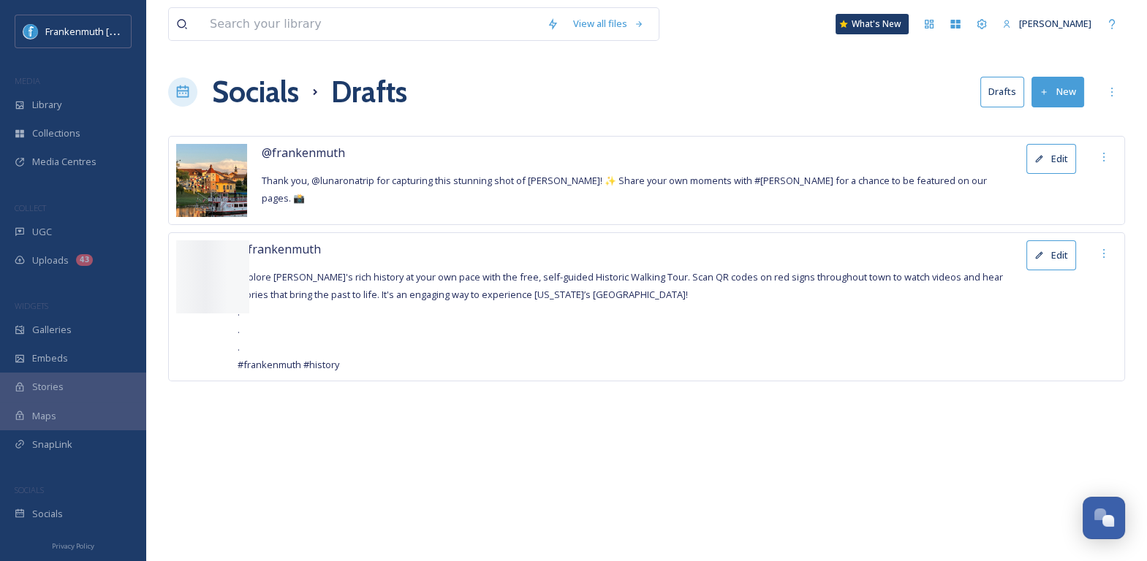
click at [1045, 148] on button "Edit" at bounding box center [1051, 159] width 50 height 30
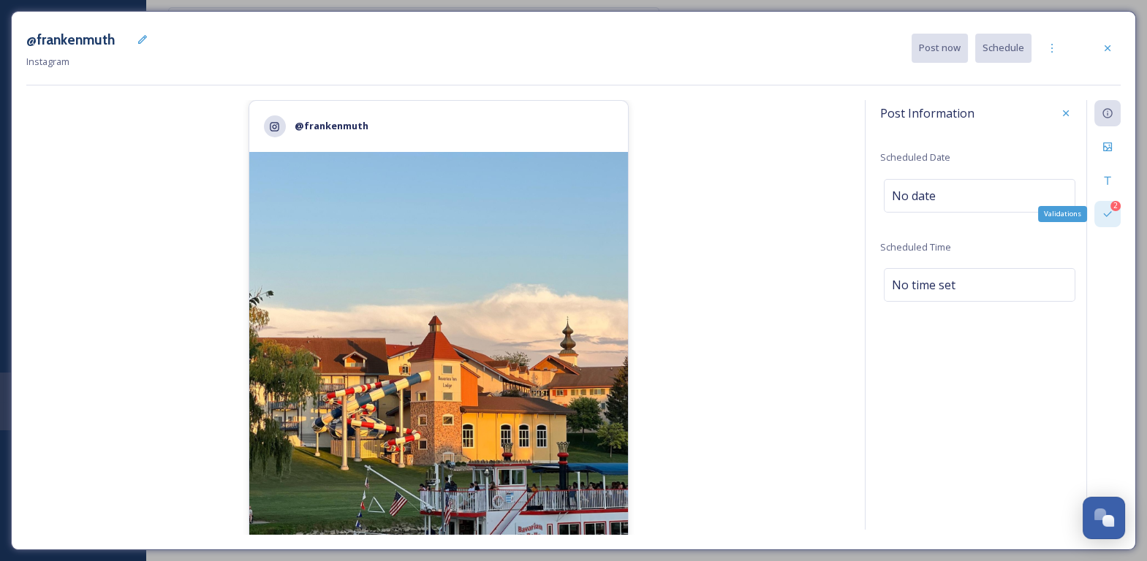
click at [1111, 211] on icon at bounding box center [1107, 214] width 8 height 6
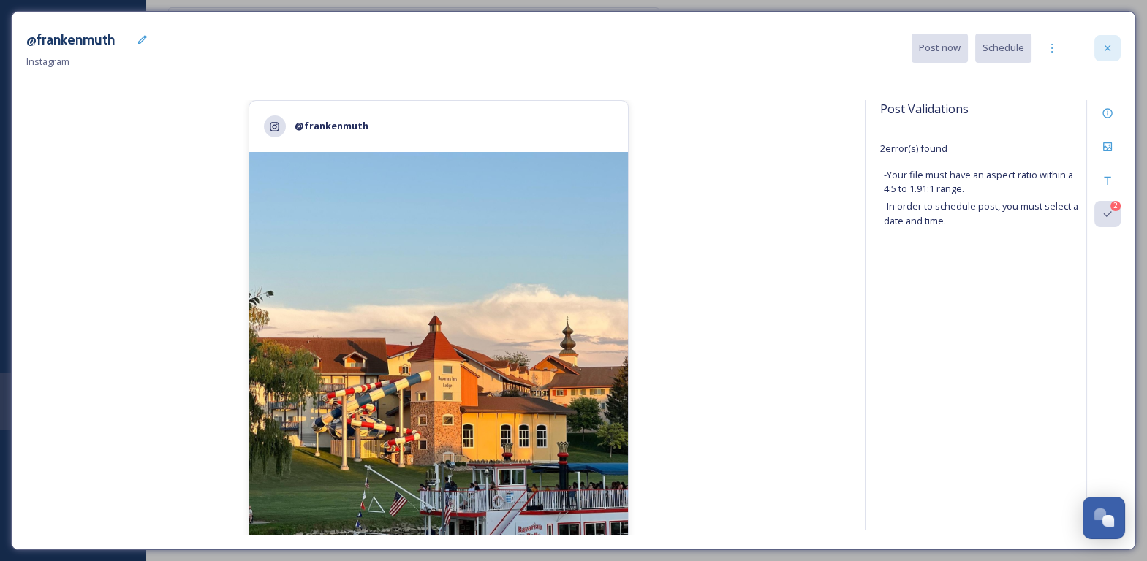
click at [1105, 41] on div at bounding box center [1107, 48] width 26 height 26
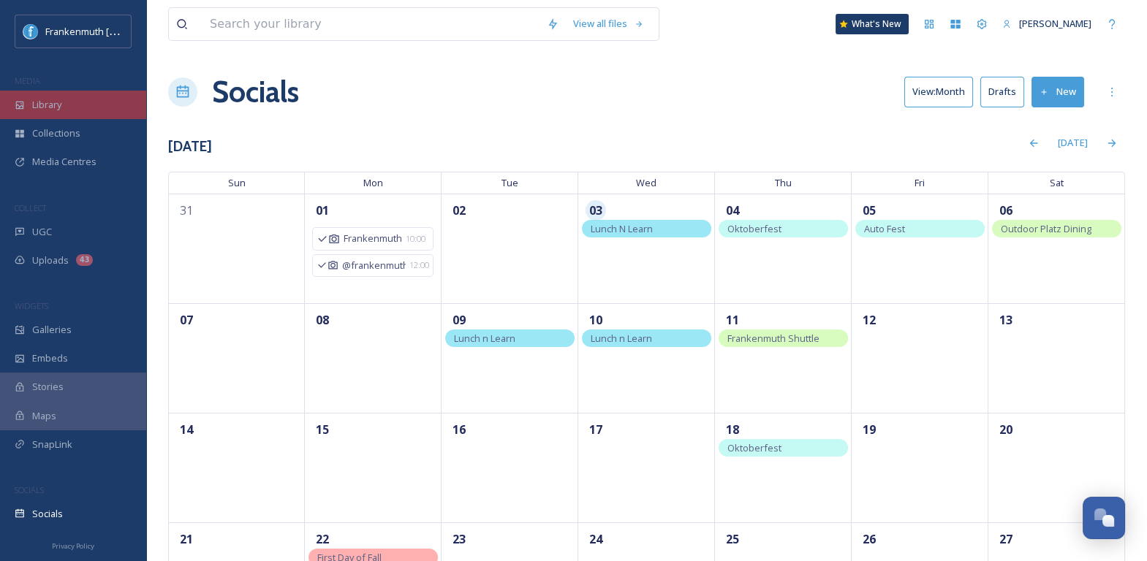
click at [97, 113] on div "Library" at bounding box center [73, 105] width 146 height 29
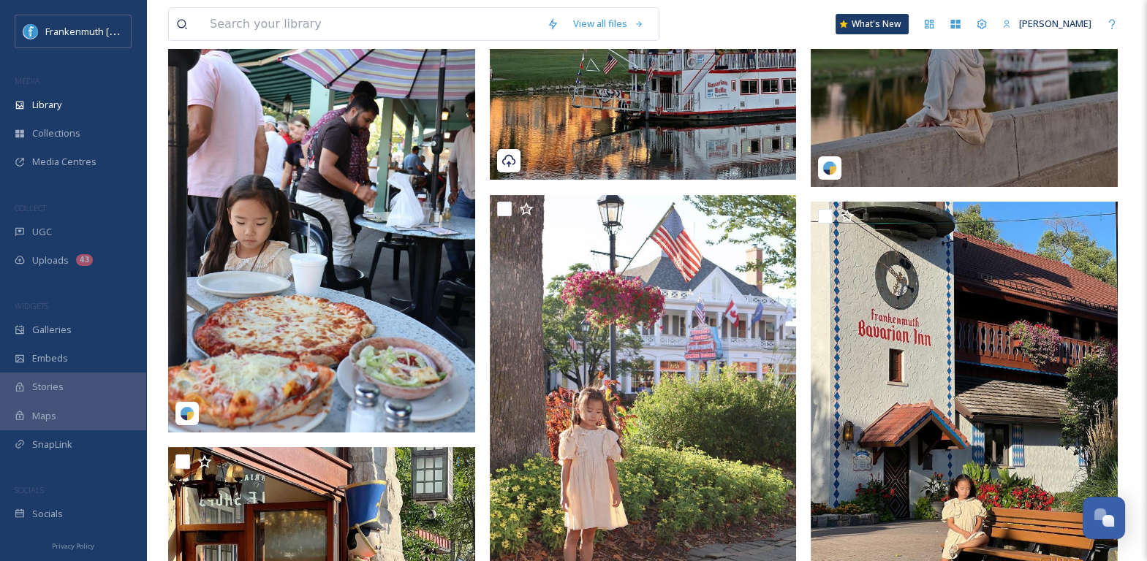
scroll to position [834, 0]
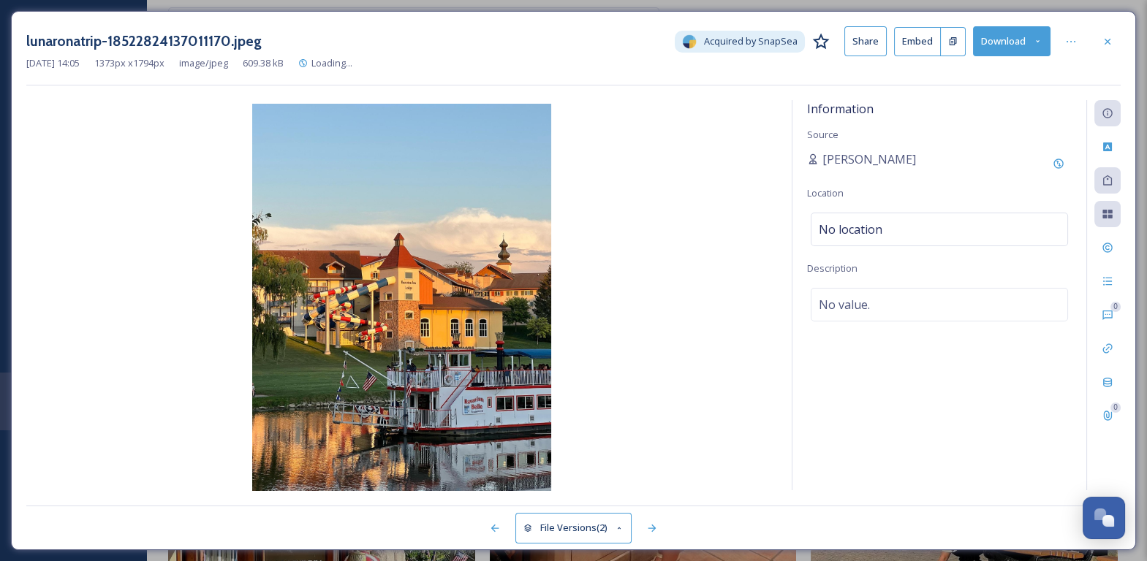
click at [597, 526] on button "File Versions (2)" at bounding box center [573, 528] width 117 height 30
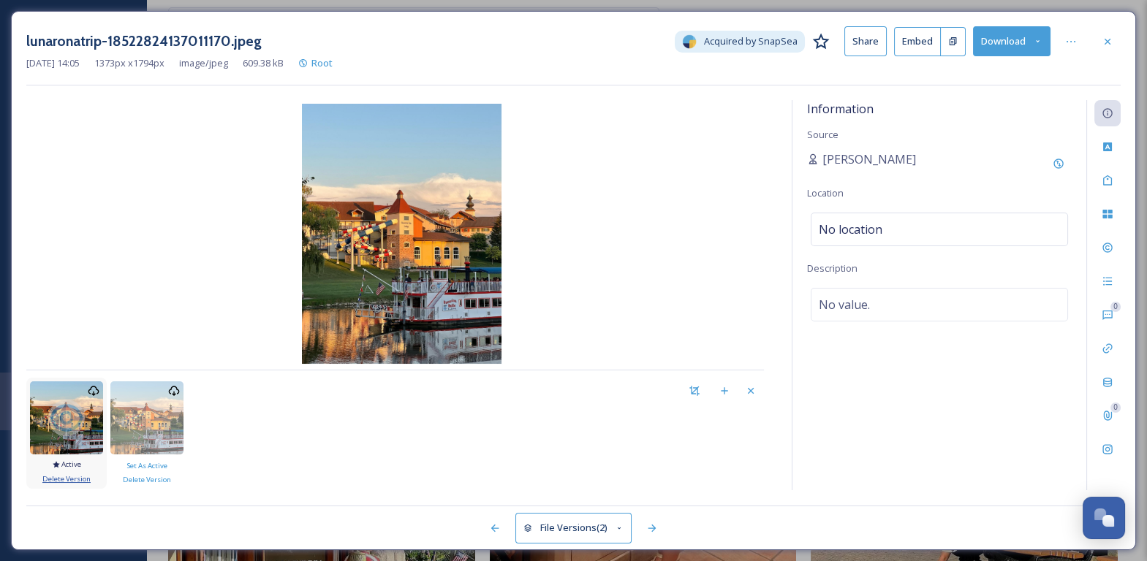
click at [78, 479] on span "Delete Version" at bounding box center [66, 479] width 48 height 10
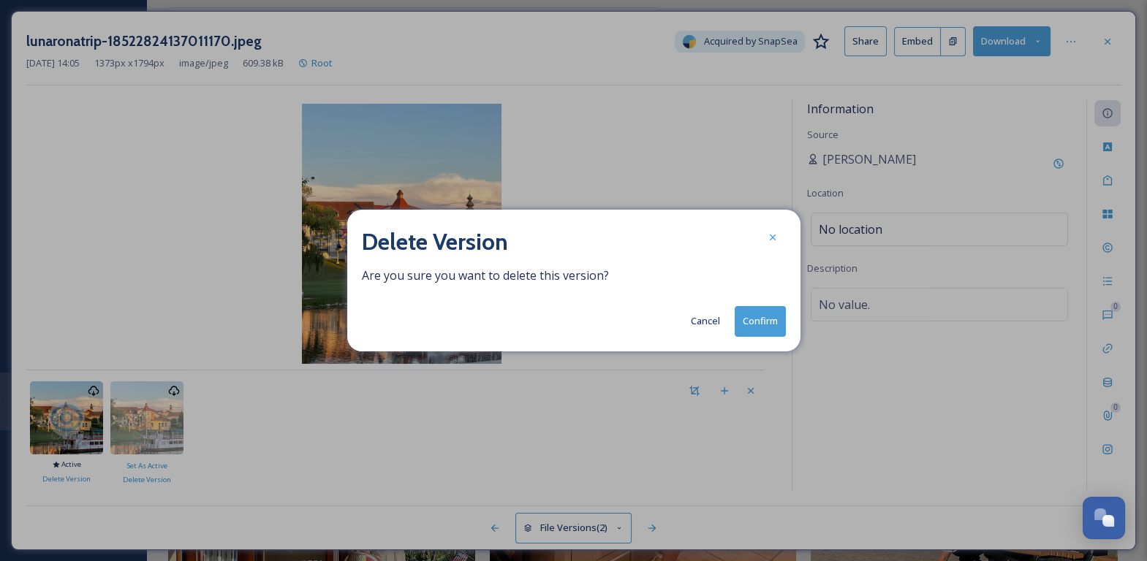
click at [754, 307] on button "Confirm" at bounding box center [760, 321] width 51 height 30
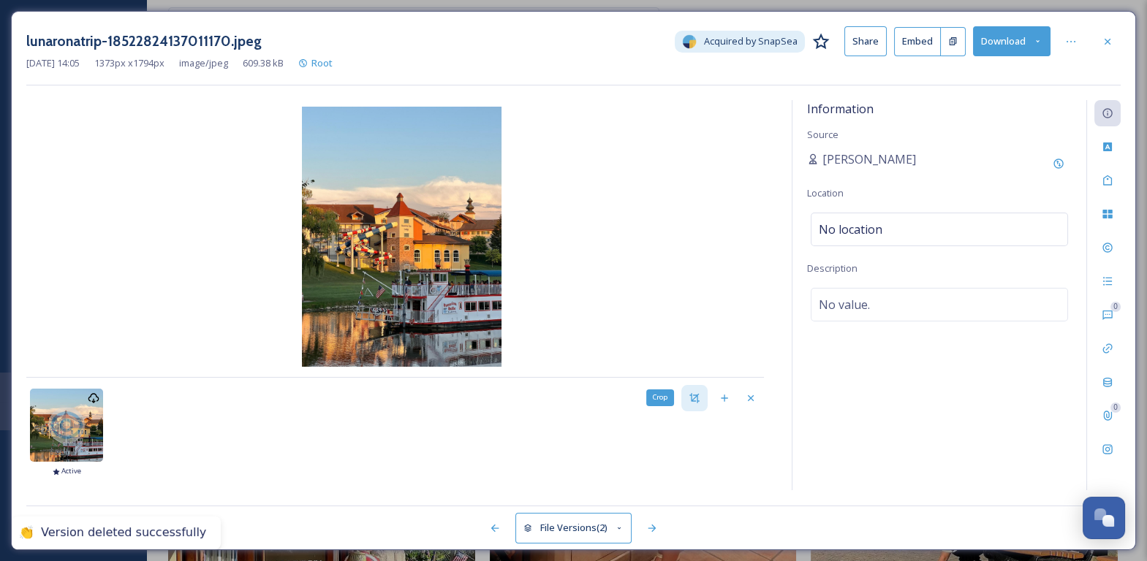
click at [697, 393] on icon at bounding box center [695, 399] width 12 height 12
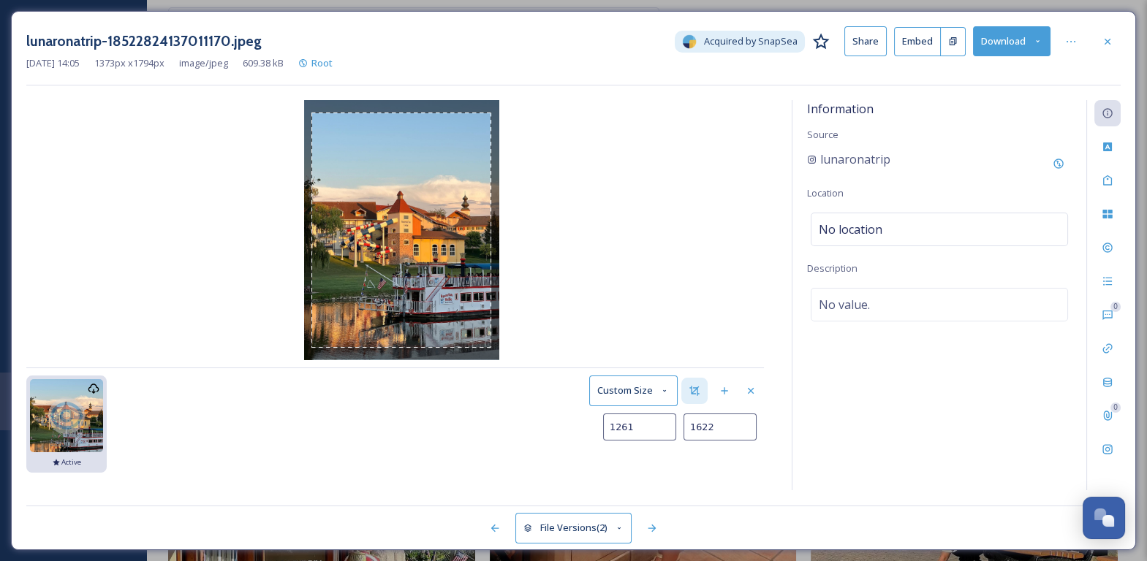
click at [491, 347] on img at bounding box center [401, 230] width 195 height 260
click at [722, 458] on button "Save as new Version" at bounding box center [710, 463] width 108 height 30
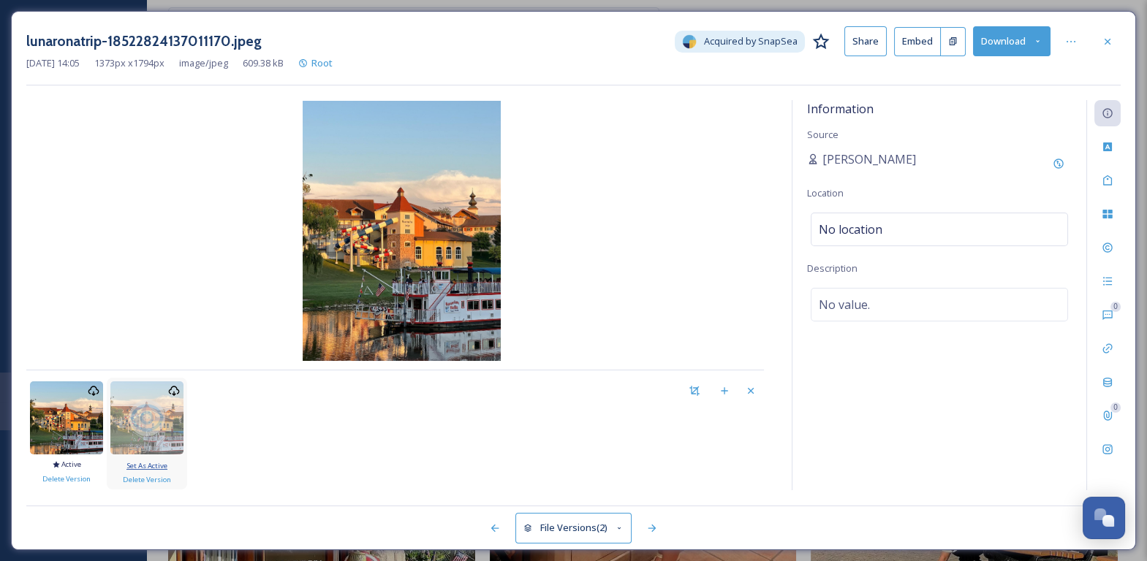
click at [148, 465] on span "Set As Active" at bounding box center [146, 466] width 41 height 10
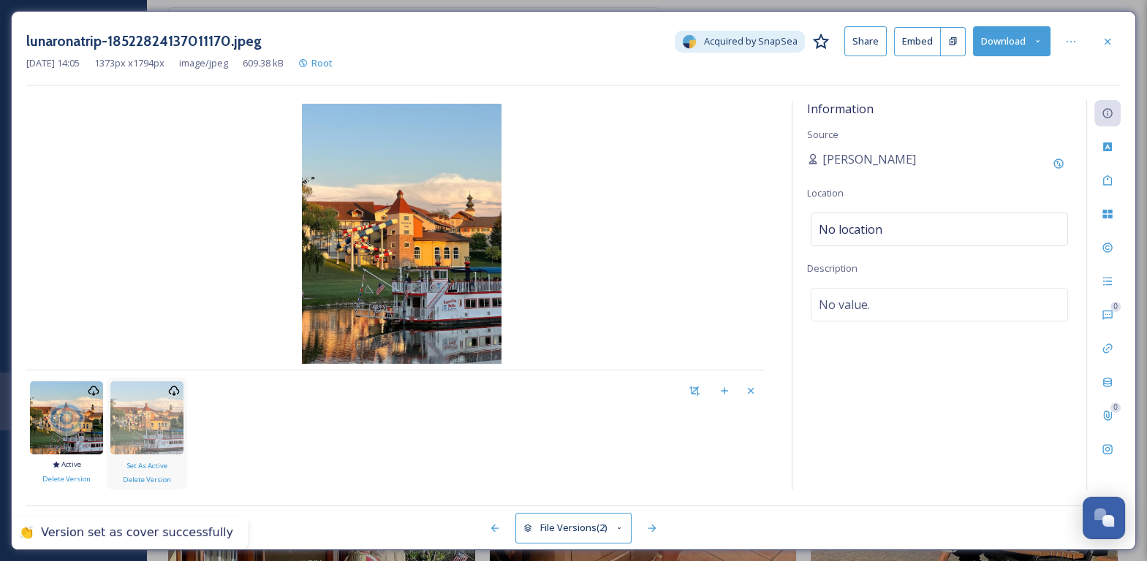
click at [1121, 41] on div "lunaronatrip-18522824137011170.jpeg Acquired by SnapSea Share Embed Download [D…" at bounding box center [573, 281] width 1125 height 540
click at [1111, 42] on icon at bounding box center [1108, 42] width 12 height 12
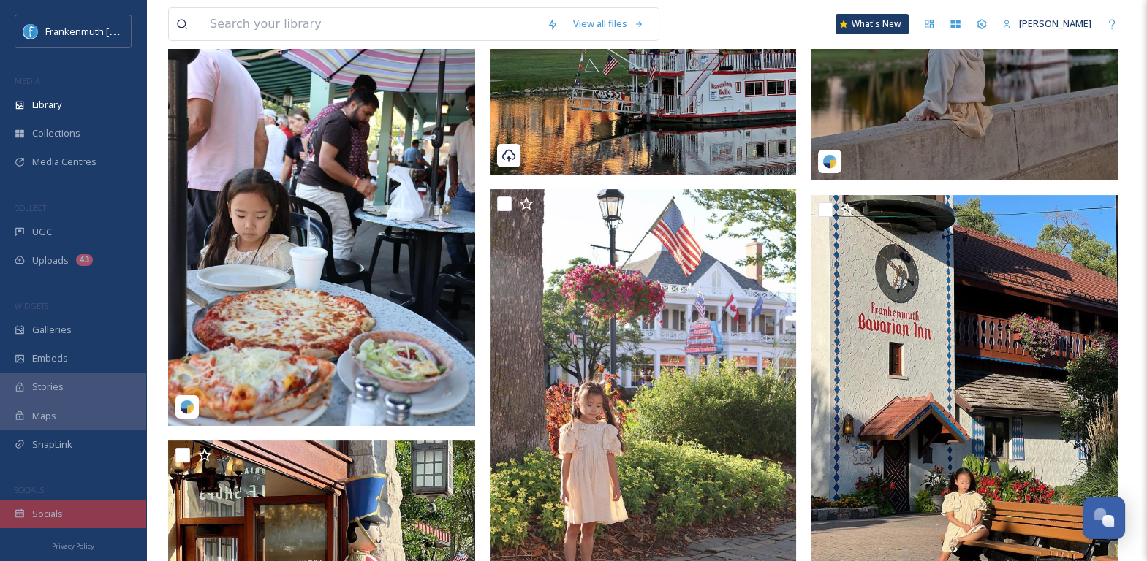
click at [117, 508] on div "Socials" at bounding box center [73, 514] width 146 height 29
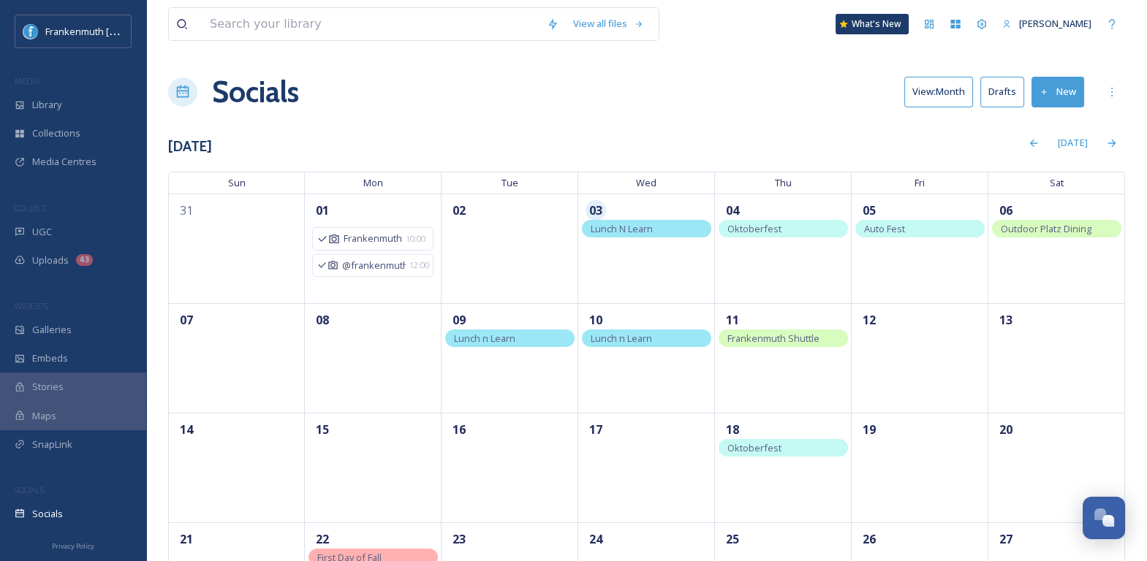
click at [999, 97] on button "Drafts" at bounding box center [1002, 92] width 44 height 30
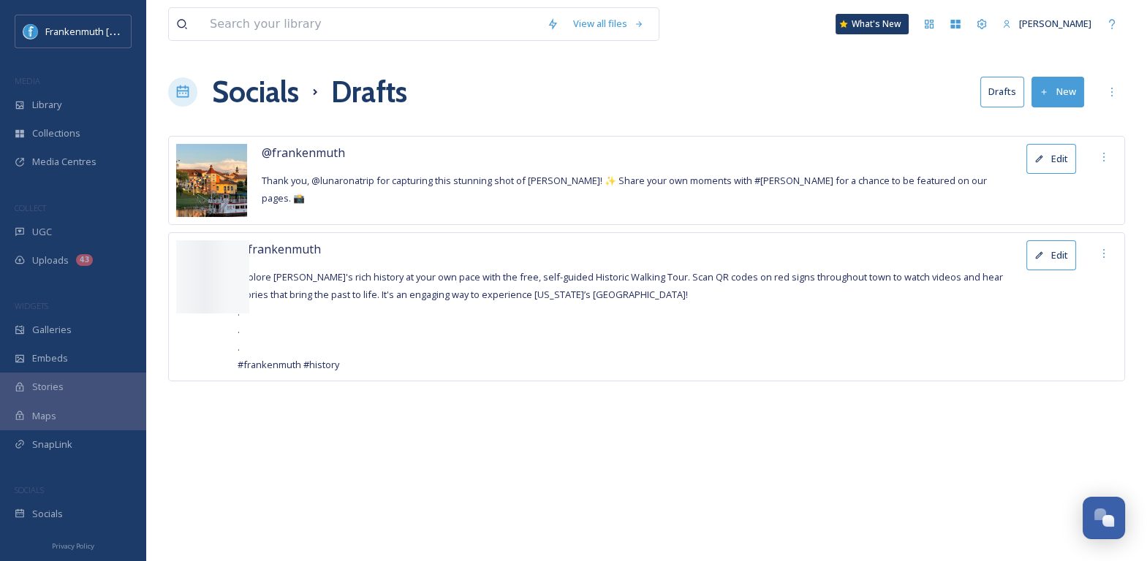
click at [1056, 156] on button "Edit" at bounding box center [1051, 159] width 50 height 30
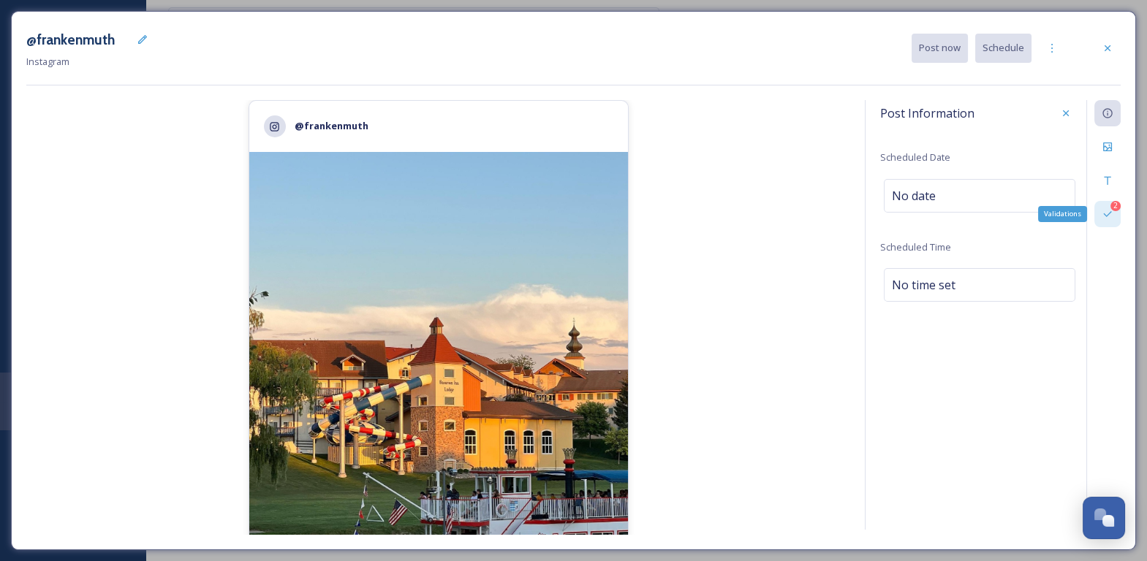
click at [1117, 208] on div "2" at bounding box center [1116, 206] width 10 height 10
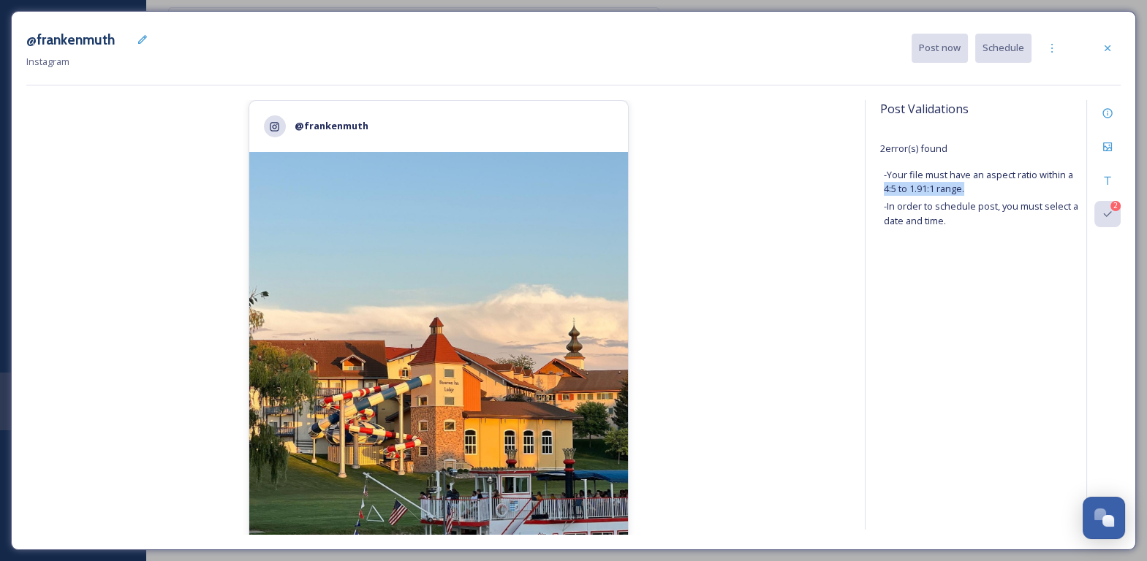
drag, startPoint x: 883, startPoint y: 189, endPoint x: 974, endPoint y: 189, distance: 90.7
click at [974, 189] on div "Post Validations 2 error(s) found - Your file must have an aspect ratio within …" at bounding box center [979, 177] width 199 height 154
copy span "4:5 to 1.91:1 range."
click at [1121, 42] on div "@[PERSON_NAME] Instagram Post now Schedule @frankenmuth 2,351 likes @ [PERSON_N…" at bounding box center [573, 281] width 1125 height 540
click at [1114, 45] on div at bounding box center [1107, 48] width 26 height 26
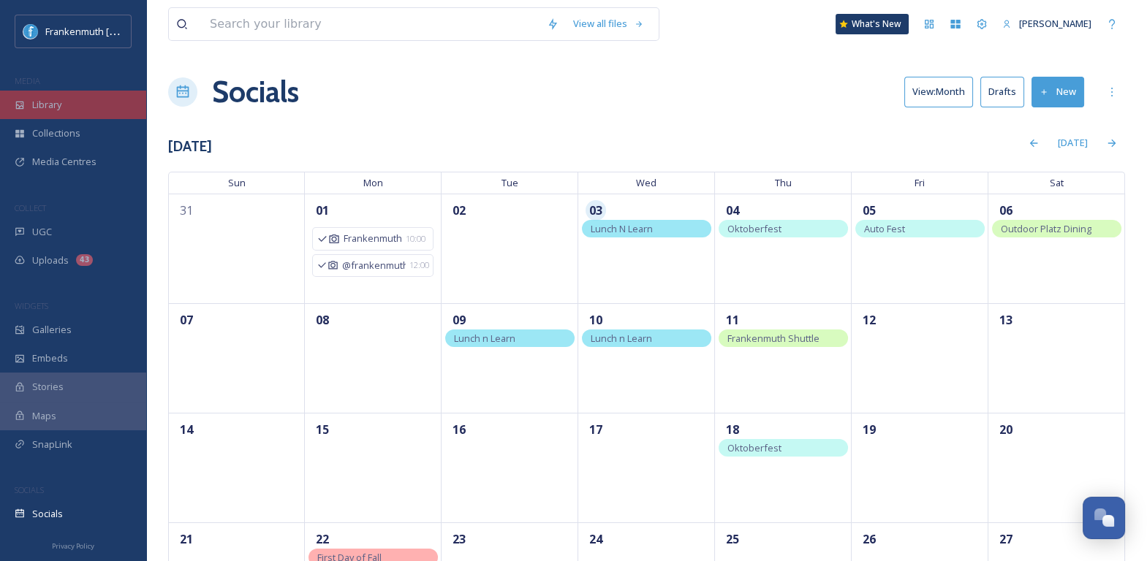
click at [104, 111] on div "Library" at bounding box center [73, 105] width 146 height 29
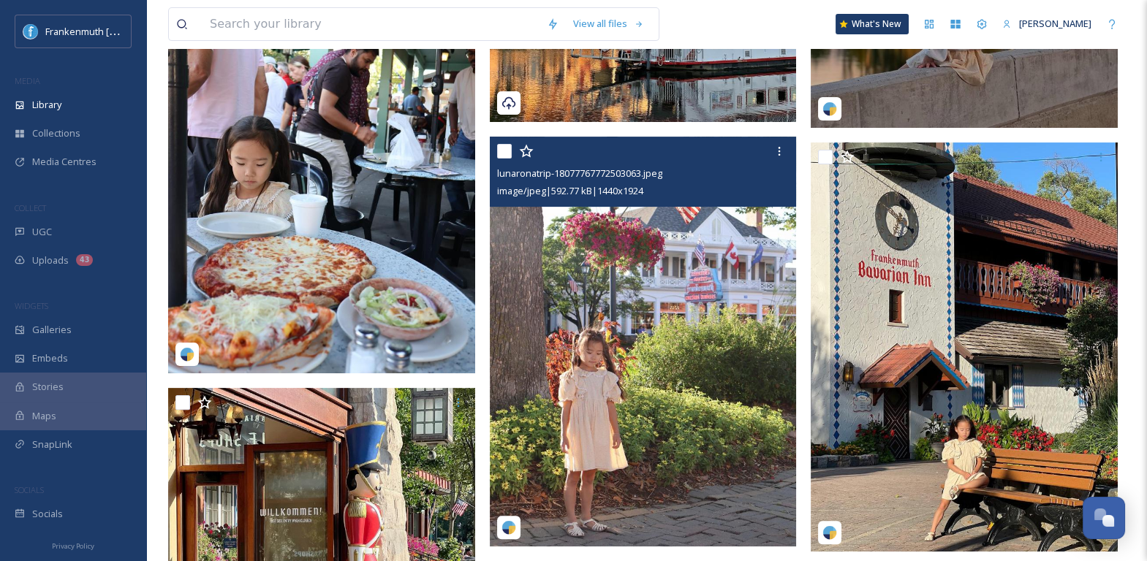
scroll to position [477, 0]
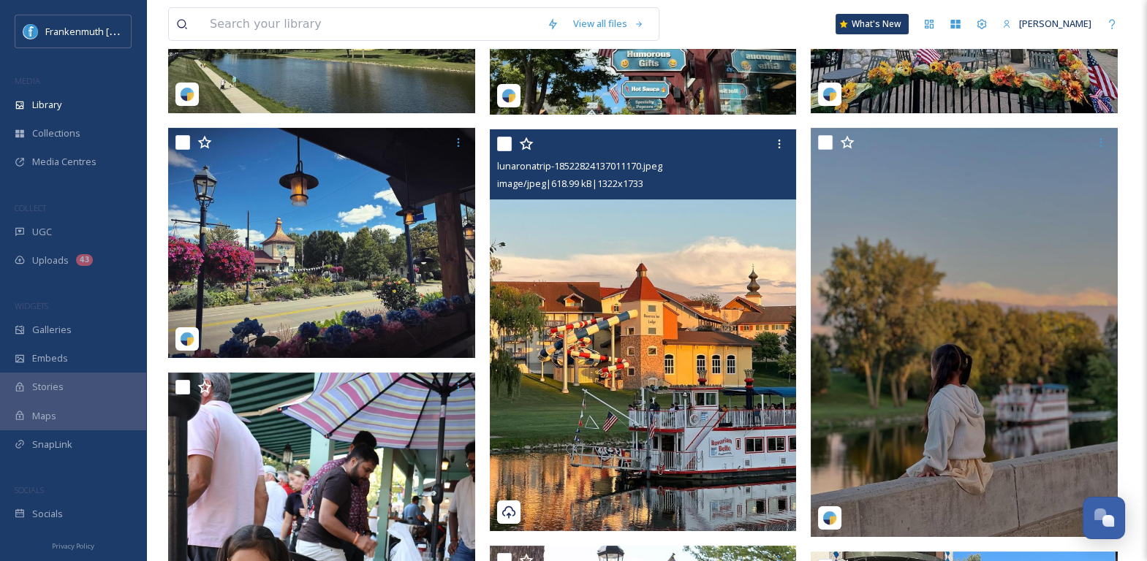
click at [714, 307] on img at bounding box center [643, 330] width 307 height 402
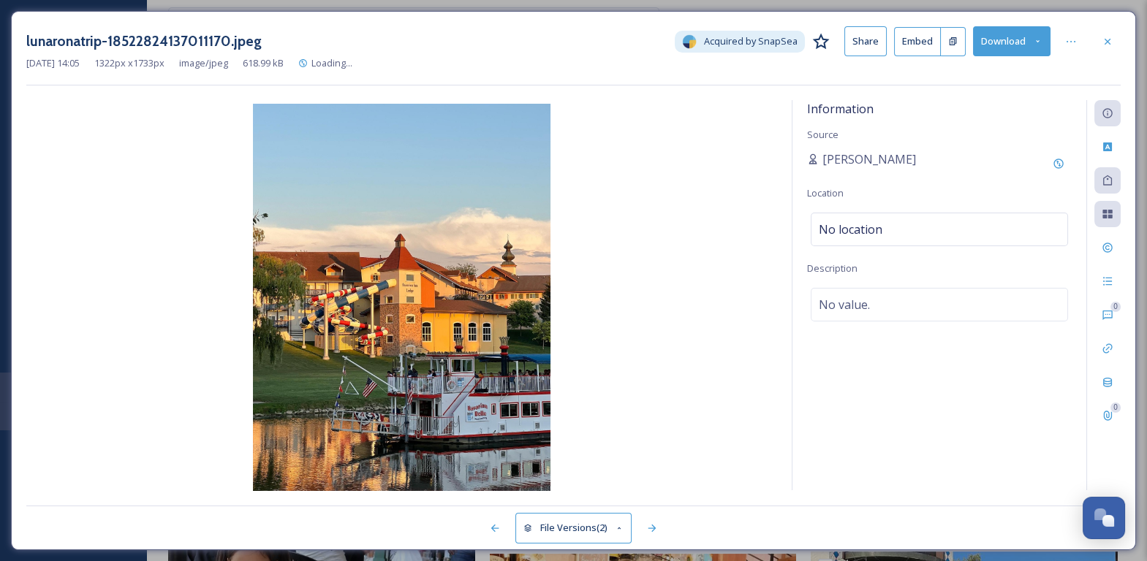
click at [601, 523] on button "File Versions (2)" at bounding box center [573, 528] width 117 height 30
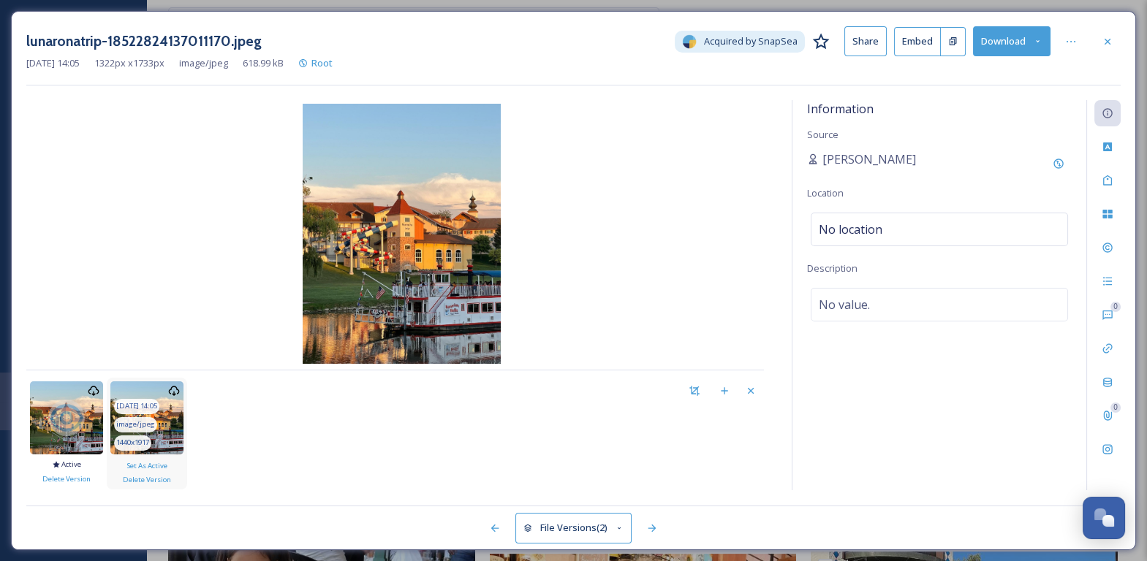
click at [158, 414] on img at bounding box center [146, 418] width 73 height 73
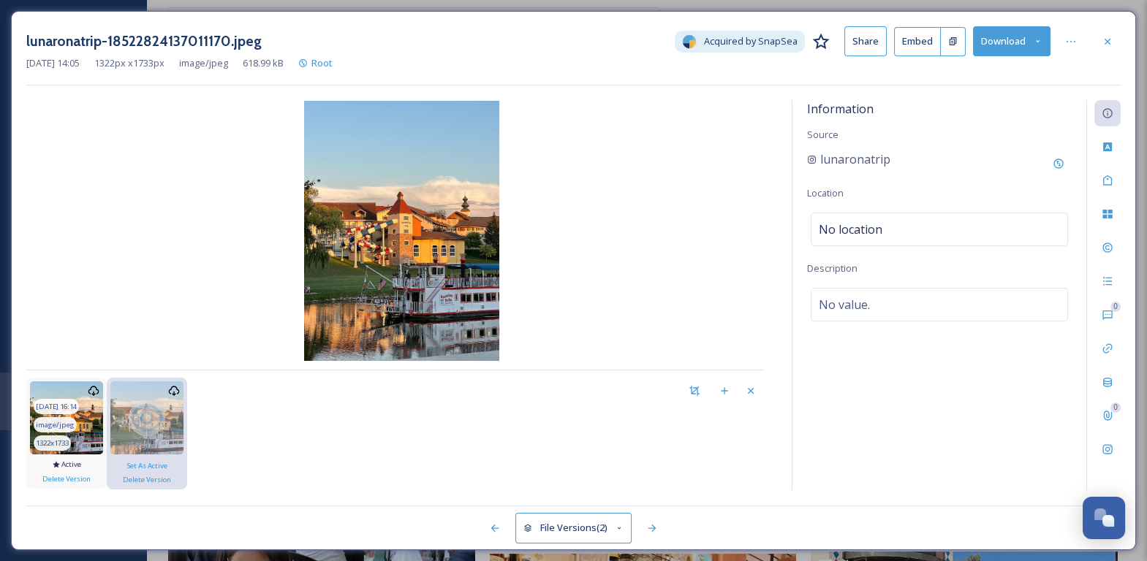
click at [87, 422] on img at bounding box center [66, 418] width 73 height 73
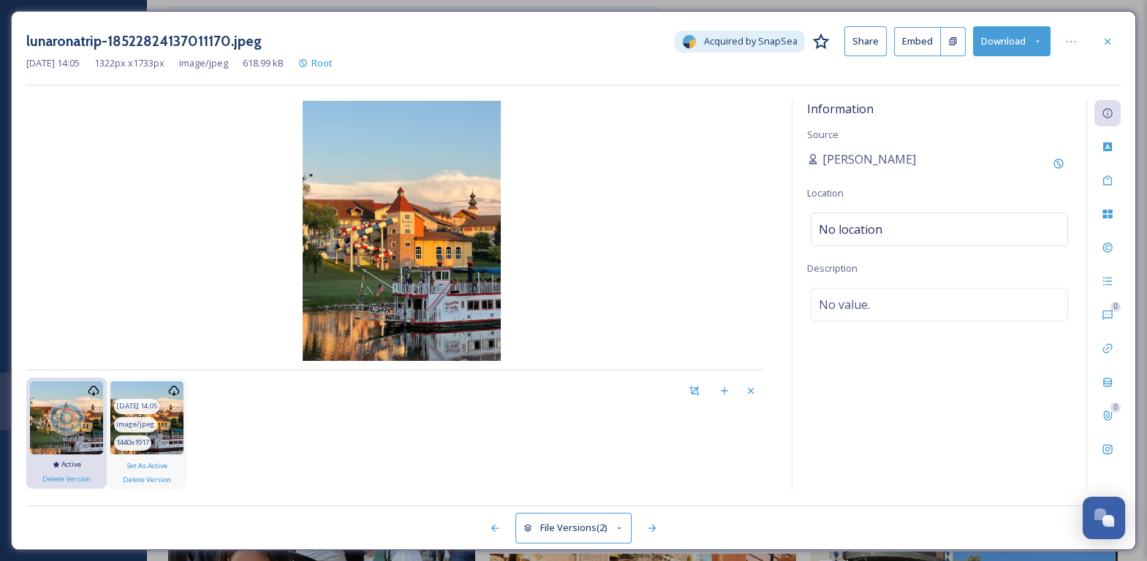
click at [168, 423] on img at bounding box center [146, 418] width 73 height 73
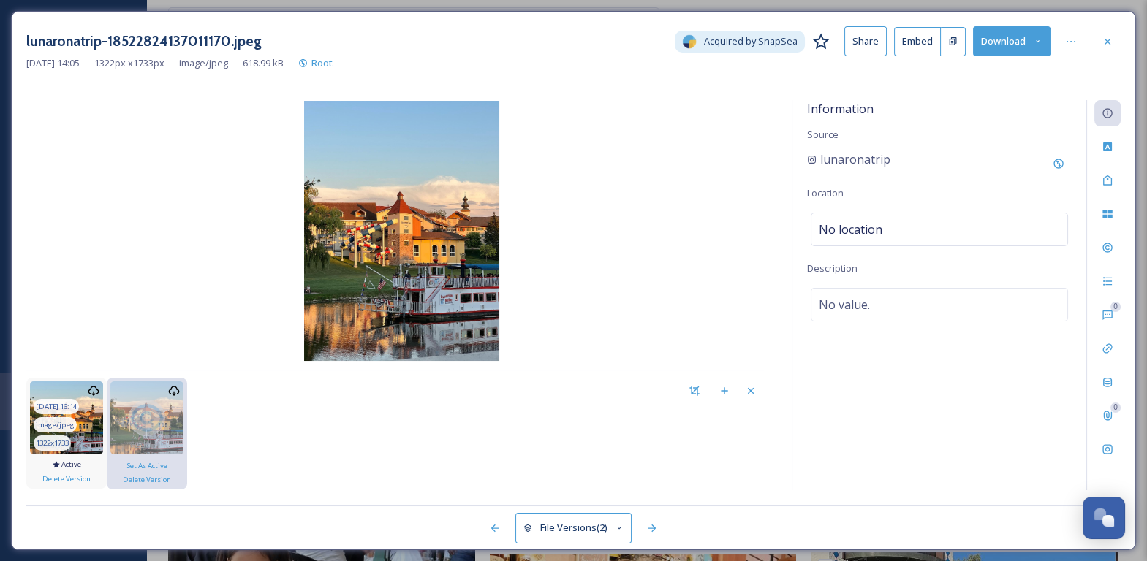
click at [97, 423] on img at bounding box center [66, 418] width 73 height 73
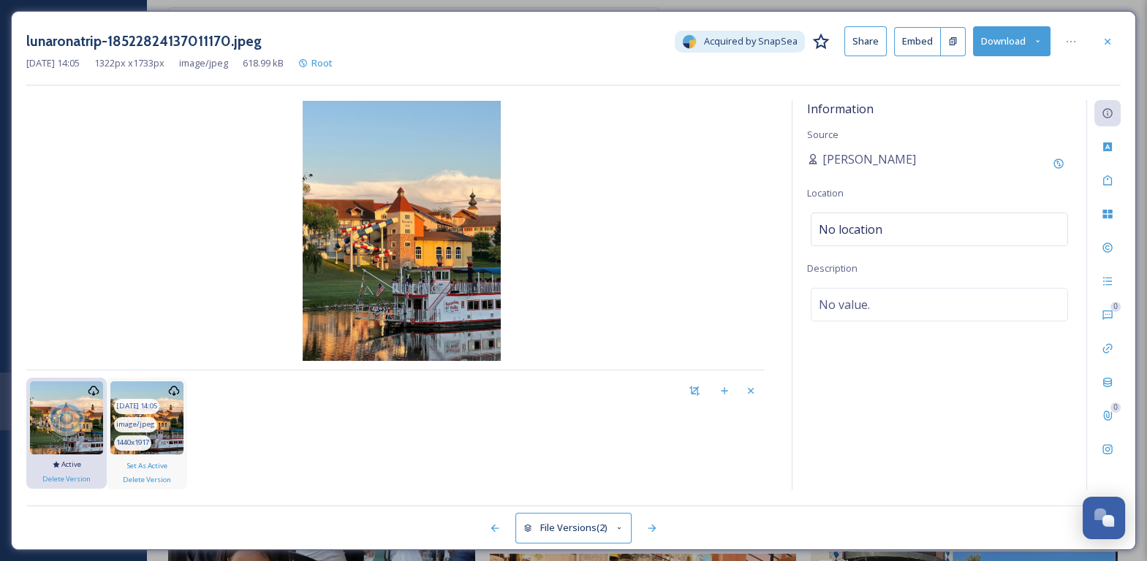
click at [179, 420] on img at bounding box center [146, 418] width 73 height 73
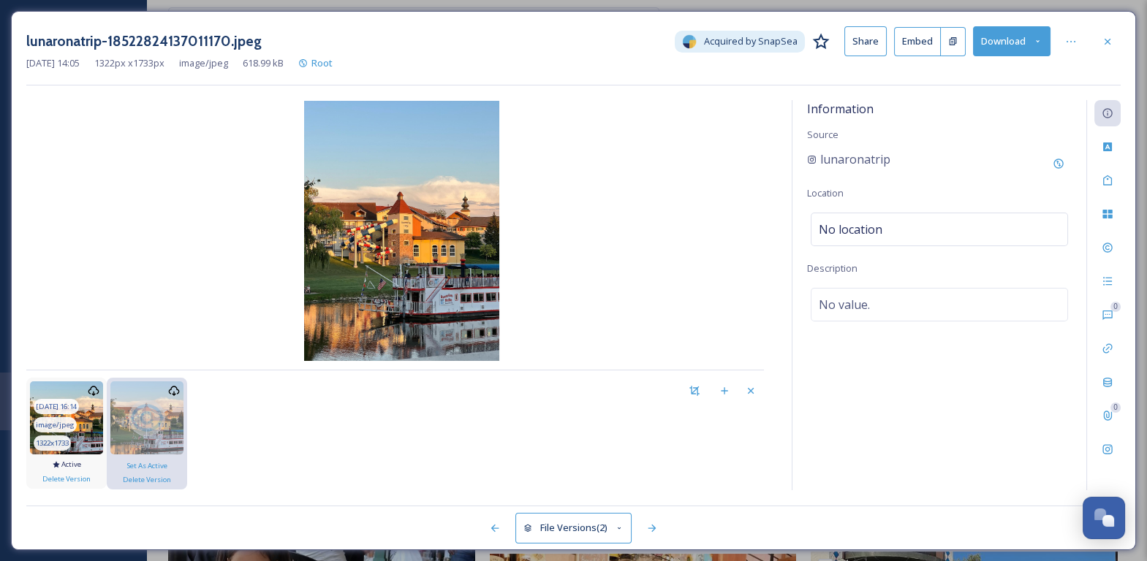
click at [102, 424] on img at bounding box center [66, 418] width 73 height 73
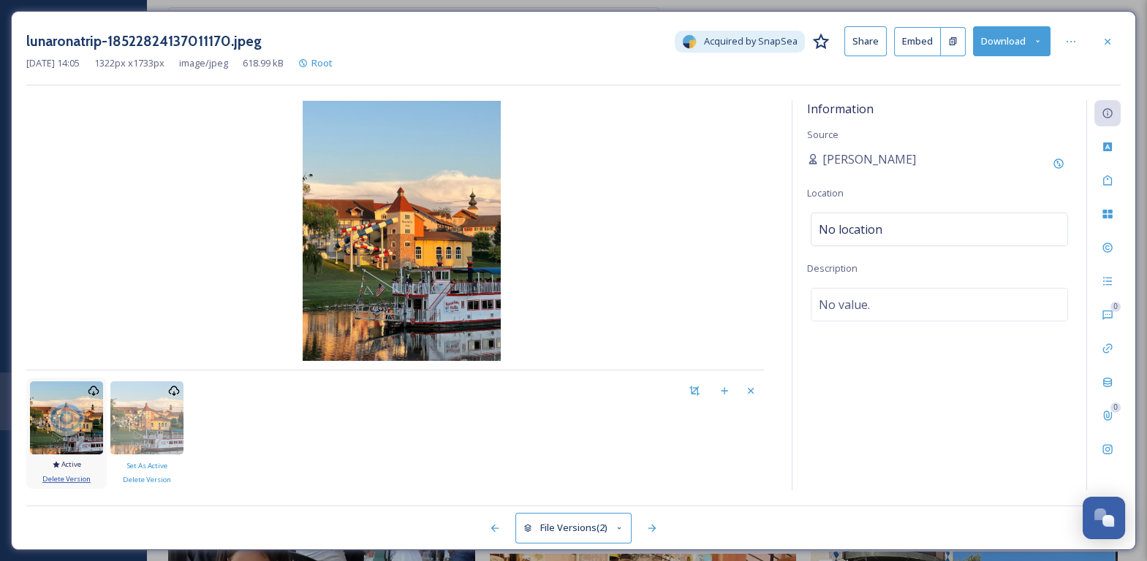
click at [86, 477] on span "Delete Version" at bounding box center [66, 479] width 48 height 10
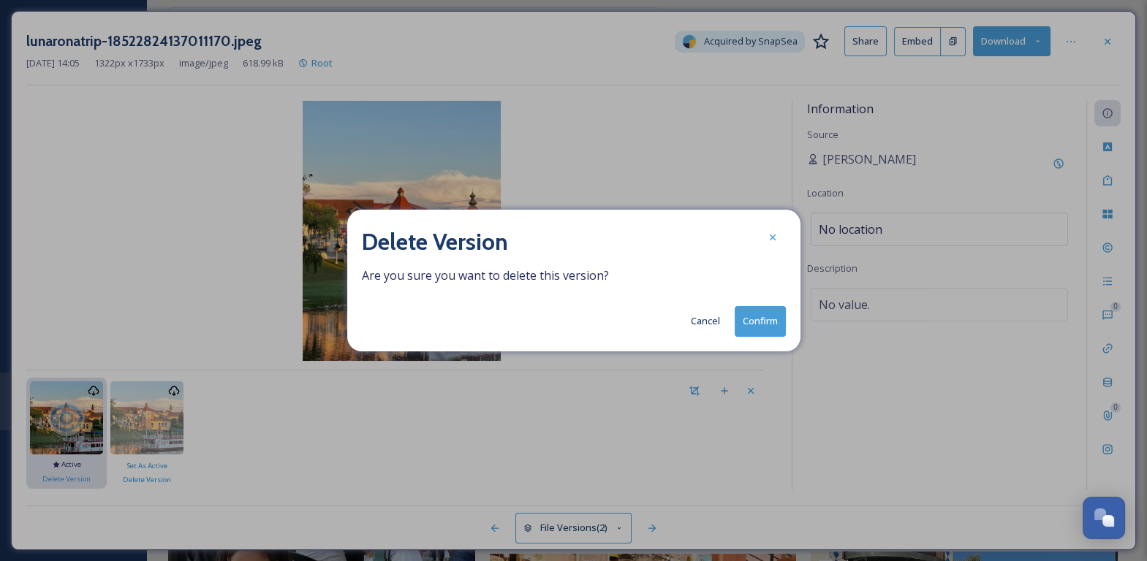
click at [767, 319] on button "Confirm" at bounding box center [760, 321] width 51 height 30
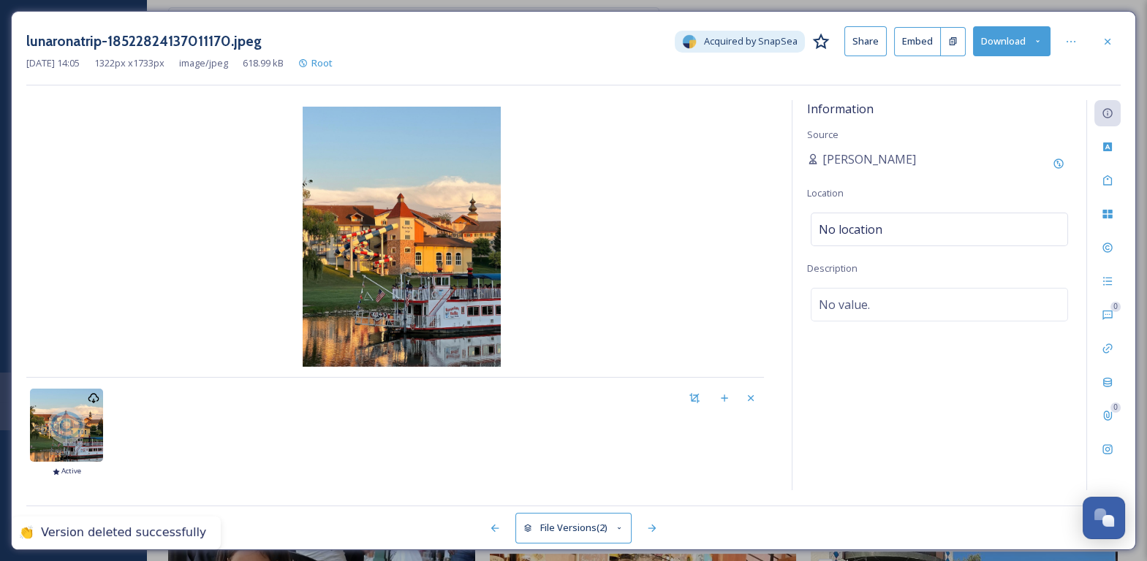
click at [1013, 46] on button "Download" at bounding box center [1011, 41] width 77 height 30
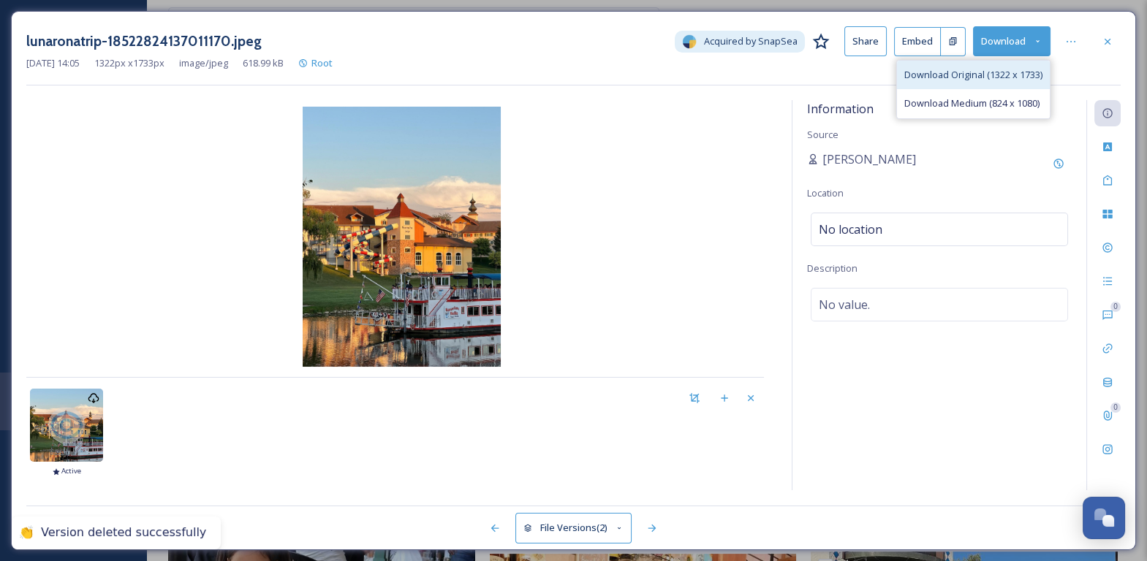
click at [985, 76] on span "Download Original (1322 x 1733)" at bounding box center [973, 75] width 138 height 14
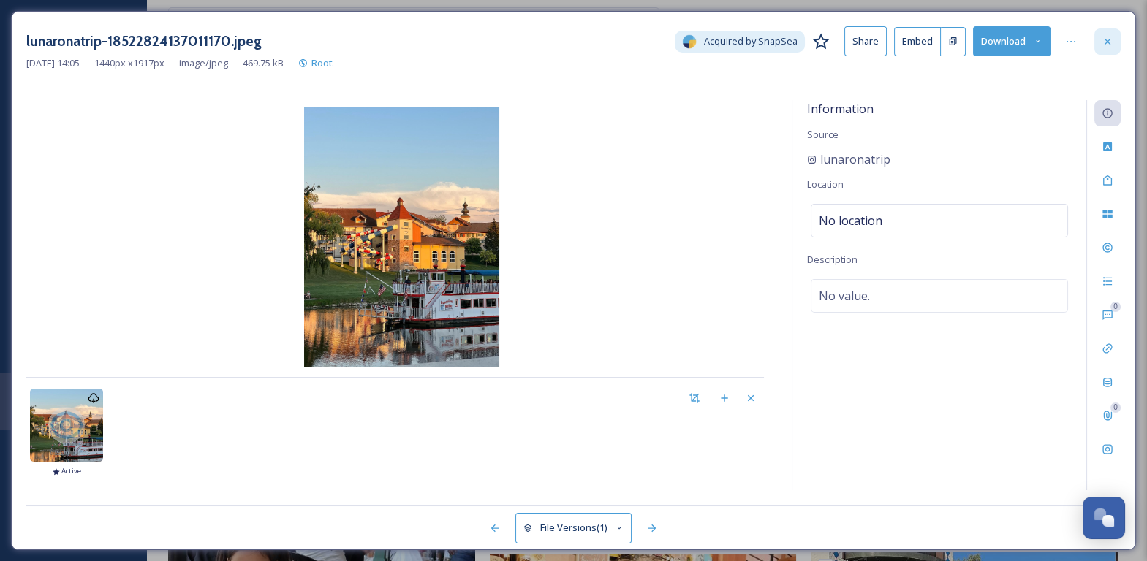
click at [1115, 48] on div at bounding box center [1107, 42] width 26 height 26
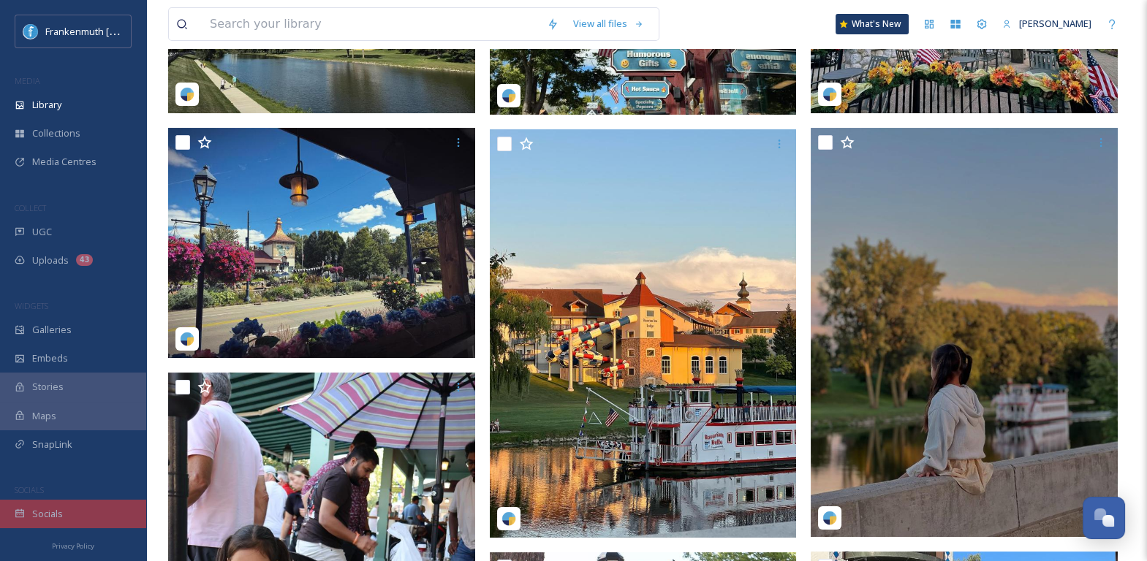
click at [83, 523] on div "Socials" at bounding box center [73, 514] width 146 height 29
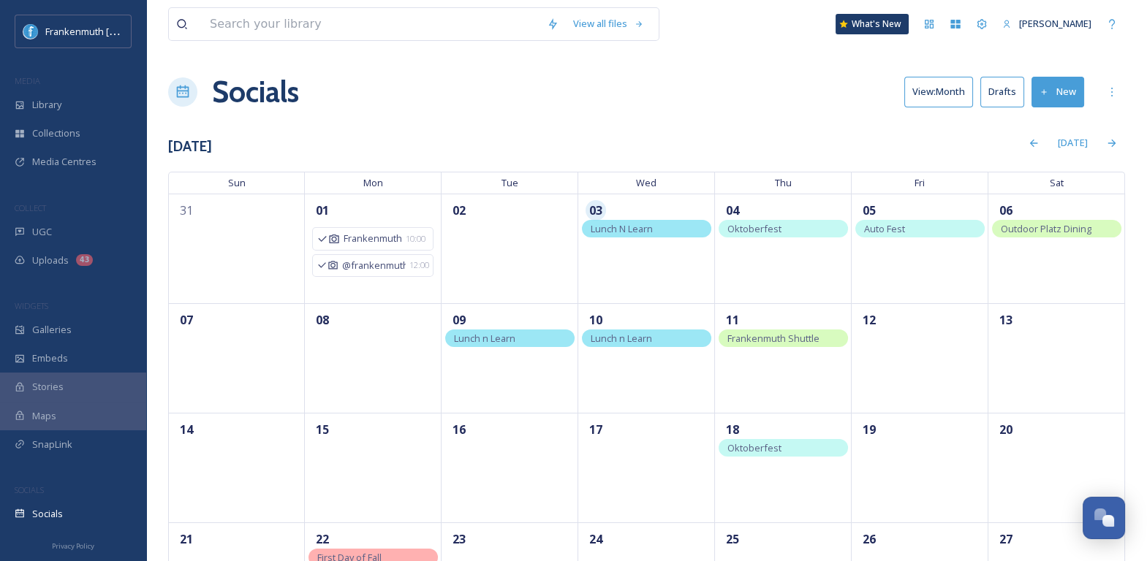
click at [1009, 97] on button "Drafts" at bounding box center [1002, 92] width 44 height 30
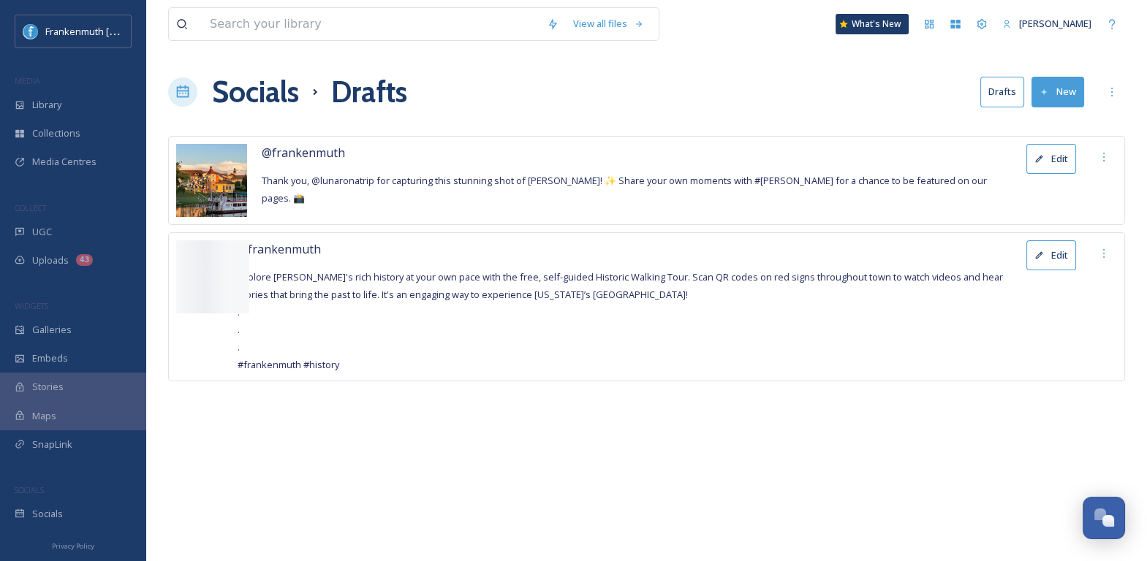
click at [1047, 163] on button "Edit" at bounding box center [1051, 159] width 50 height 30
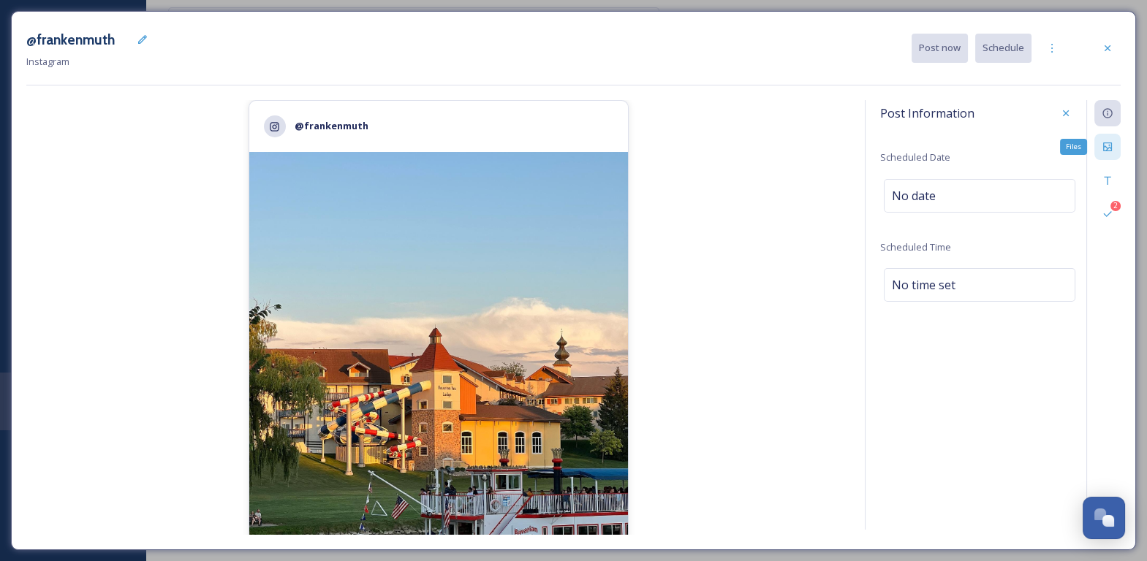
click at [1116, 139] on div "Files" at bounding box center [1107, 147] width 26 height 26
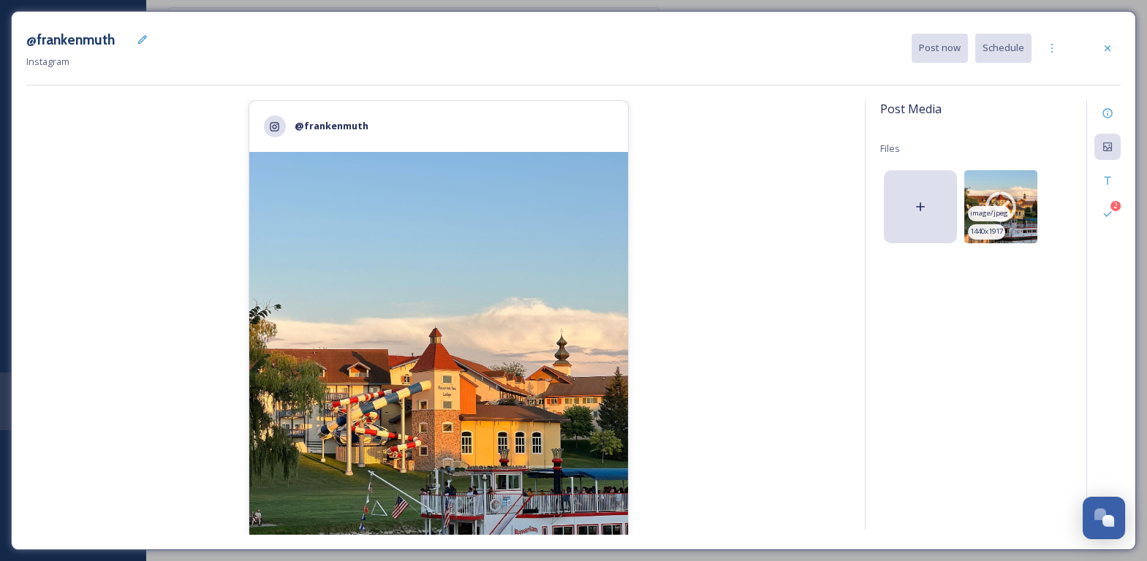
click at [1018, 210] on icon at bounding box center [1001, 207] width 37 height 37
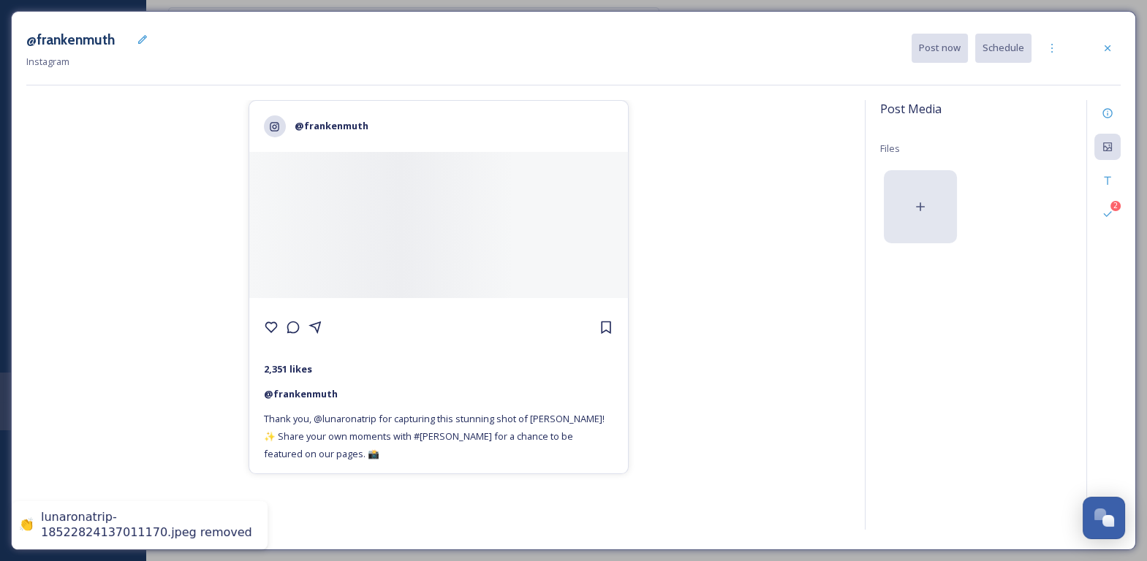
click at [936, 213] on div at bounding box center [920, 206] width 73 height 73
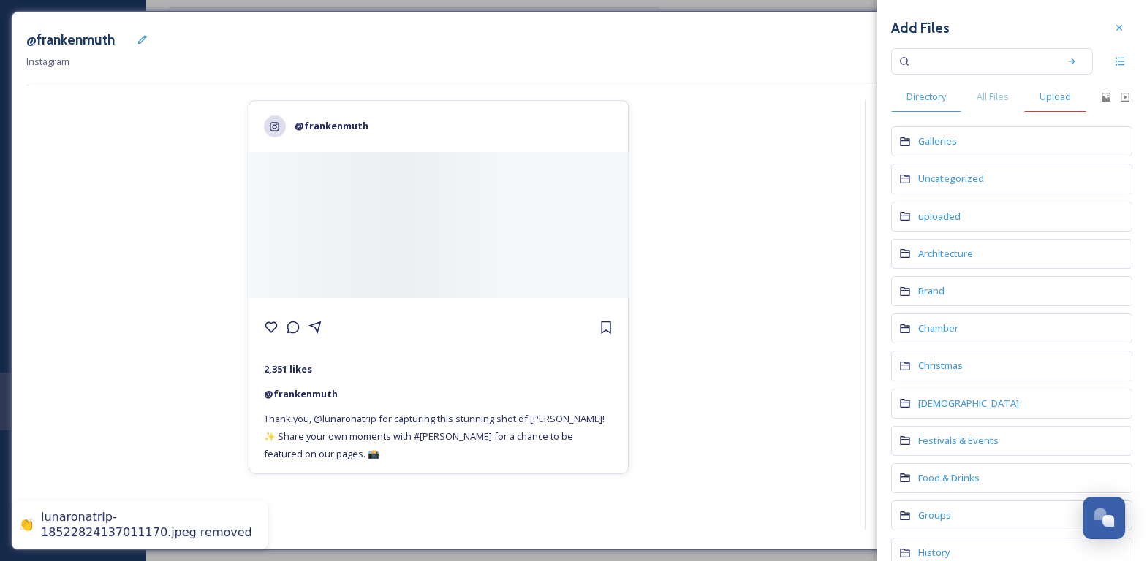
click at [1053, 100] on span "Upload" at bounding box center [1055, 97] width 31 height 14
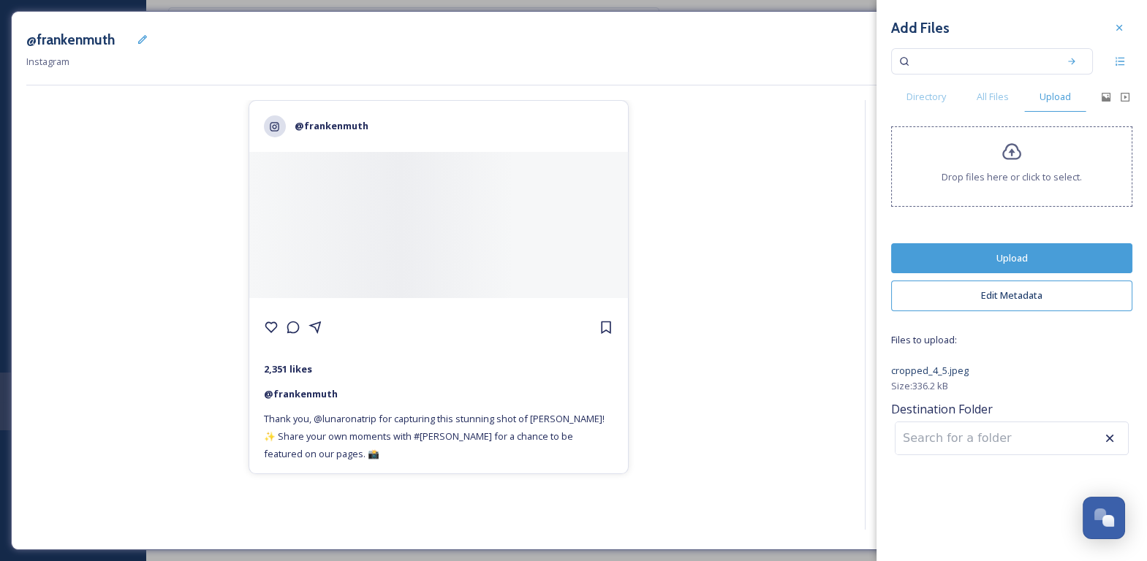
click at [1041, 267] on button "Upload" at bounding box center [1011, 258] width 241 height 30
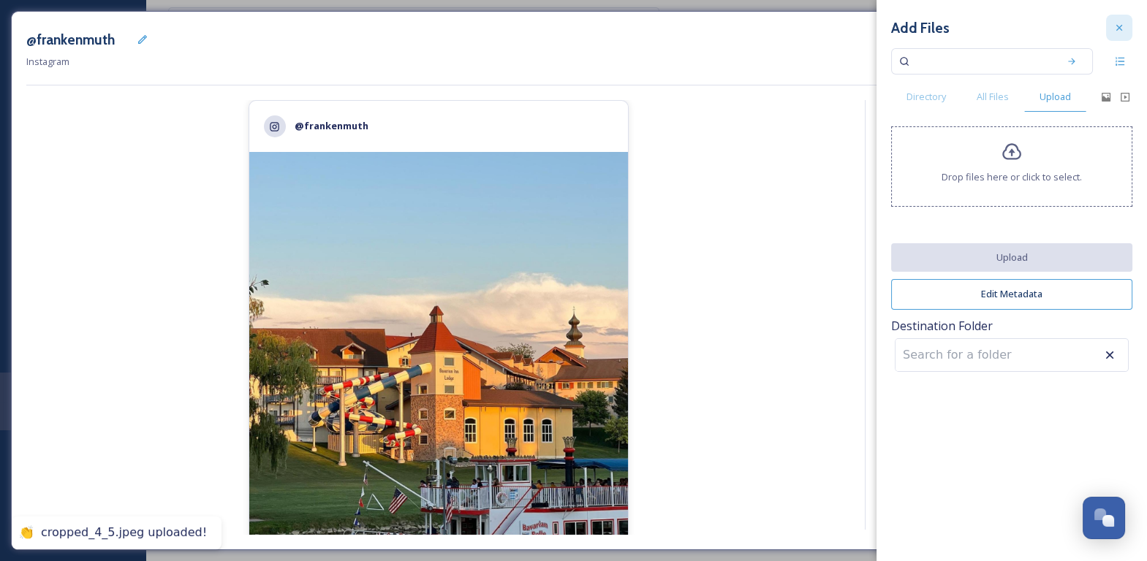
click at [1130, 22] on div at bounding box center [1119, 28] width 26 height 26
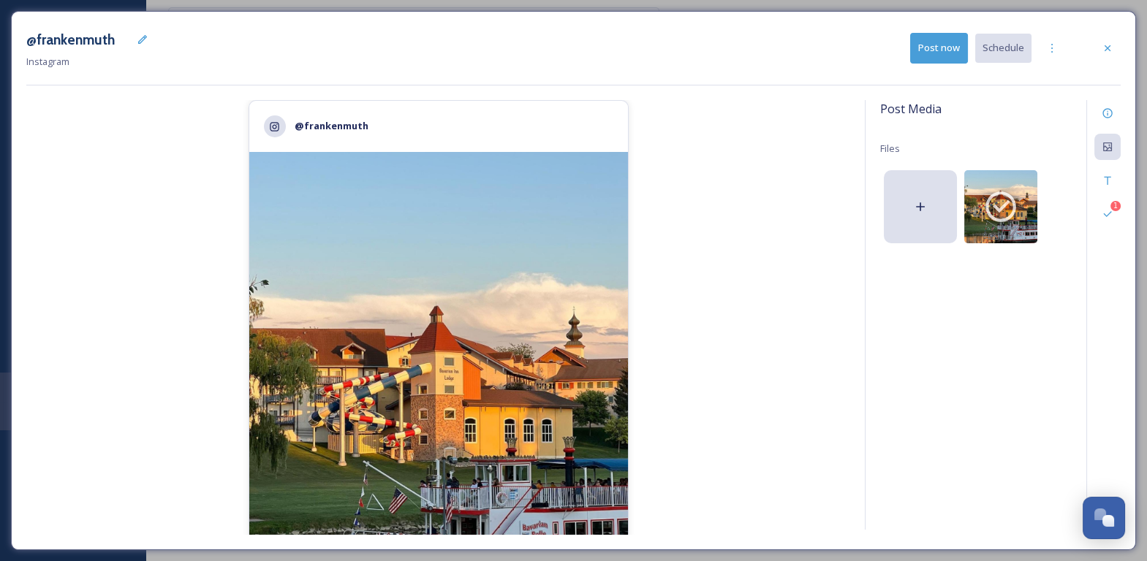
click at [747, 314] on div "@frankenmuth 2,351 likes @ [PERSON_NAME] Thank you, @lunaronatrip for capturing…" at bounding box center [438, 317] width 824 height 435
click at [960, 47] on button "Post now" at bounding box center [939, 48] width 58 height 30
click at [1110, 54] on div at bounding box center [1107, 48] width 26 height 26
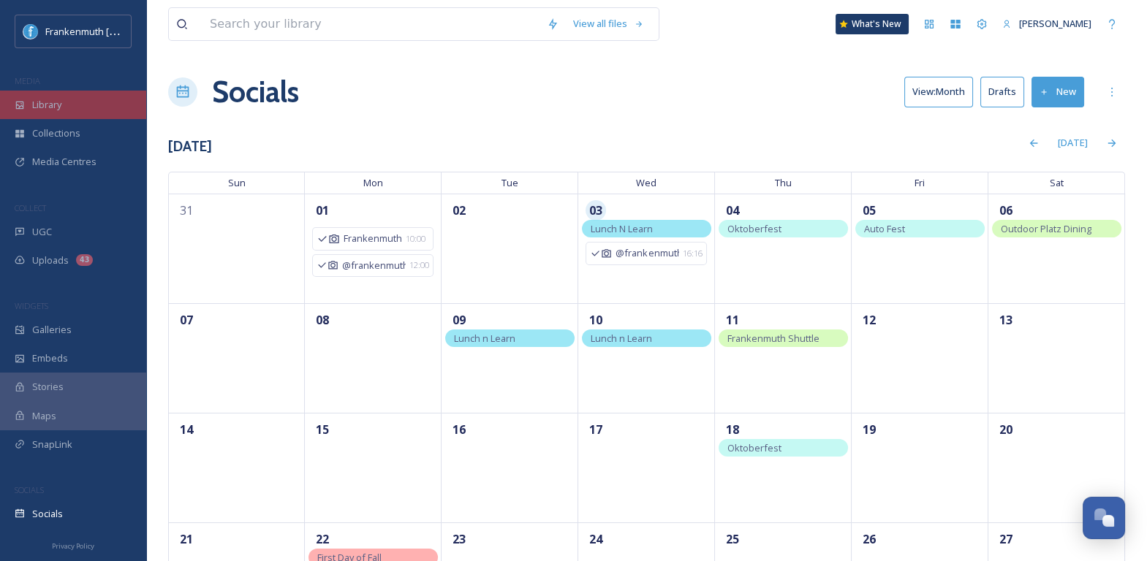
click at [86, 107] on div "Library" at bounding box center [73, 105] width 146 height 29
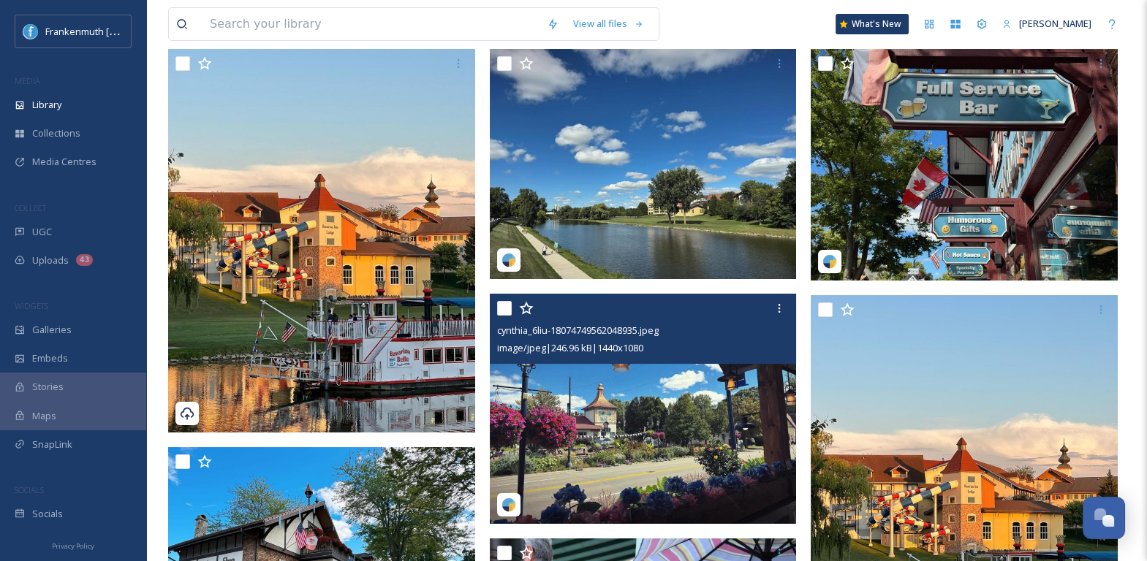
scroll to position [314, 0]
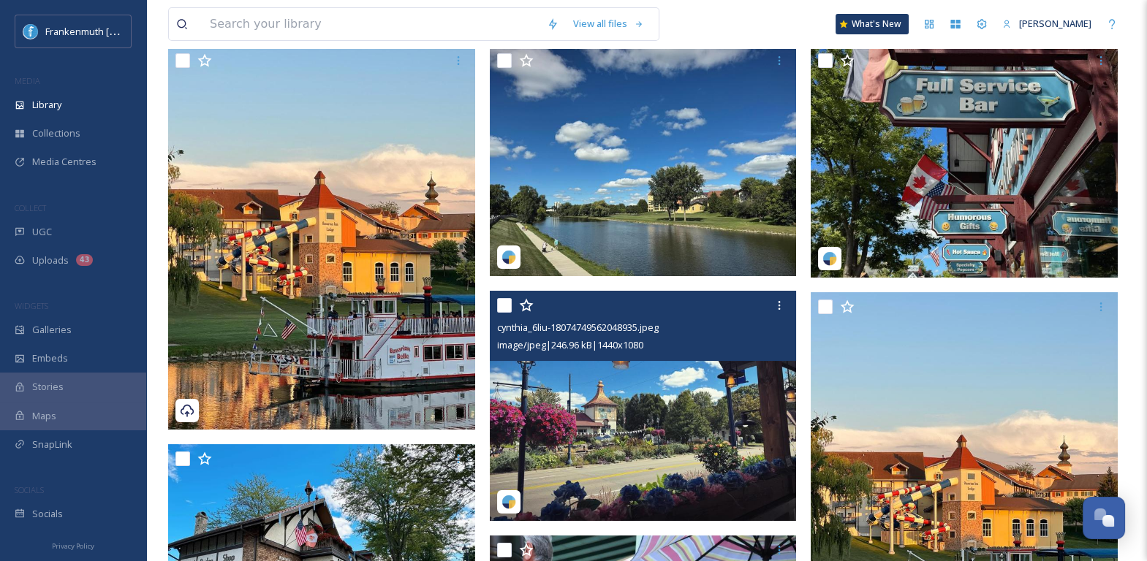
click at [669, 426] on img at bounding box center [643, 406] width 307 height 230
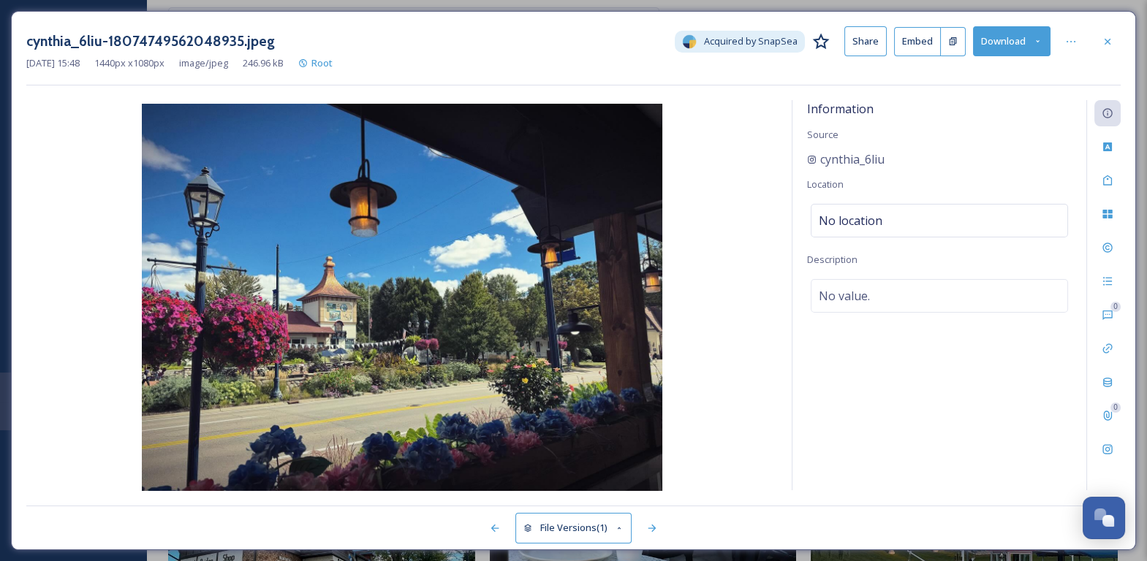
click at [1007, 43] on button "Download" at bounding box center [1011, 41] width 77 height 30
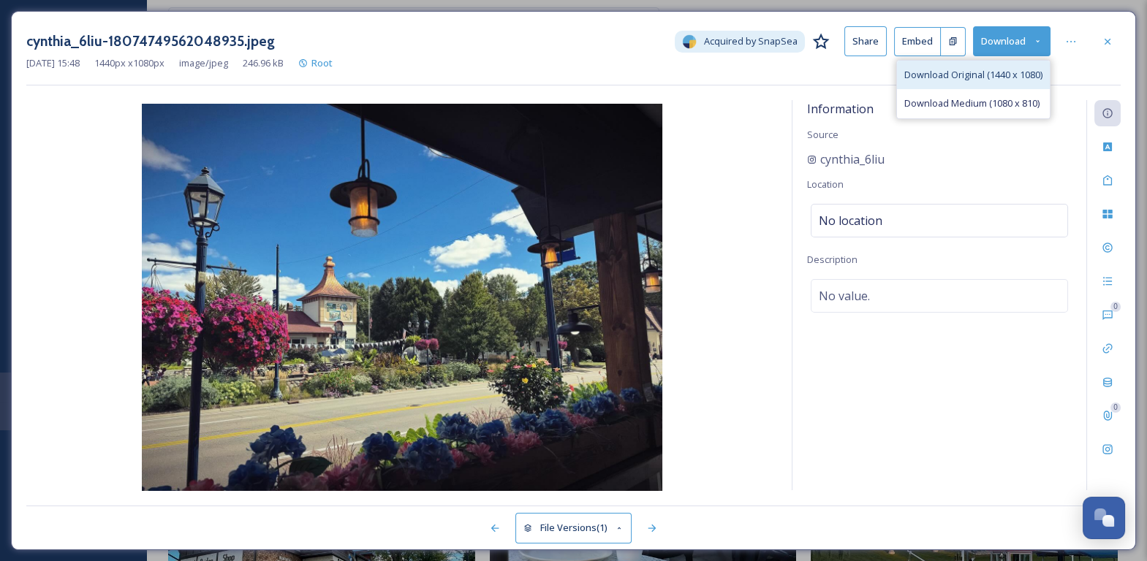
click at [962, 82] on div "Download Original (1440 x 1080)" at bounding box center [973, 75] width 153 height 29
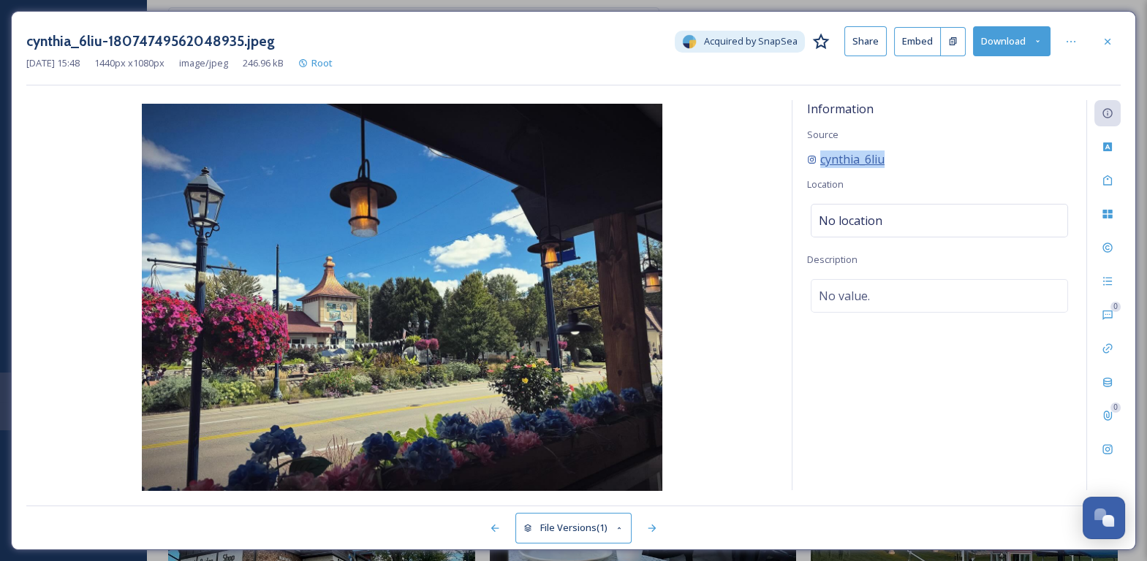
drag, startPoint x: 907, startPoint y: 160, endPoint x: 820, endPoint y: 159, distance: 87.7
click at [820, 159] on div "cynthia_6liu" at bounding box center [939, 160] width 265 height 18
copy span "cynthia_6liu"
click at [1107, 51] on div at bounding box center [1107, 42] width 26 height 26
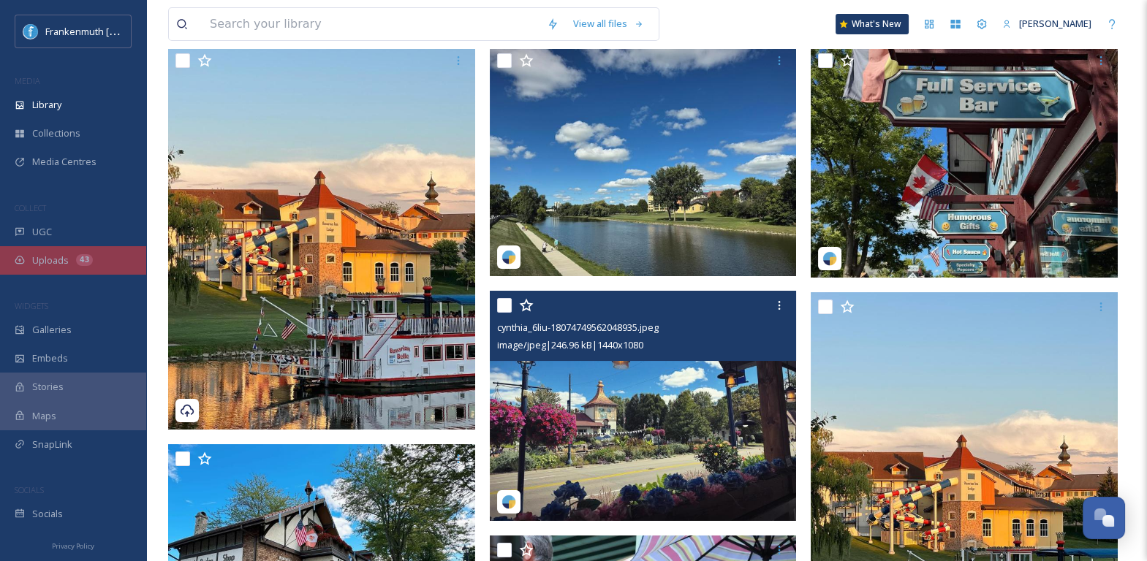
click at [99, 271] on div "Uploads 43" at bounding box center [73, 260] width 146 height 29
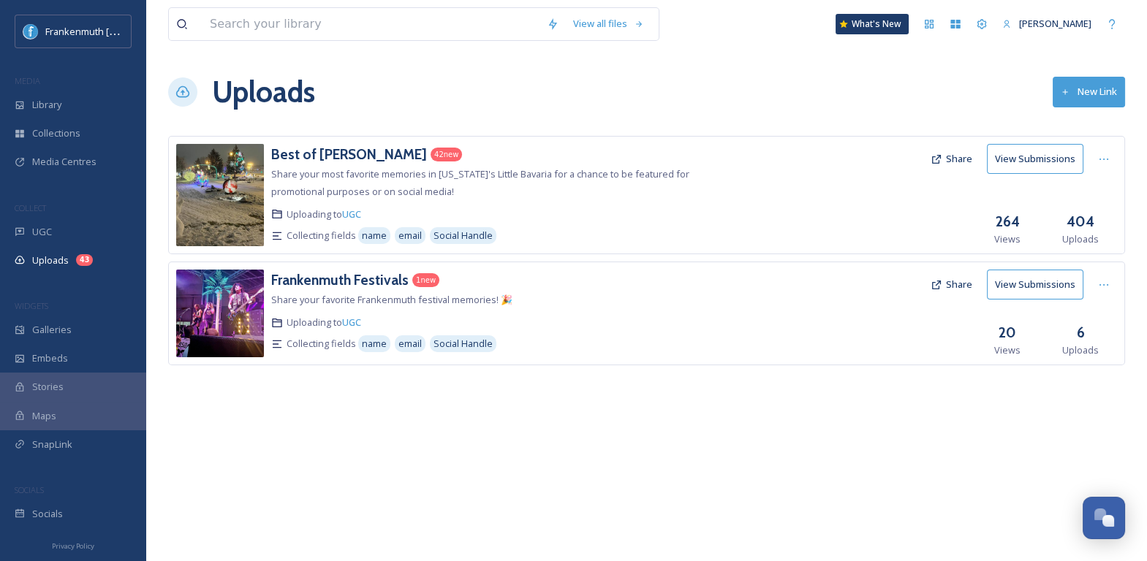
click at [958, 161] on button "Share" at bounding box center [951, 159] width 56 height 29
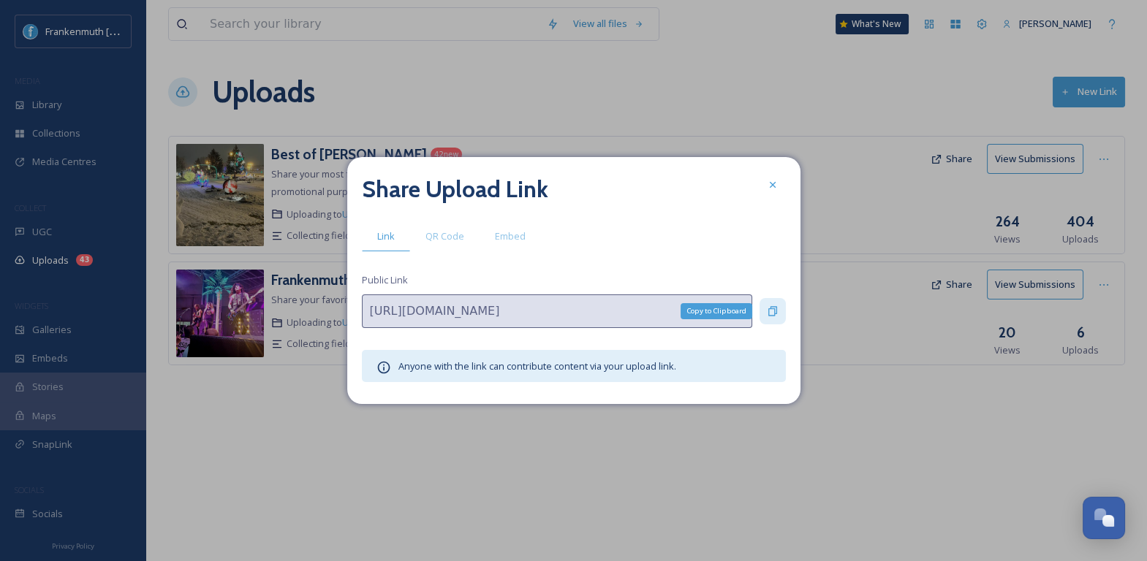
click at [766, 304] on div "Copy to Clipboard" at bounding box center [773, 311] width 26 height 26
click at [777, 184] on icon at bounding box center [773, 185] width 12 height 12
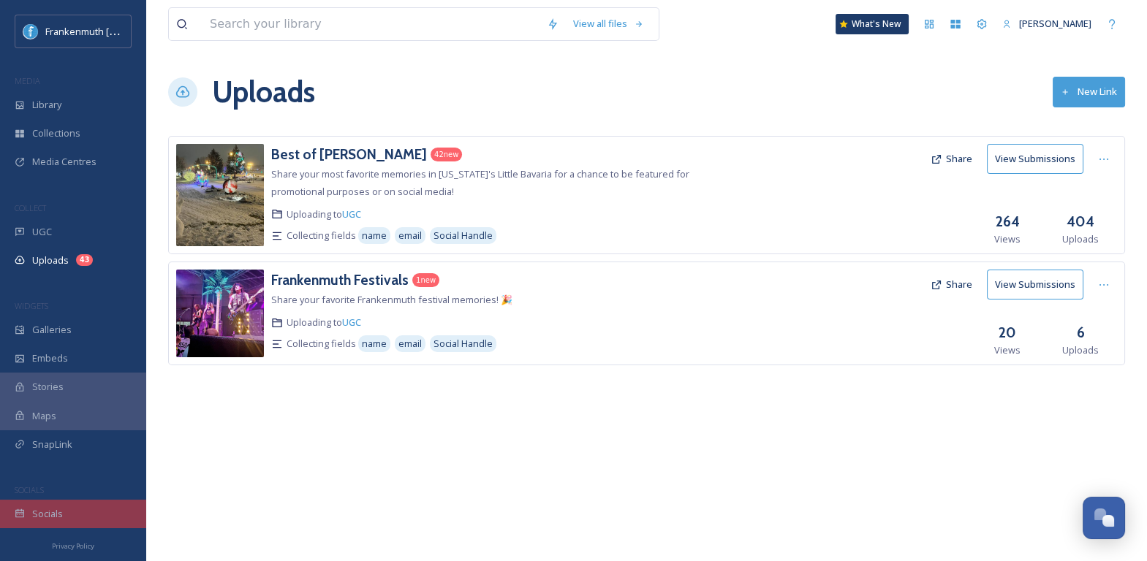
click at [73, 510] on div "Socials" at bounding box center [73, 514] width 146 height 29
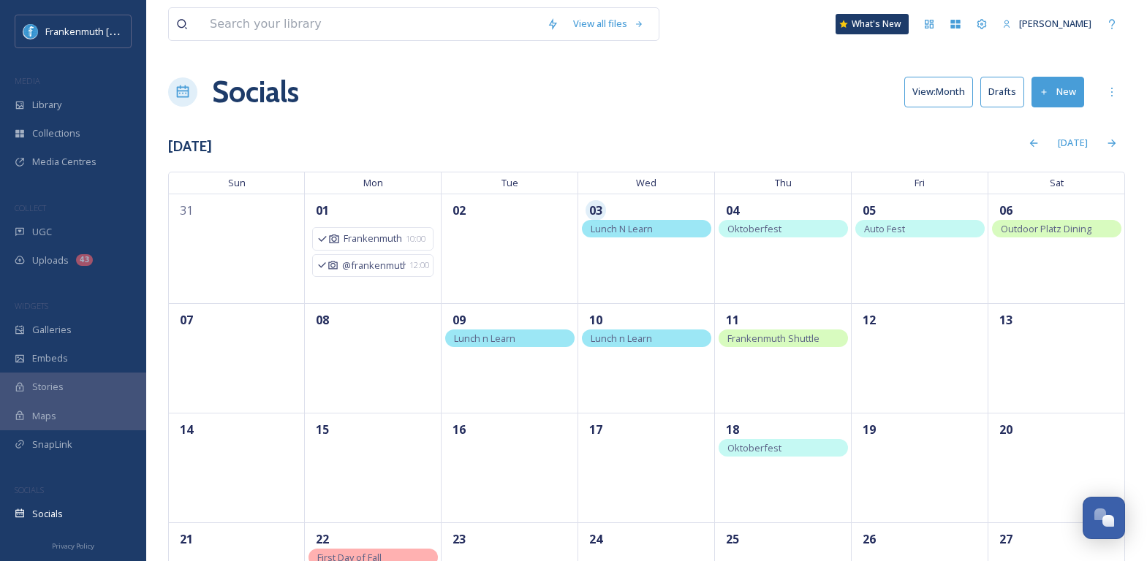
scroll to position [94, 0]
click at [635, 232] on span "Lunch N Learn" at bounding box center [622, 228] width 62 height 13
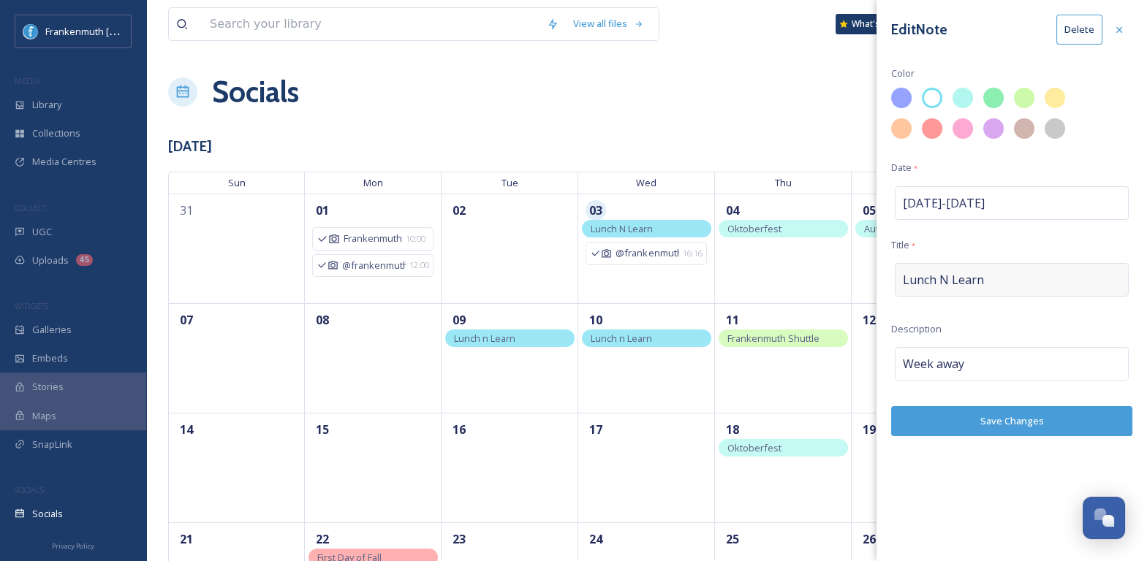
click at [943, 278] on span "Lunch N Learn" at bounding box center [943, 280] width 81 height 18
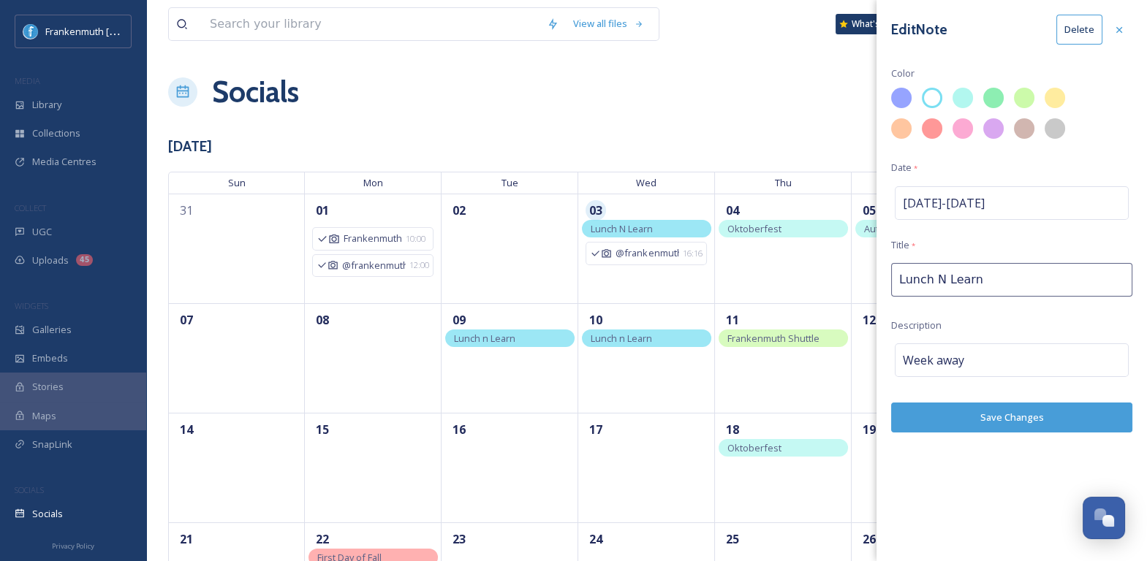
click at [943, 278] on input "Lunch N Learn" at bounding box center [1011, 280] width 241 height 34
type input "Lunch n Learn"
click at [1068, 411] on button "Save Changes" at bounding box center [1011, 418] width 241 height 30
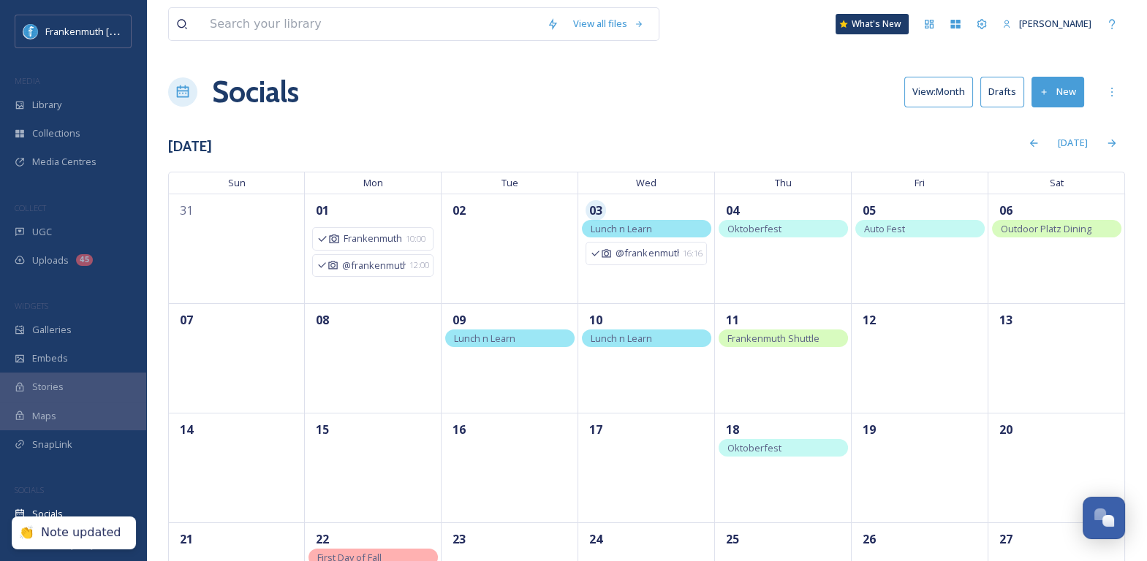
click at [701, 121] on div "View all files What's New Malerie Young Socials View: Month Drafts New Septembe…" at bounding box center [646, 378] width 1001 height 757
drag, startPoint x: 1081, startPoint y: 234, endPoint x: 992, endPoint y: 39, distance: 214.6
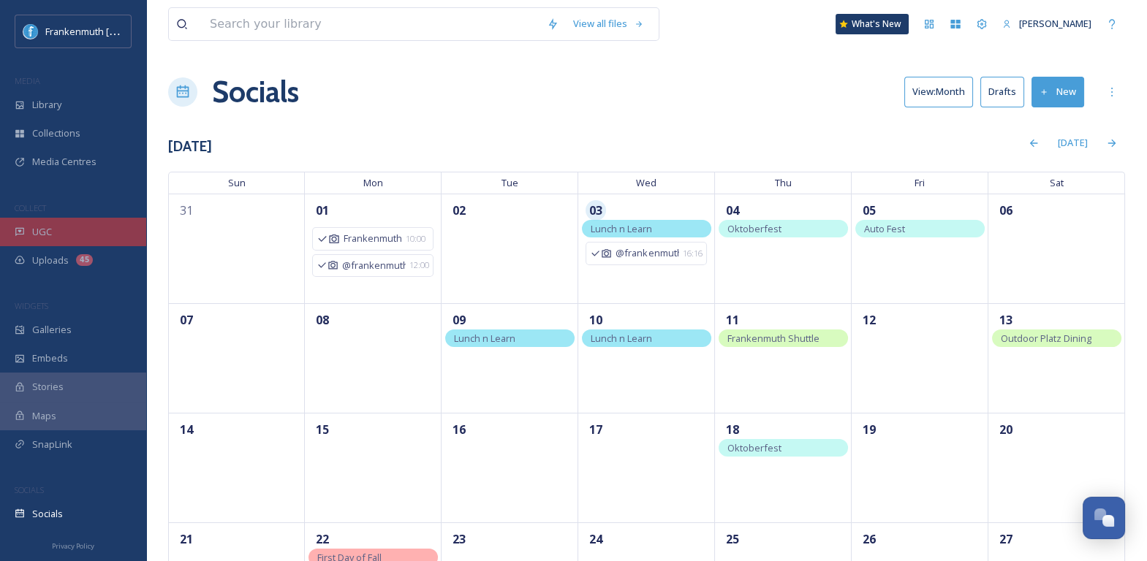
click at [107, 244] on div "UGC" at bounding box center [73, 232] width 146 height 29
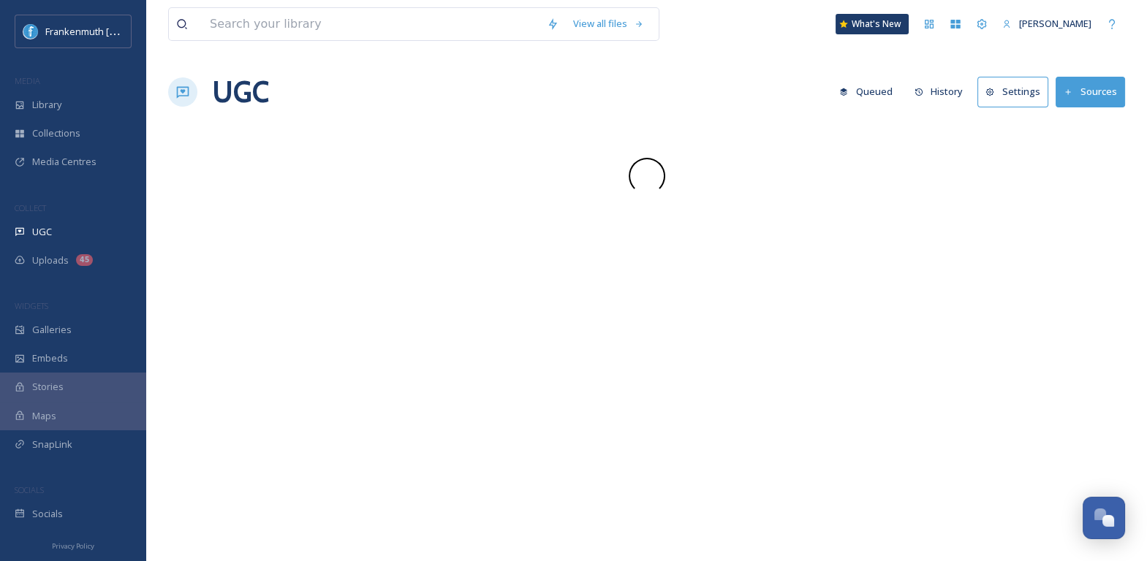
click at [106, 264] on div "Uploads 45" at bounding box center [73, 260] width 146 height 29
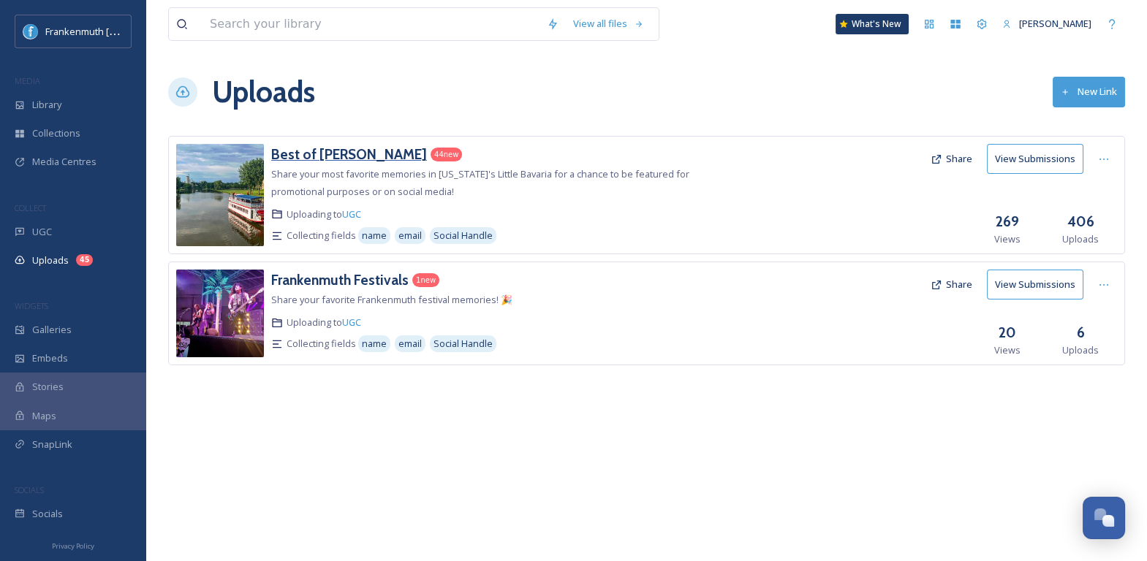
click at [370, 154] on h3 "Best of [PERSON_NAME]" at bounding box center [349, 154] width 156 height 18
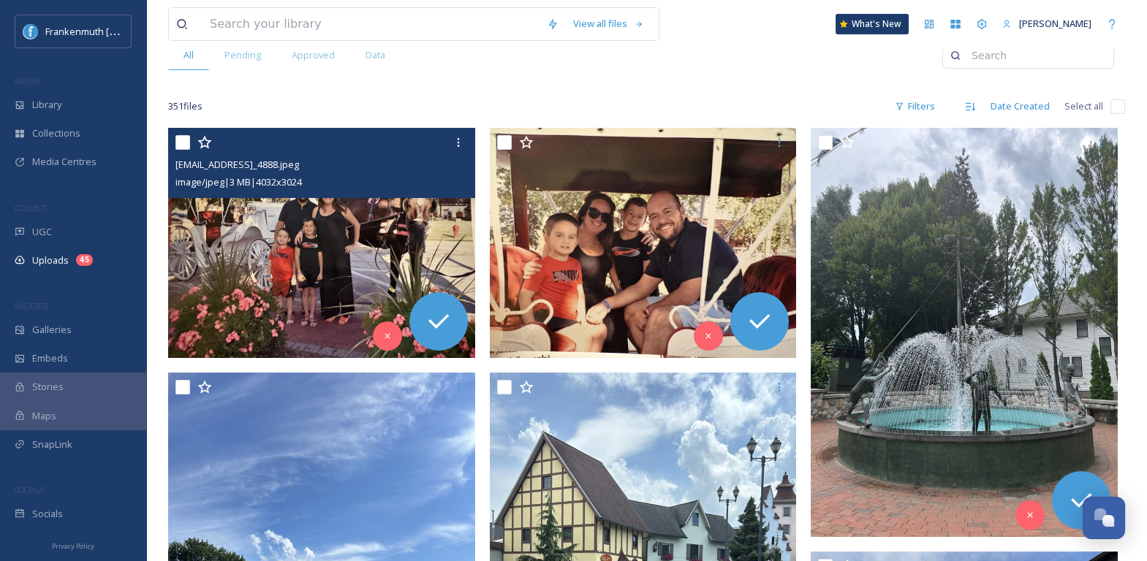
scroll to position [171, 0]
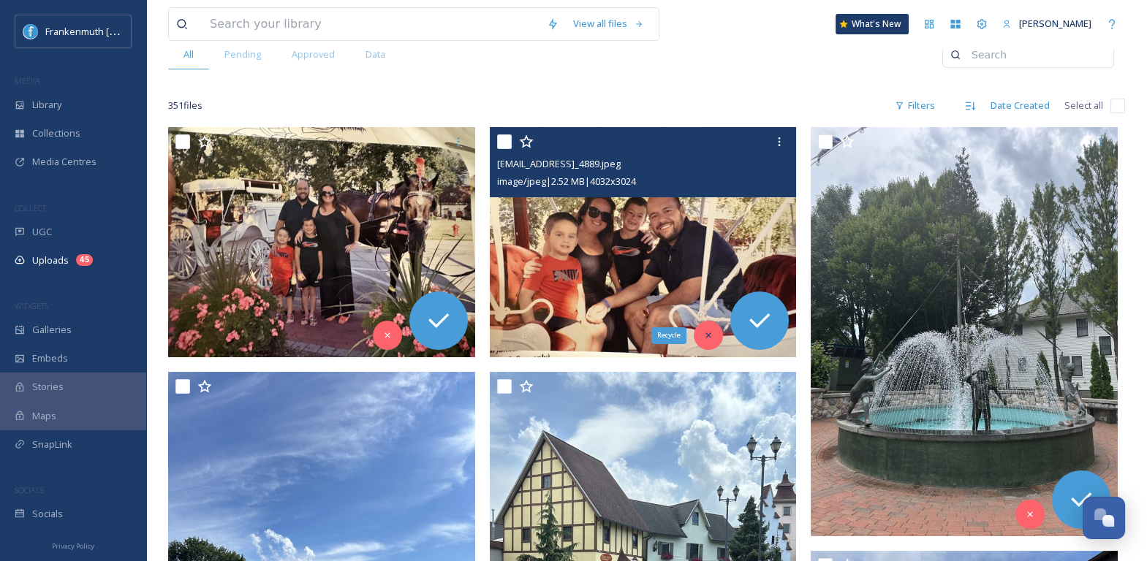
click at [711, 336] on icon at bounding box center [708, 335] width 10 height 10
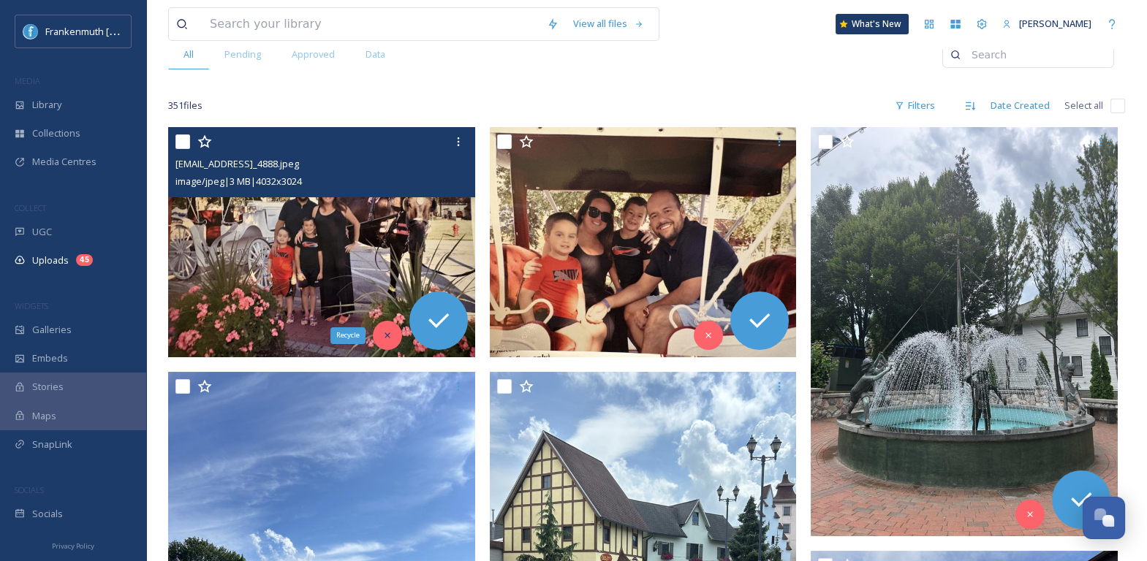
click at [392, 332] on icon at bounding box center [387, 335] width 10 height 10
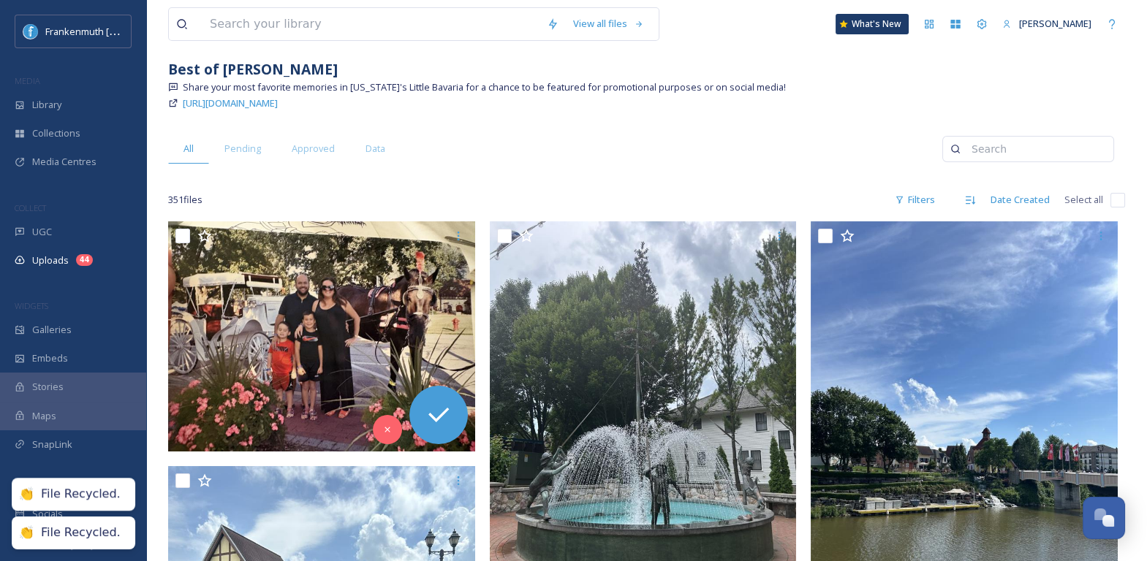
scroll to position [0, 0]
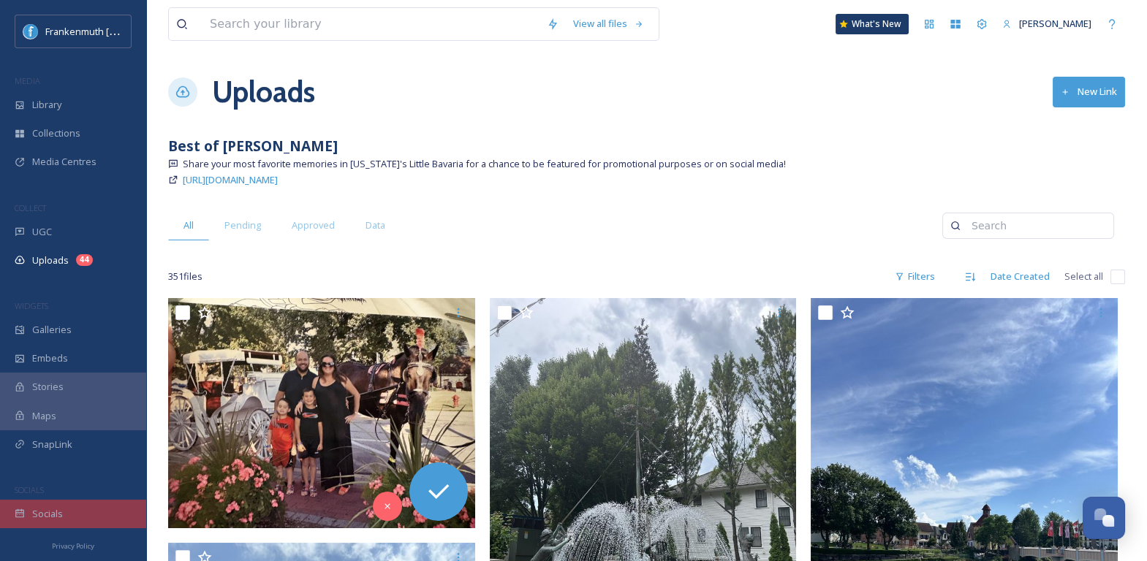
click at [105, 510] on div "Socials" at bounding box center [73, 514] width 146 height 29
